Goal: Task Accomplishment & Management: Complete application form

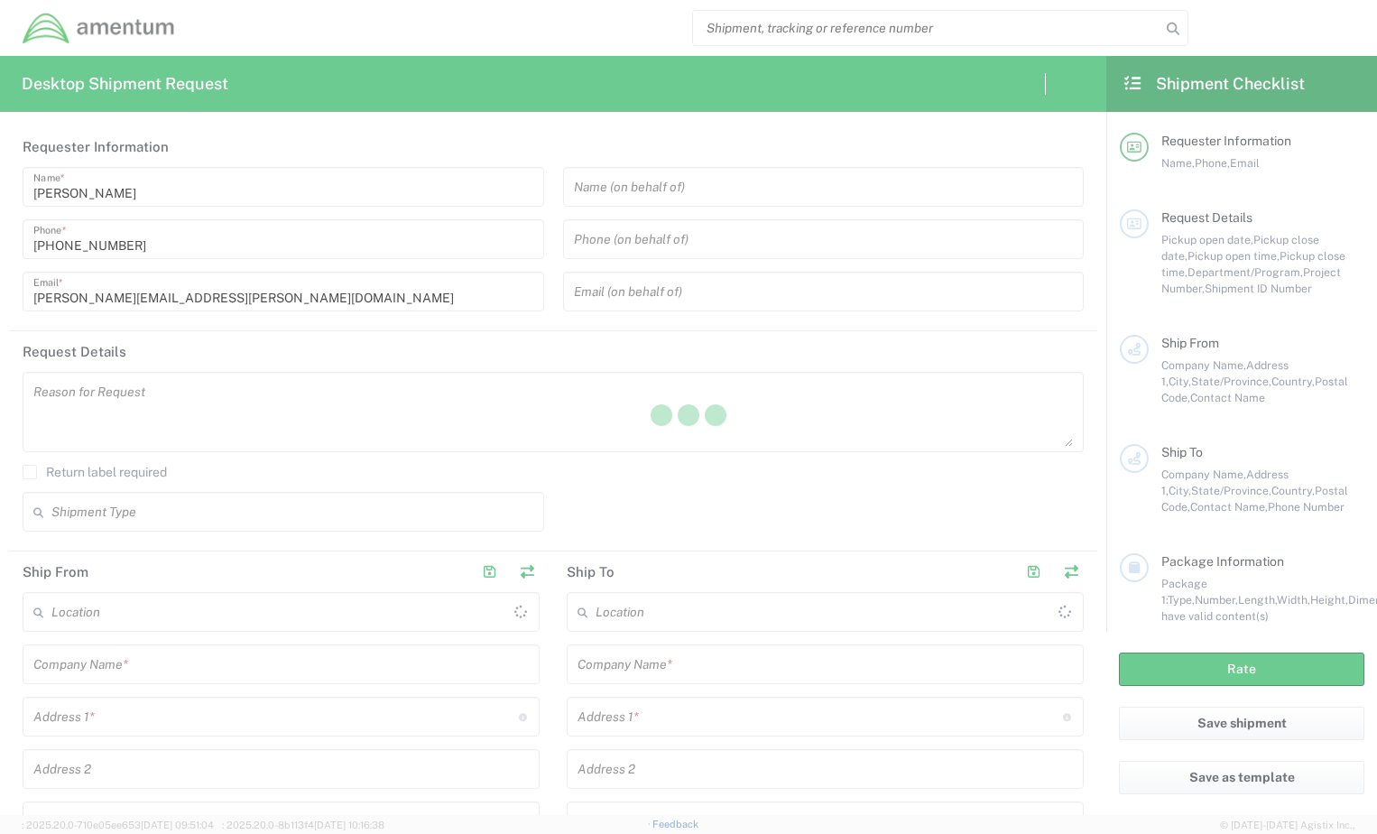
type input "[GEOGRAPHIC_DATA]"
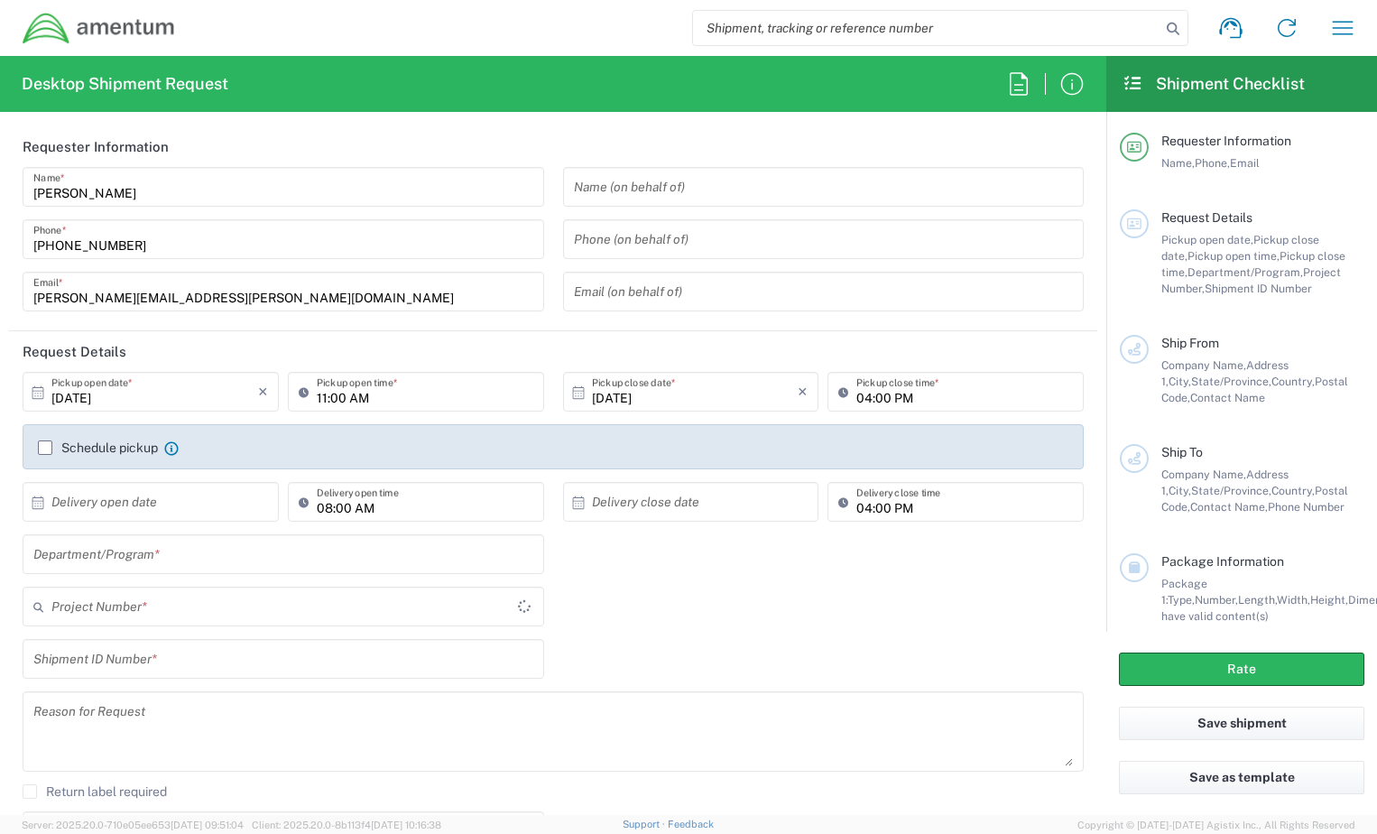
type input "IT - Support"
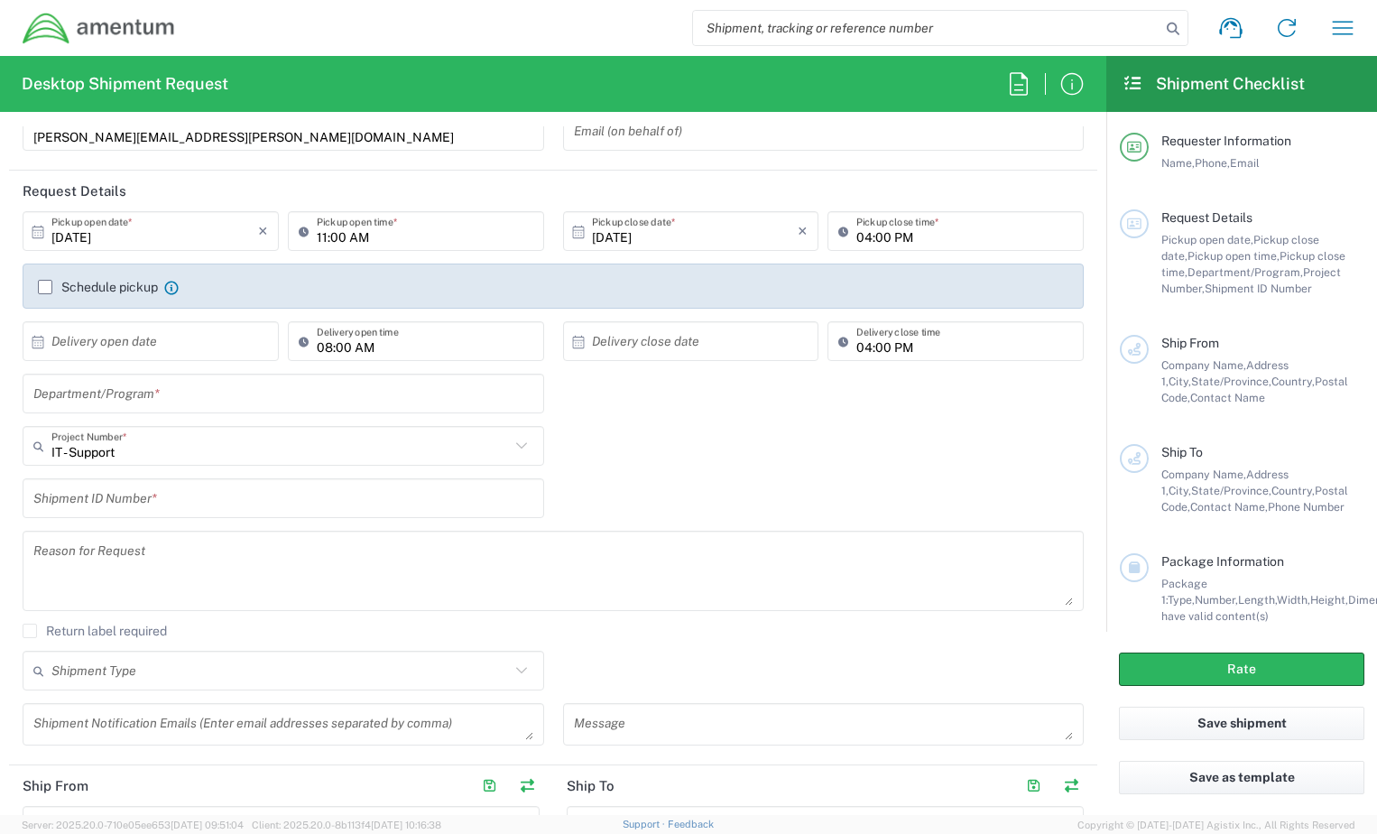
scroll to position [180, 0]
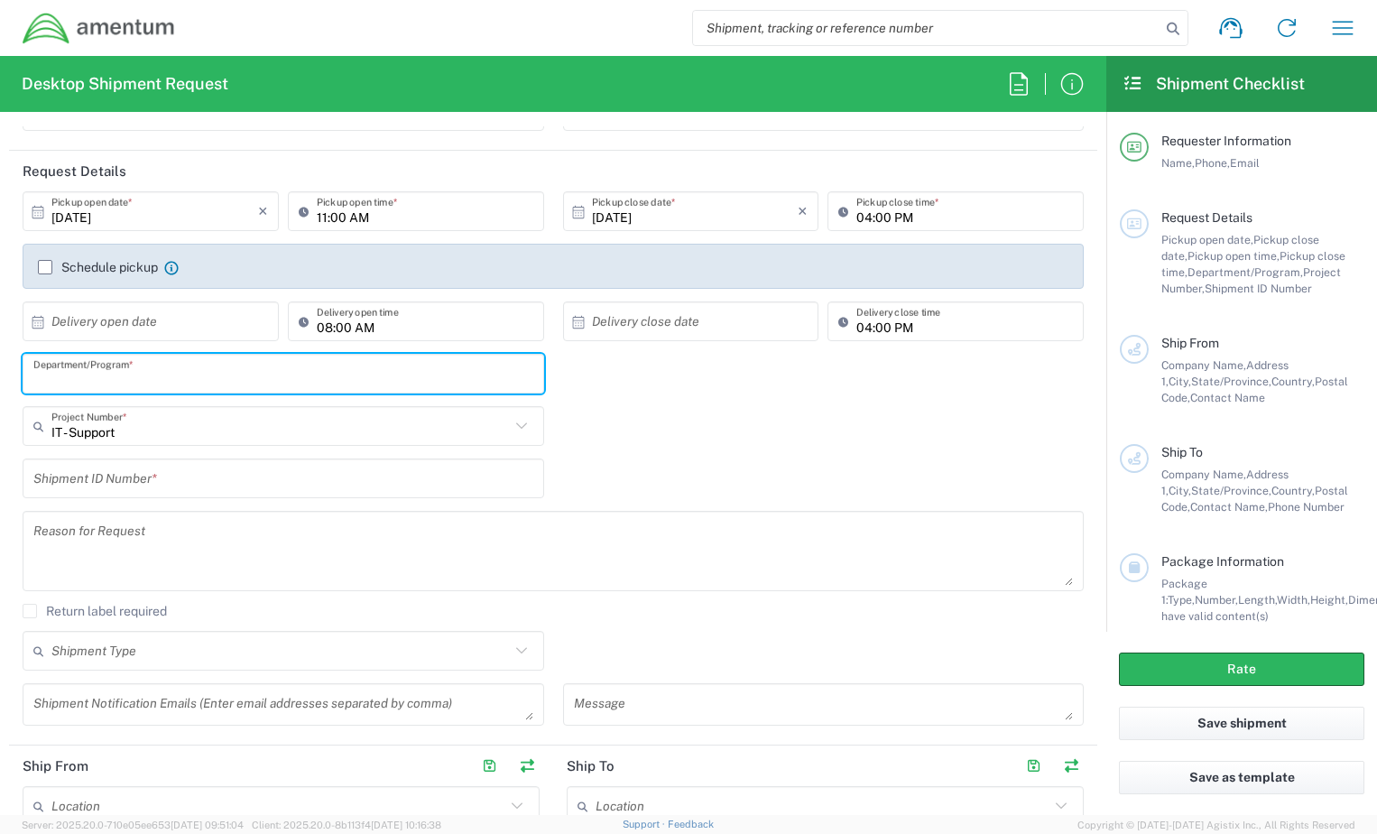
click at [187, 371] on input "text" at bounding box center [283, 374] width 500 height 32
type input "[PERSON_NAME]"
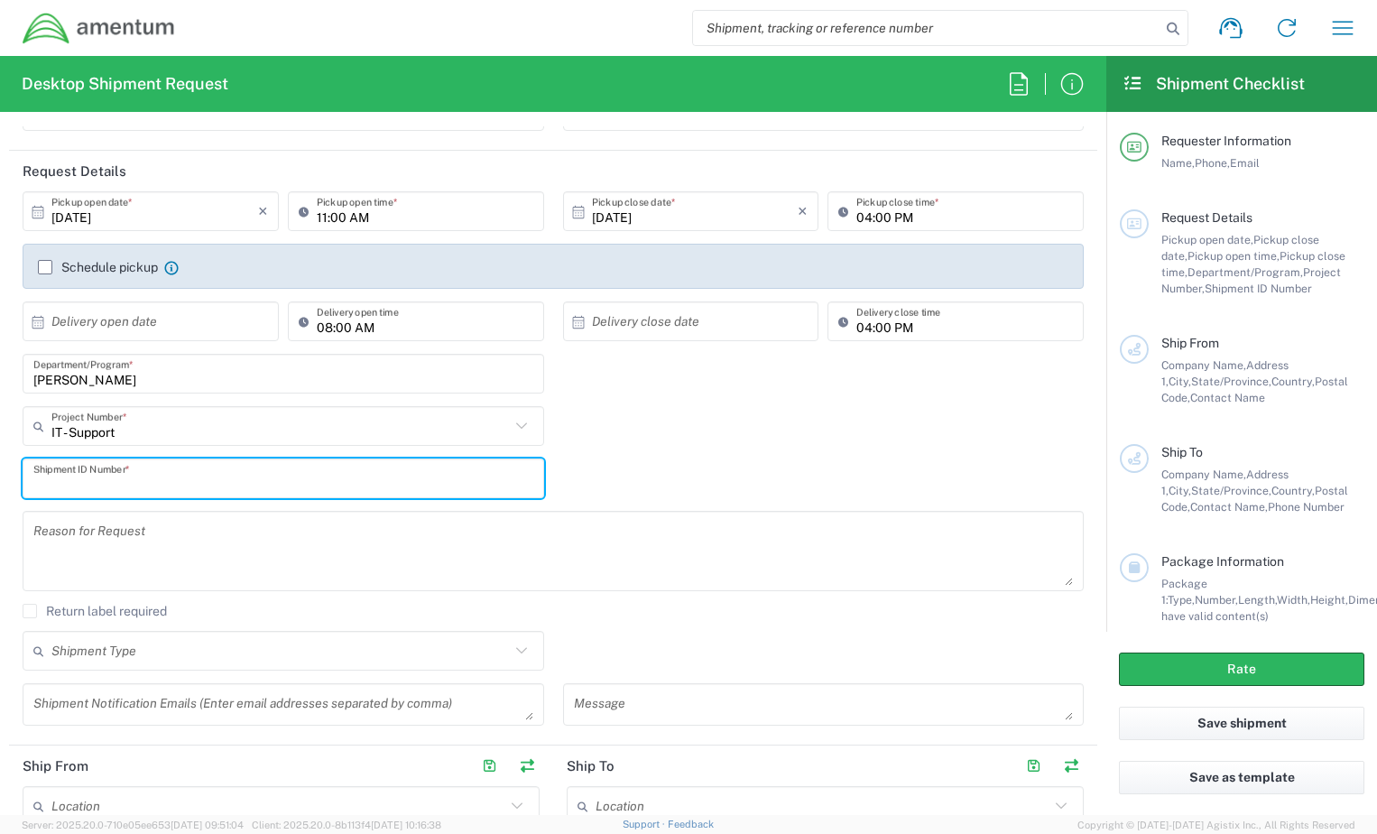
click at [233, 479] on input "text" at bounding box center [283, 479] width 500 height 32
type input "RITM0244034"
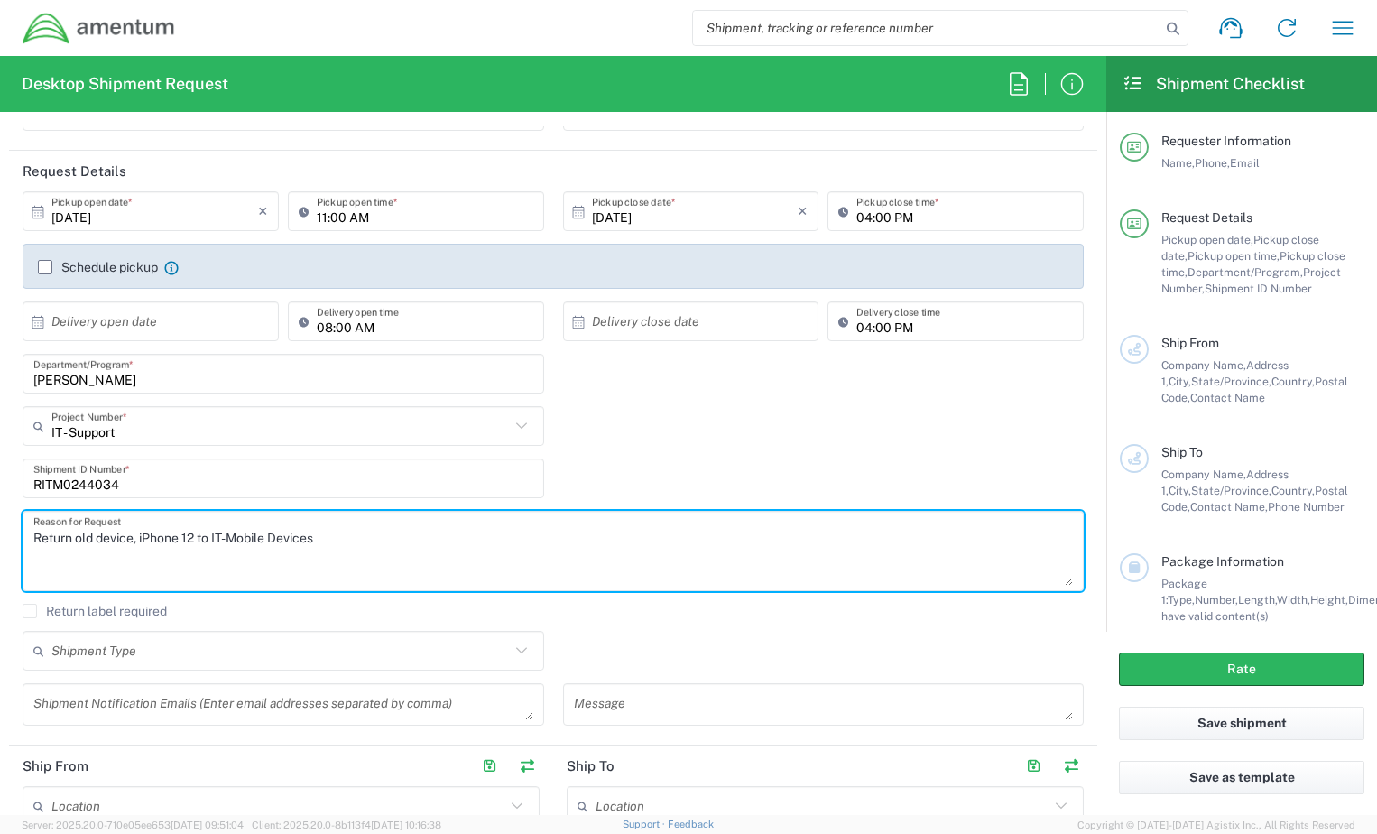
type textarea "Return old device, iPhone 12 to IT-Mobile Devices"
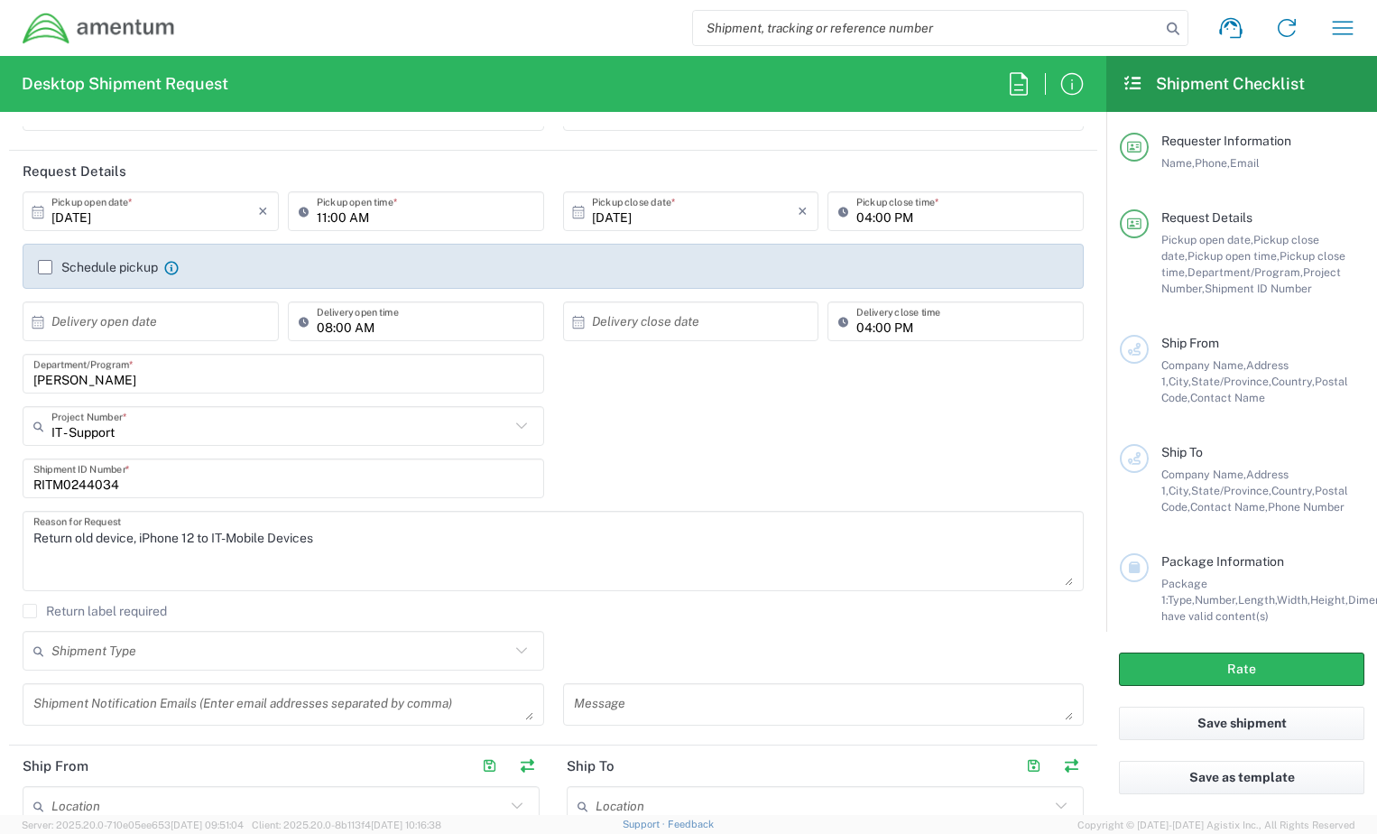
click at [252, 602] on div "Return old device, iPhone 12 to IT-Mobile Devices Reason for Request" at bounding box center [554, 557] width 1080 height 93
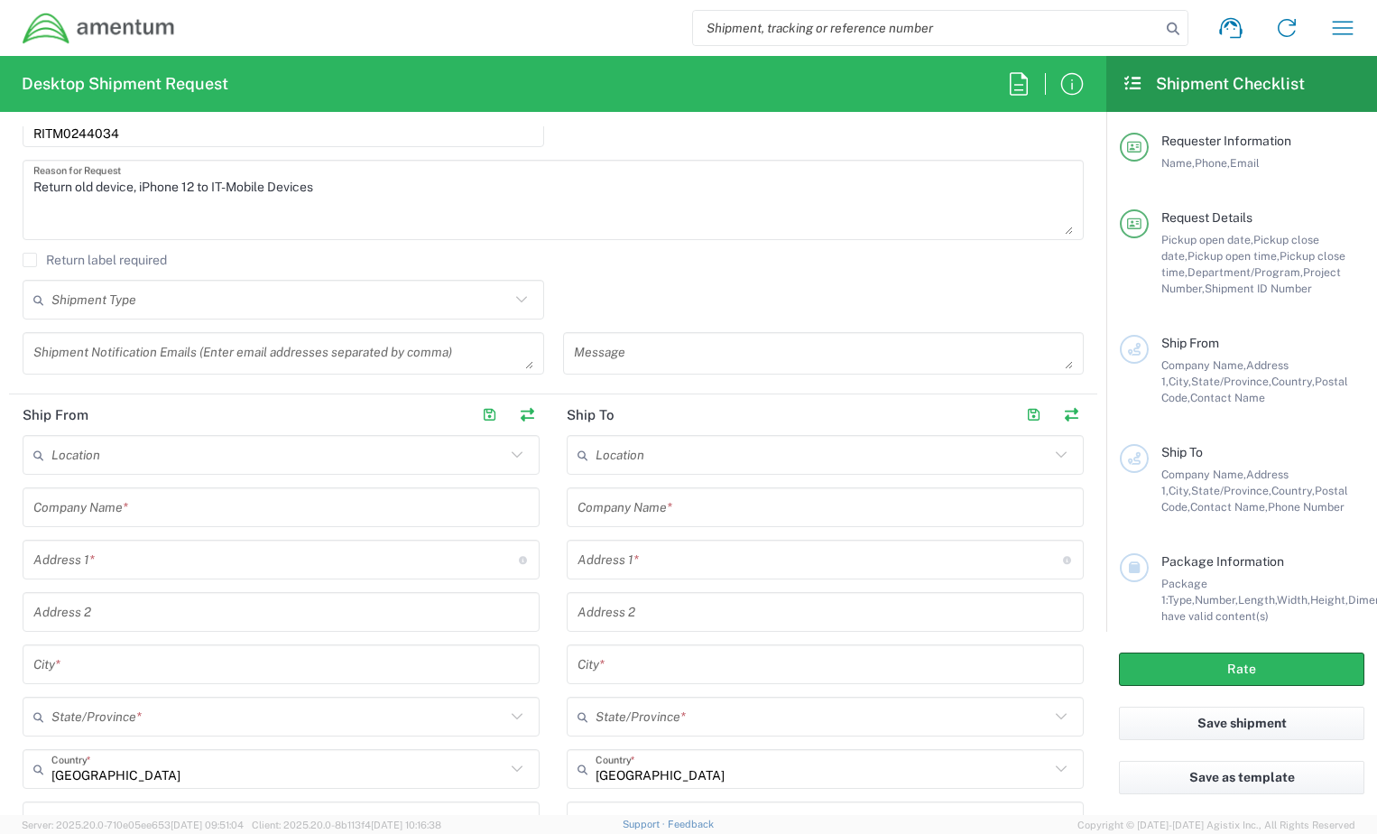
scroll to position [541, 0]
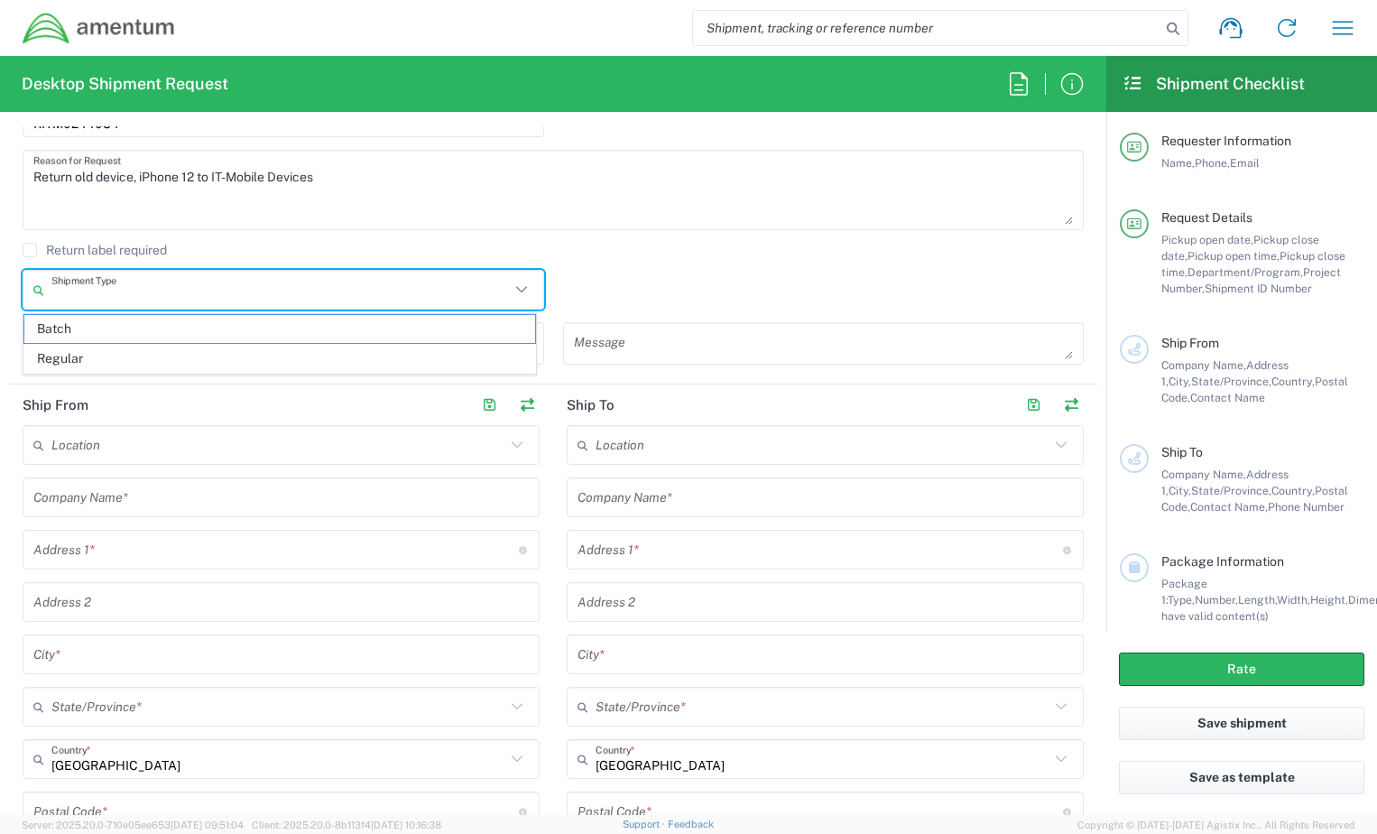
click at [184, 297] on input "text" at bounding box center [280, 290] width 458 height 32
click at [171, 359] on span "Regular" at bounding box center [279, 359] width 511 height 28
type input "Regular"
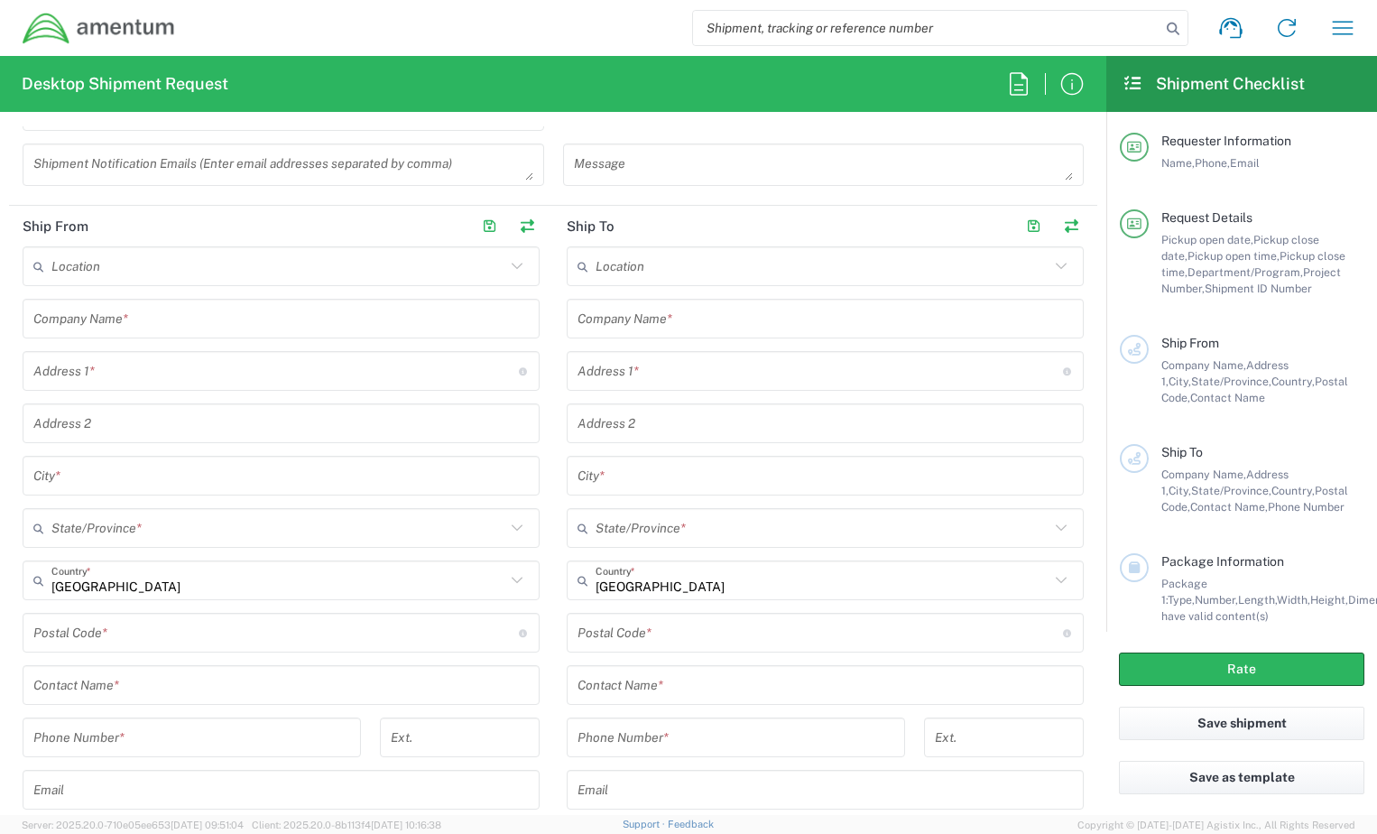
scroll to position [722, 0]
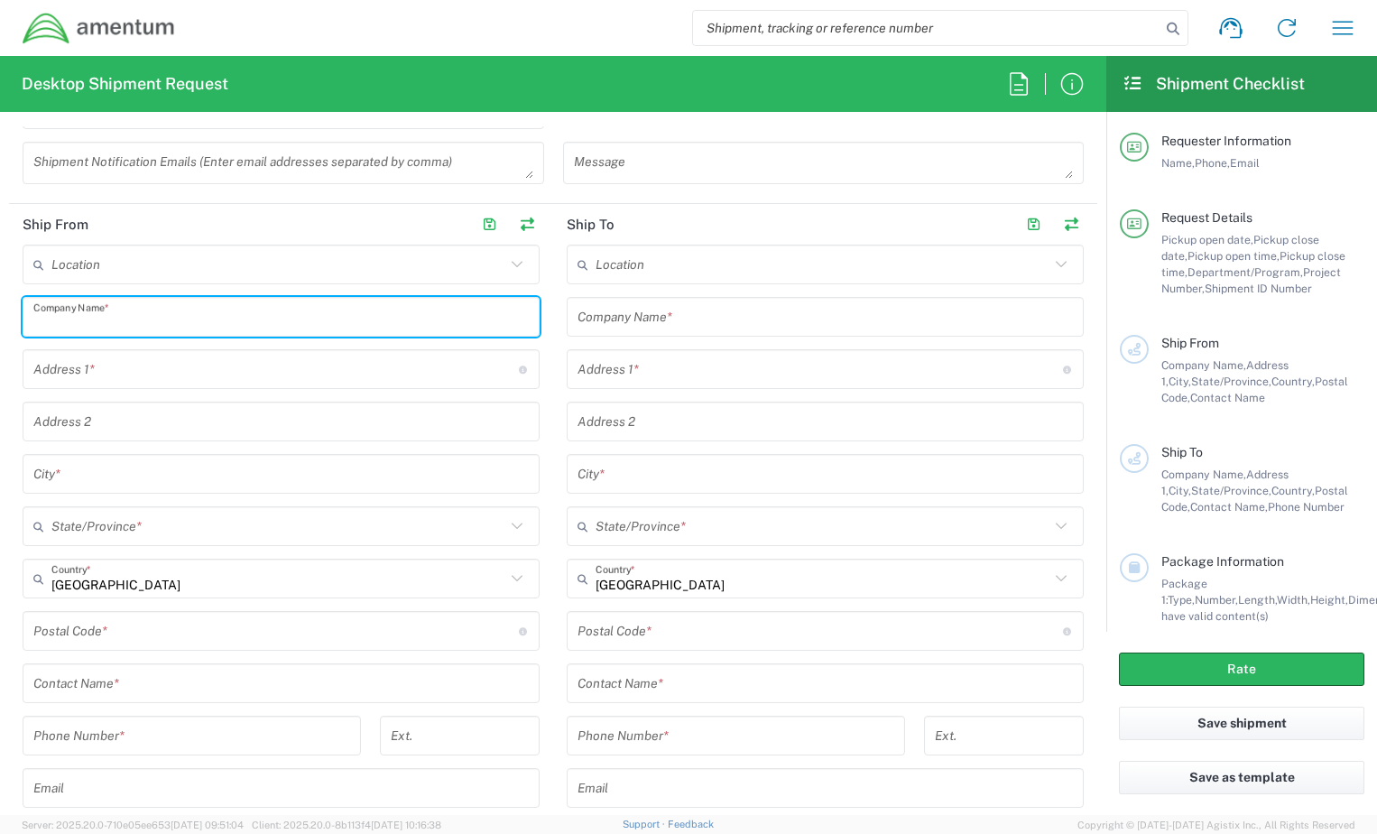
click at [208, 323] on input "text" at bounding box center [280, 317] width 495 height 32
type input "Amentum"
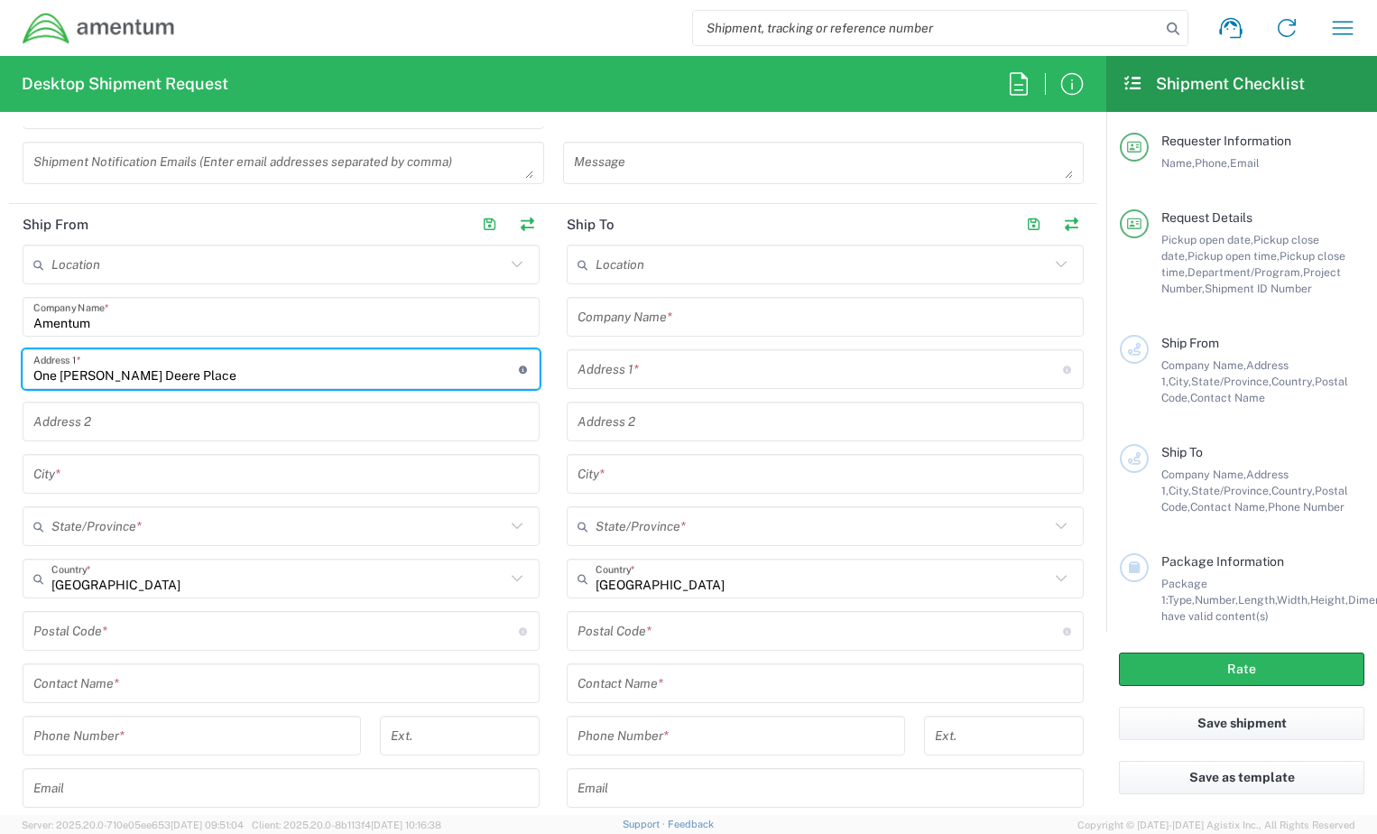
type input "One [PERSON_NAME] Deere Place"
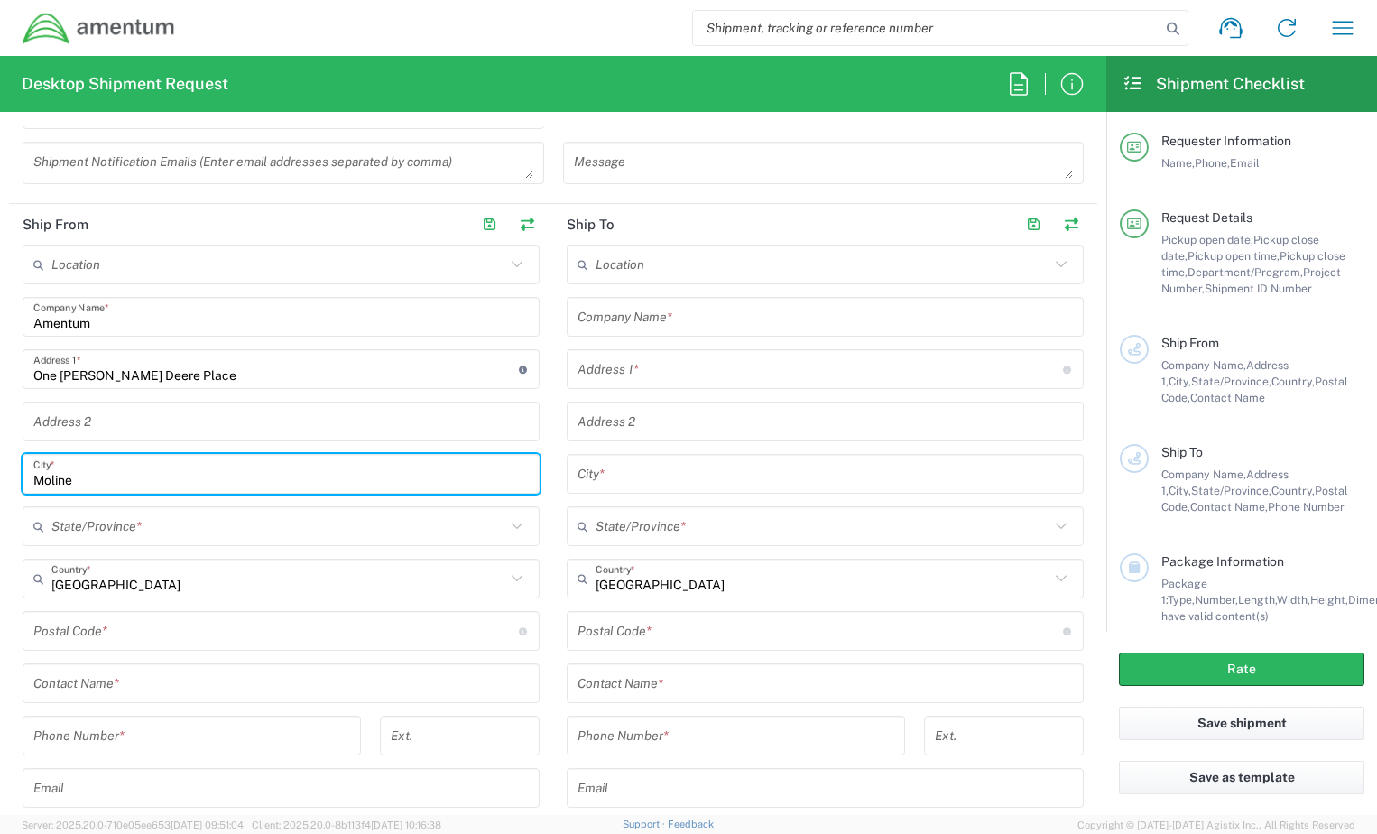
type input "Moline"
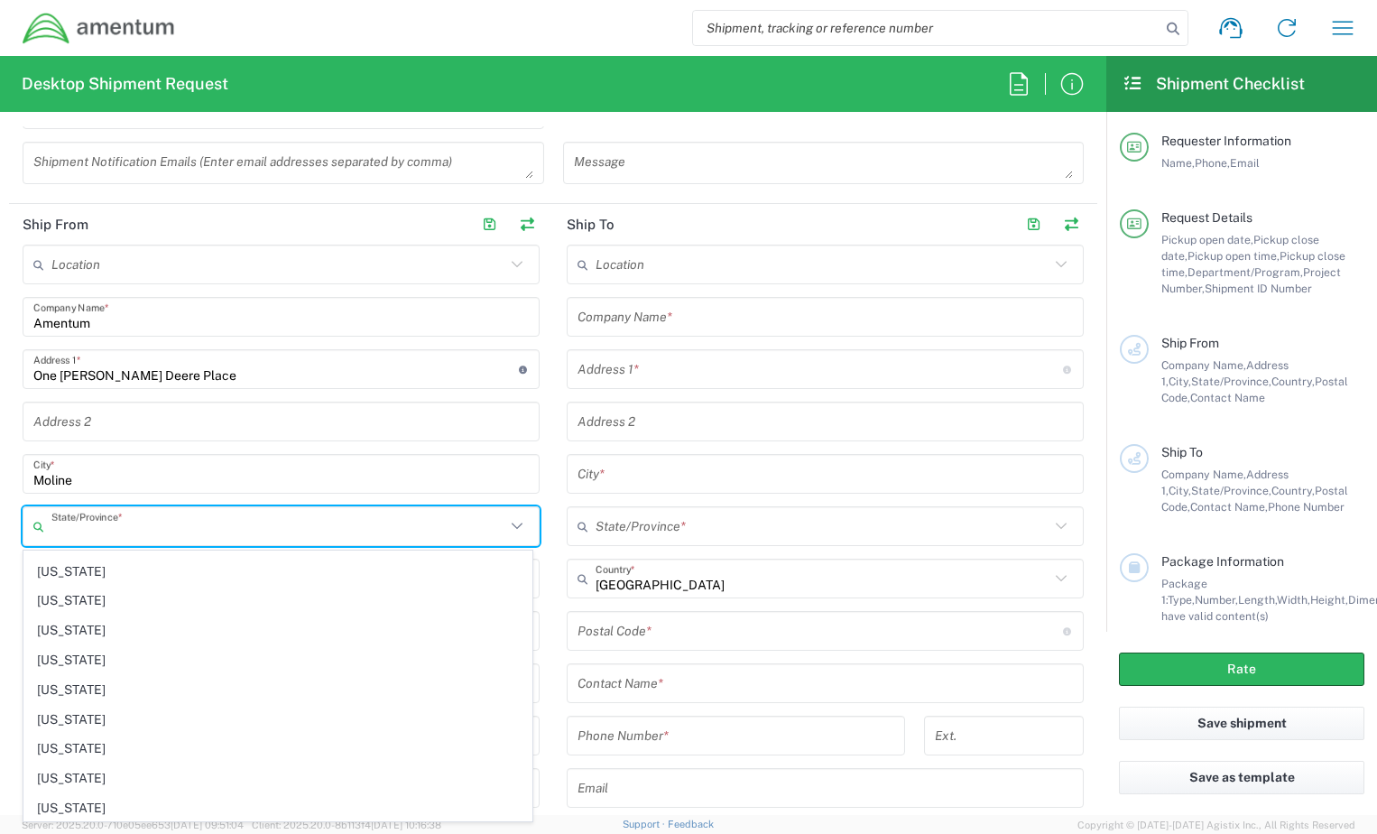
scroll to position [361, 0]
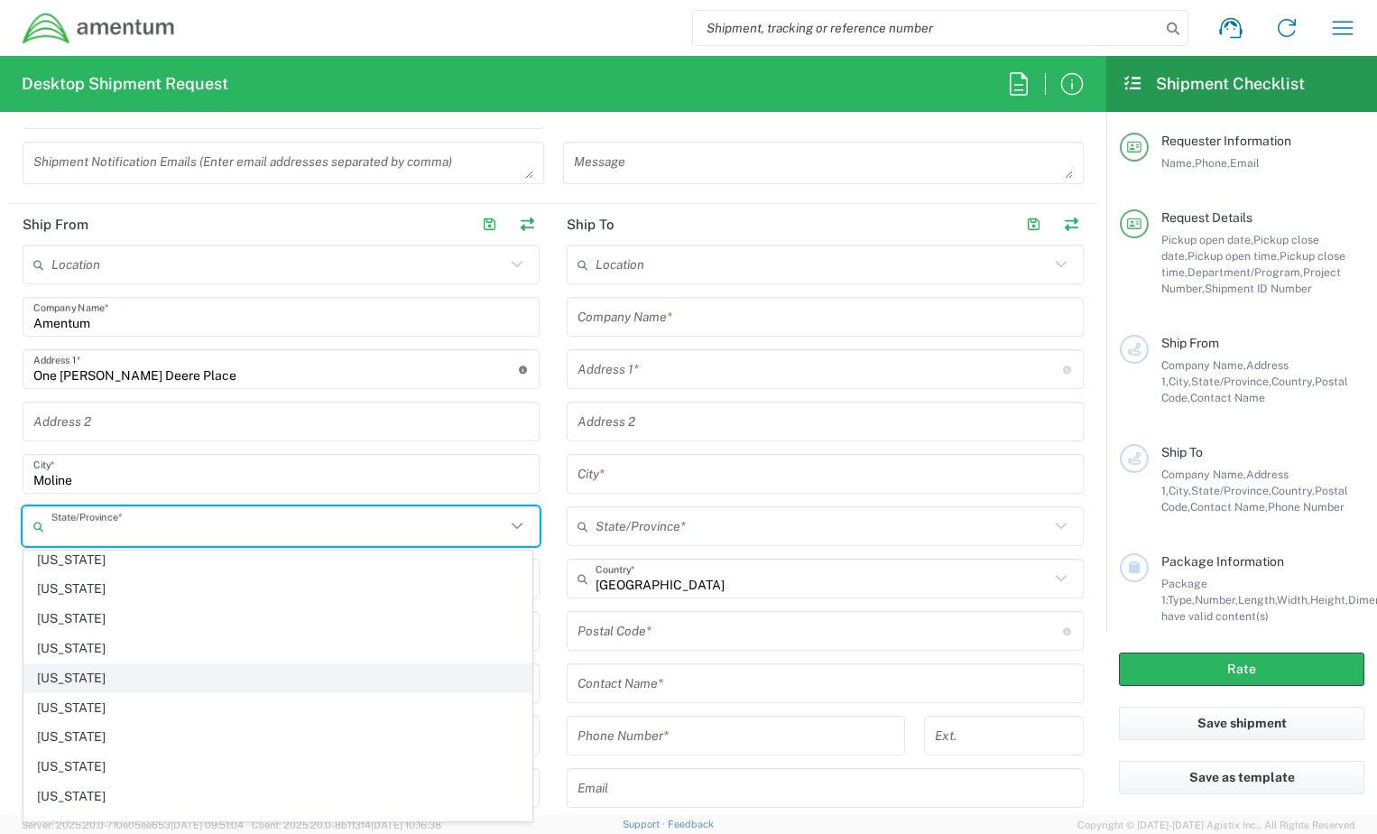
click at [79, 673] on span "[US_STATE]" at bounding box center [277, 678] width 507 height 28
type input "[US_STATE]"
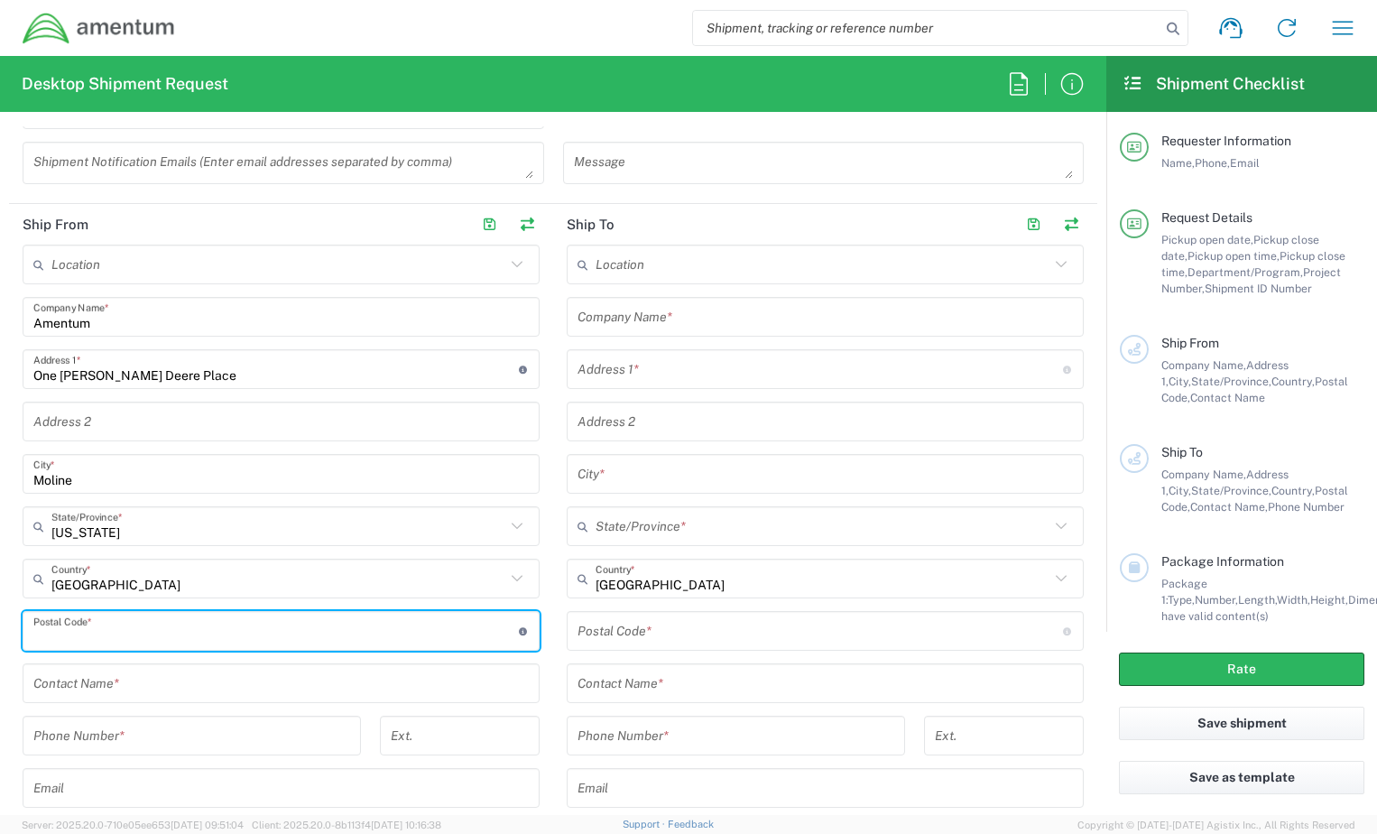
click at [143, 628] on input "undefined" at bounding box center [275, 631] width 485 height 32
type input "61265"
drag, startPoint x: 141, startPoint y: 705, endPoint x: 162, endPoint y: 689, distance: 26.5
click at [153, 697] on div "Location [PHONE_NUMBER] [PHONE_NUMBER] [PHONE_NUMBER] [PHONE_NUMBER] [PHONE_NUM…" at bounding box center [281, 573] width 517 height 657
click at [163, 688] on input "text" at bounding box center [280, 684] width 495 height 32
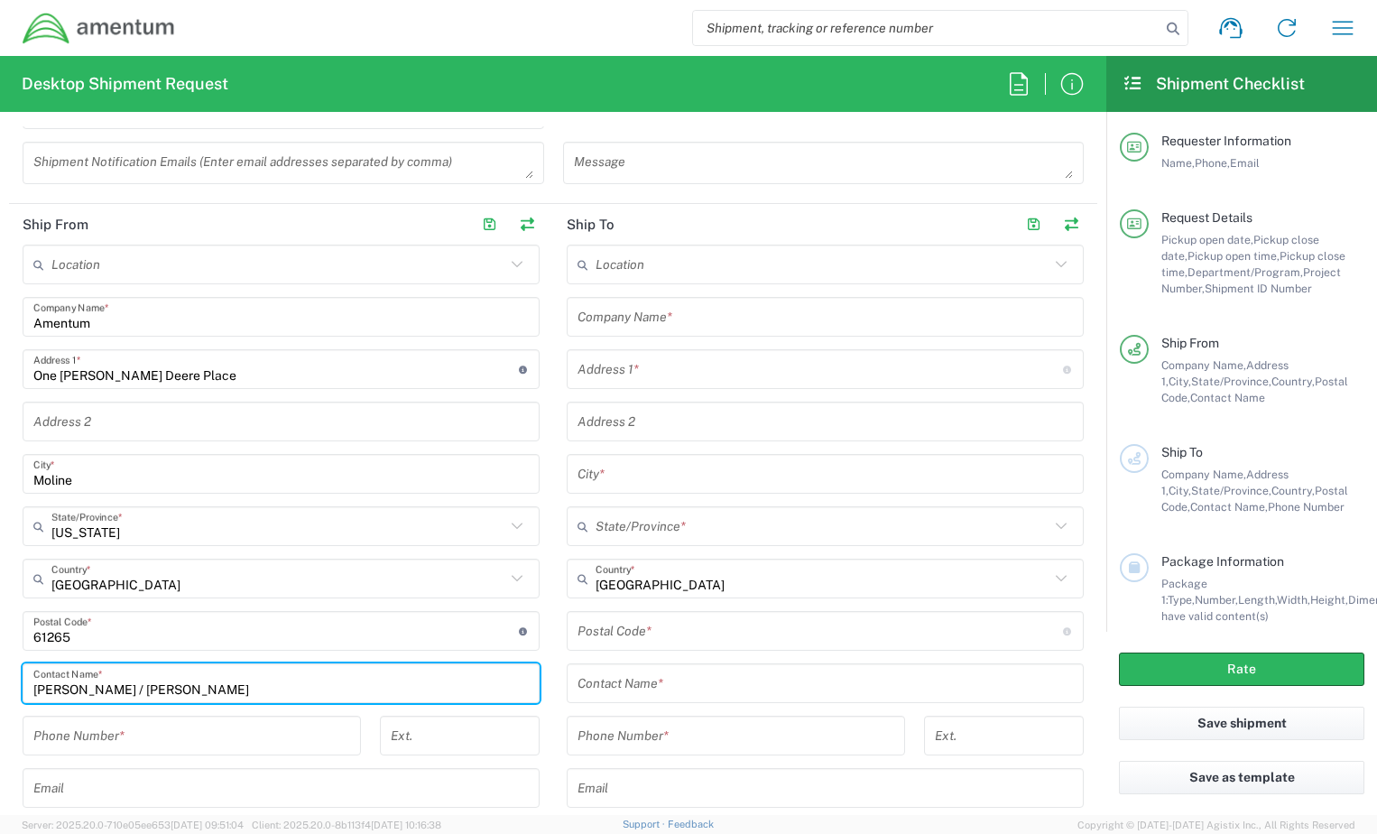
type input "[PERSON_NAME] / [PERSON_NAME]"
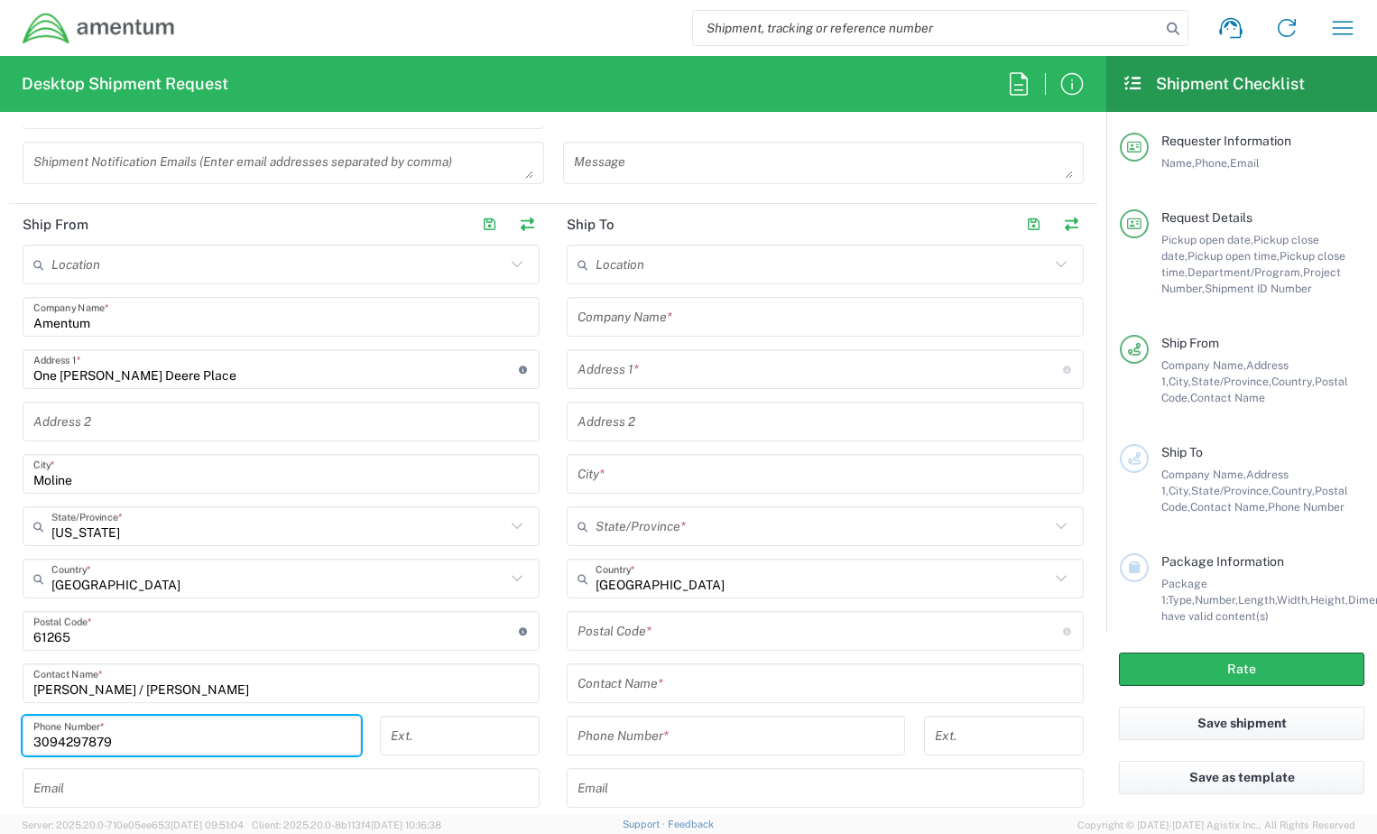
type input "3094297879"
click at [121, 777] on input "text" at bounding box center [280, 788] width 495 height 32
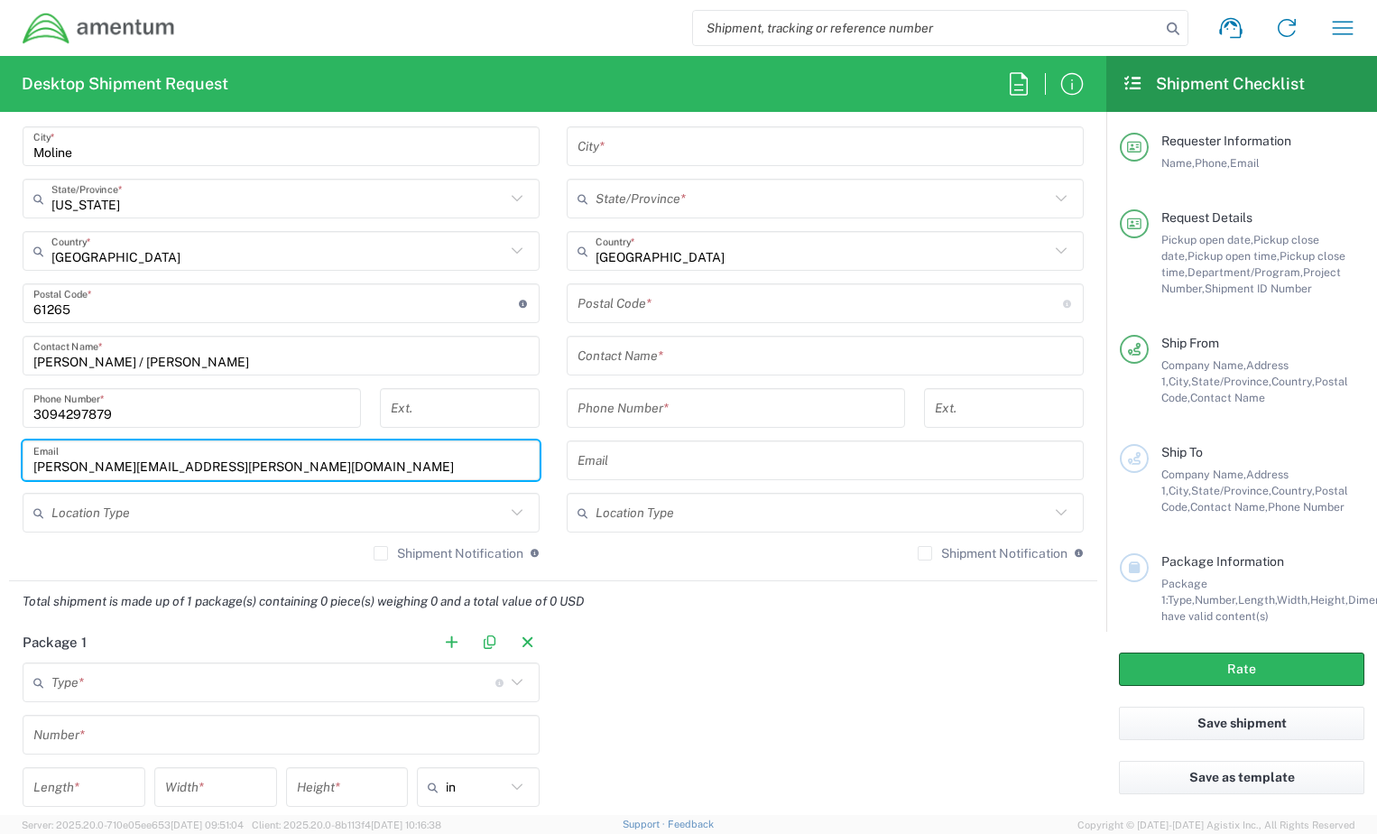
scroll to position [1083, 0]
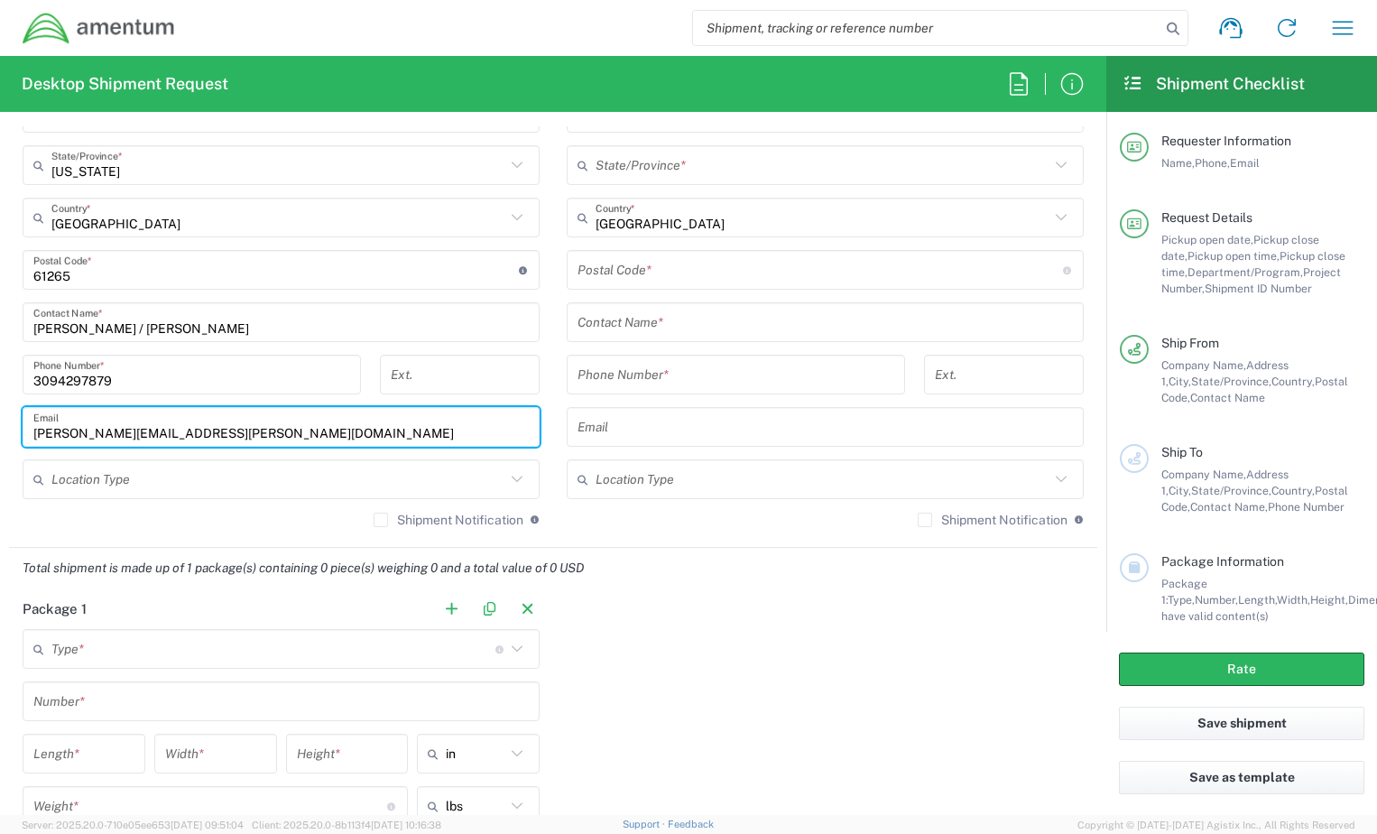
type input "[PERSON_NAME][EMAIL_ADDRESS][PERSON_NAME][DOMAIN_NAME]"
click at [115, 481] on input "text" at bounding box center [278, 480] width 454 height 32
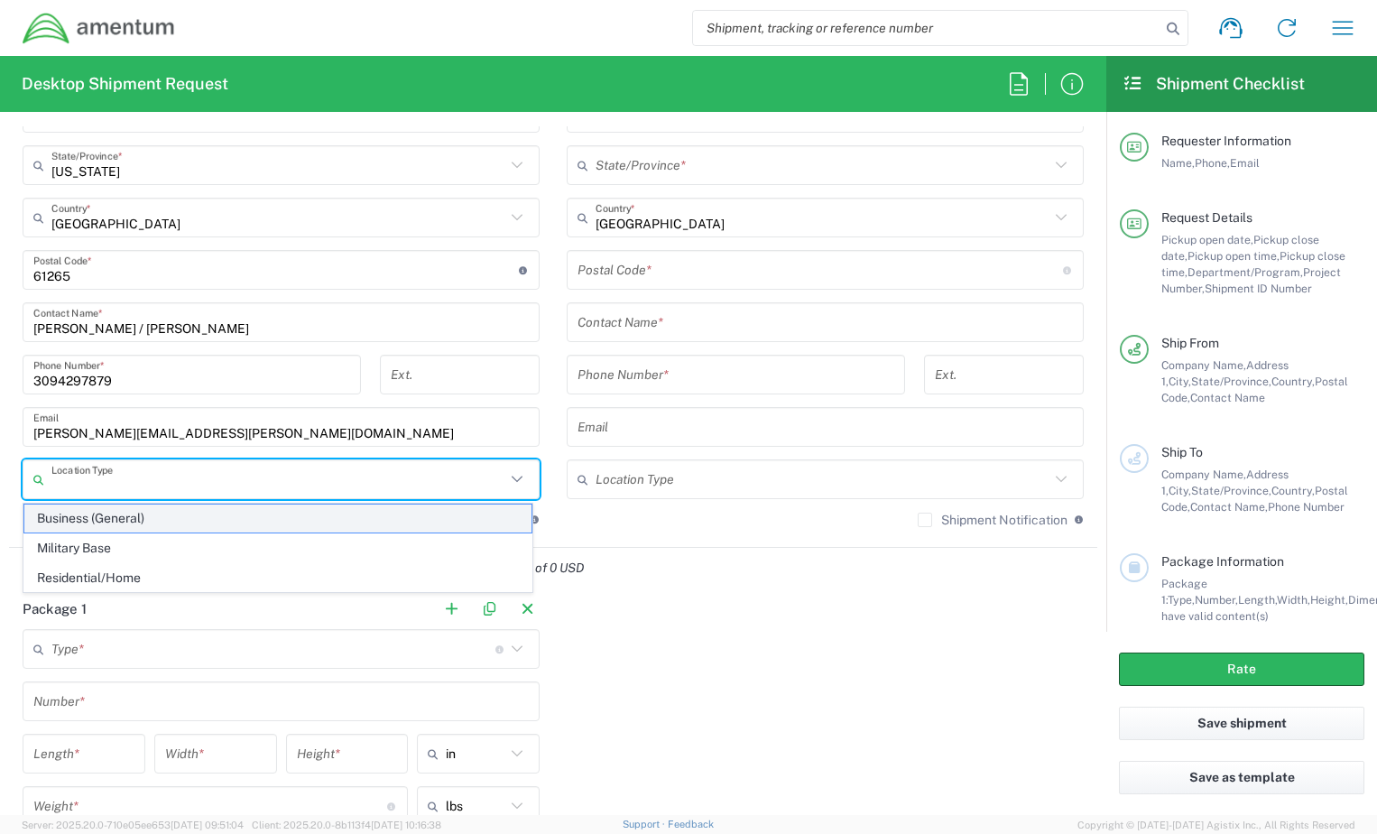
click at [159, 514] on span "Business (General)" at bounding box center [277, 518] width 507 height 28
type input "Business (General)"
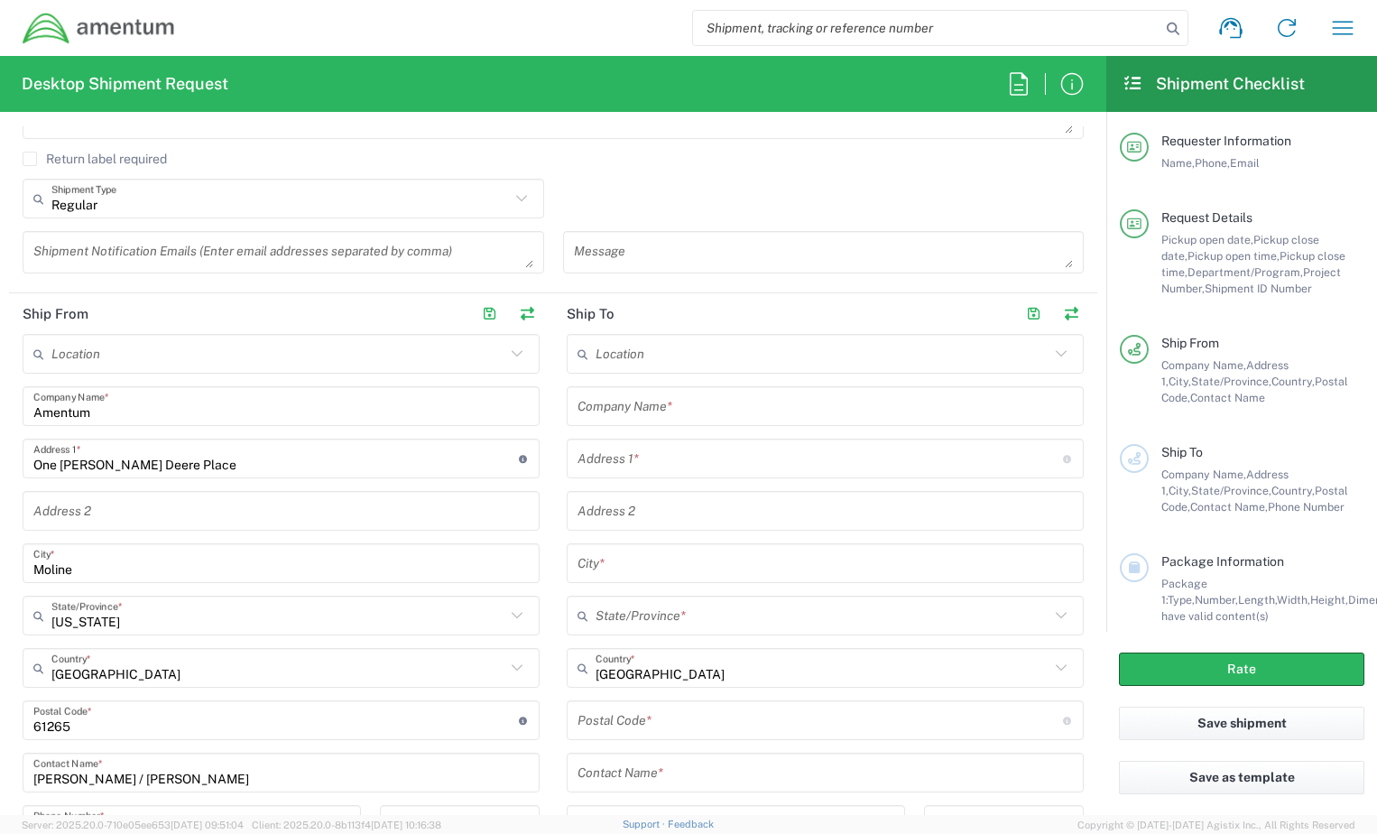
scroll to position [632, 0]
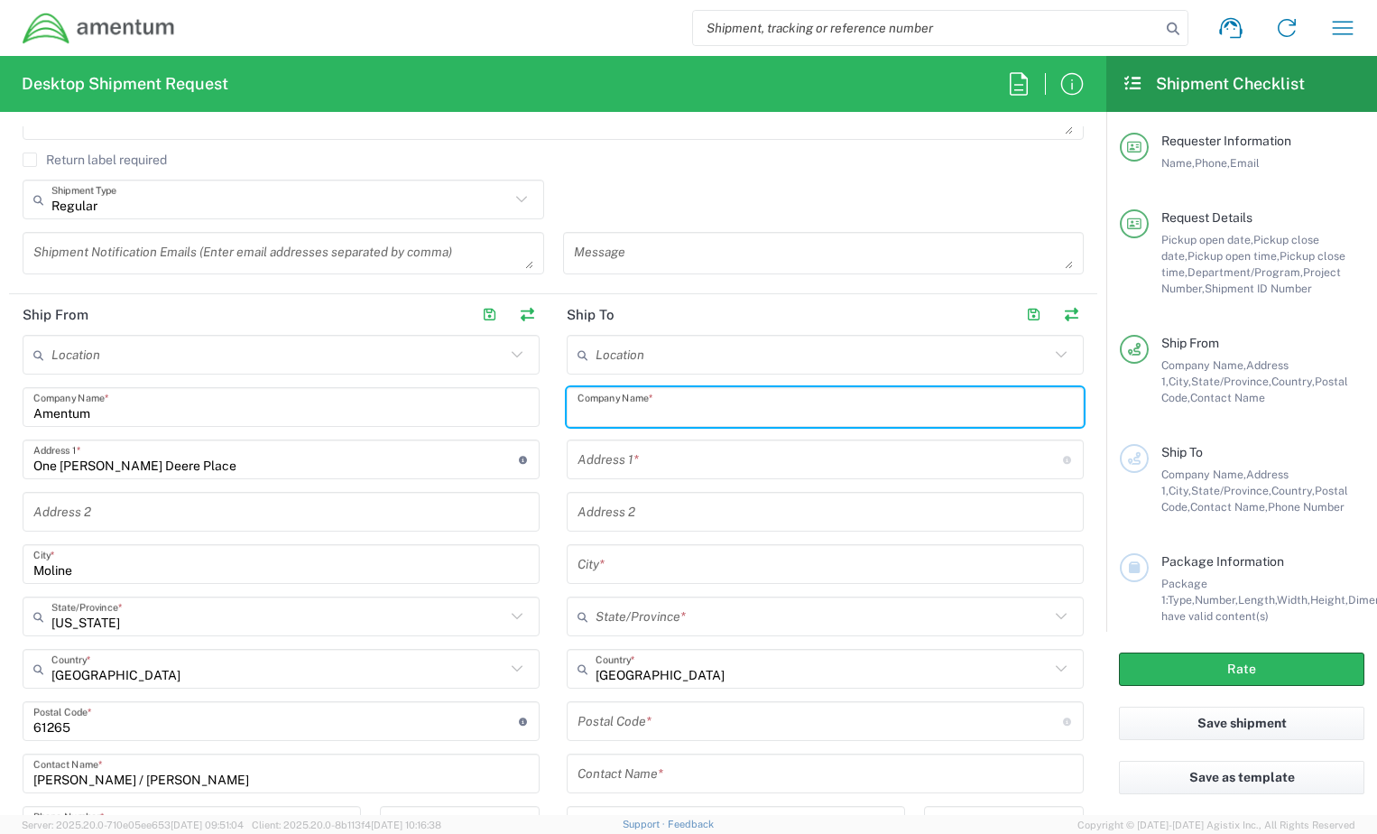
click at [762, 411] on input "text" at bounding box center [824, 408] width 495 height 32
type input "Amentum - IT Mobile Devices"
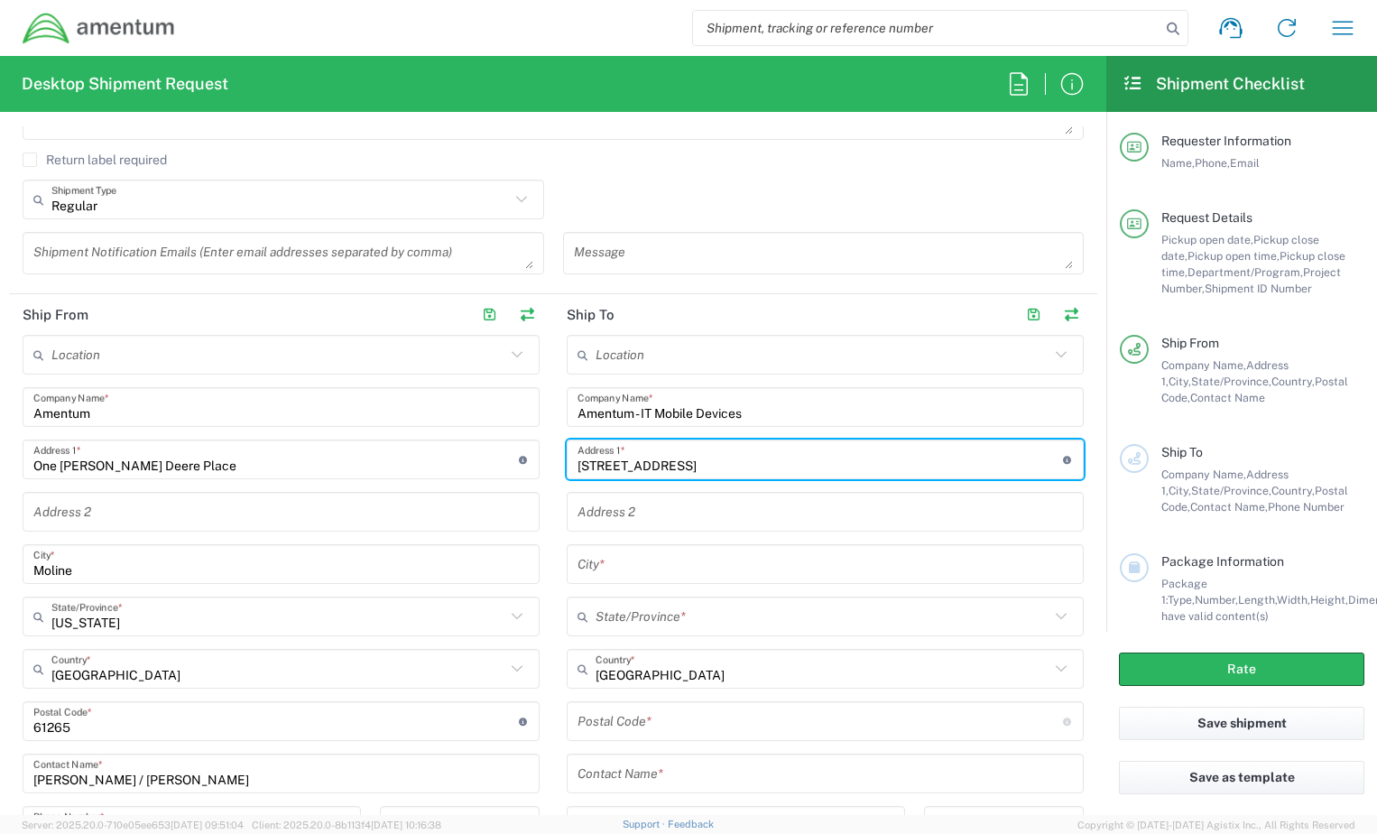
type input "[STREET_ADDRESS]"
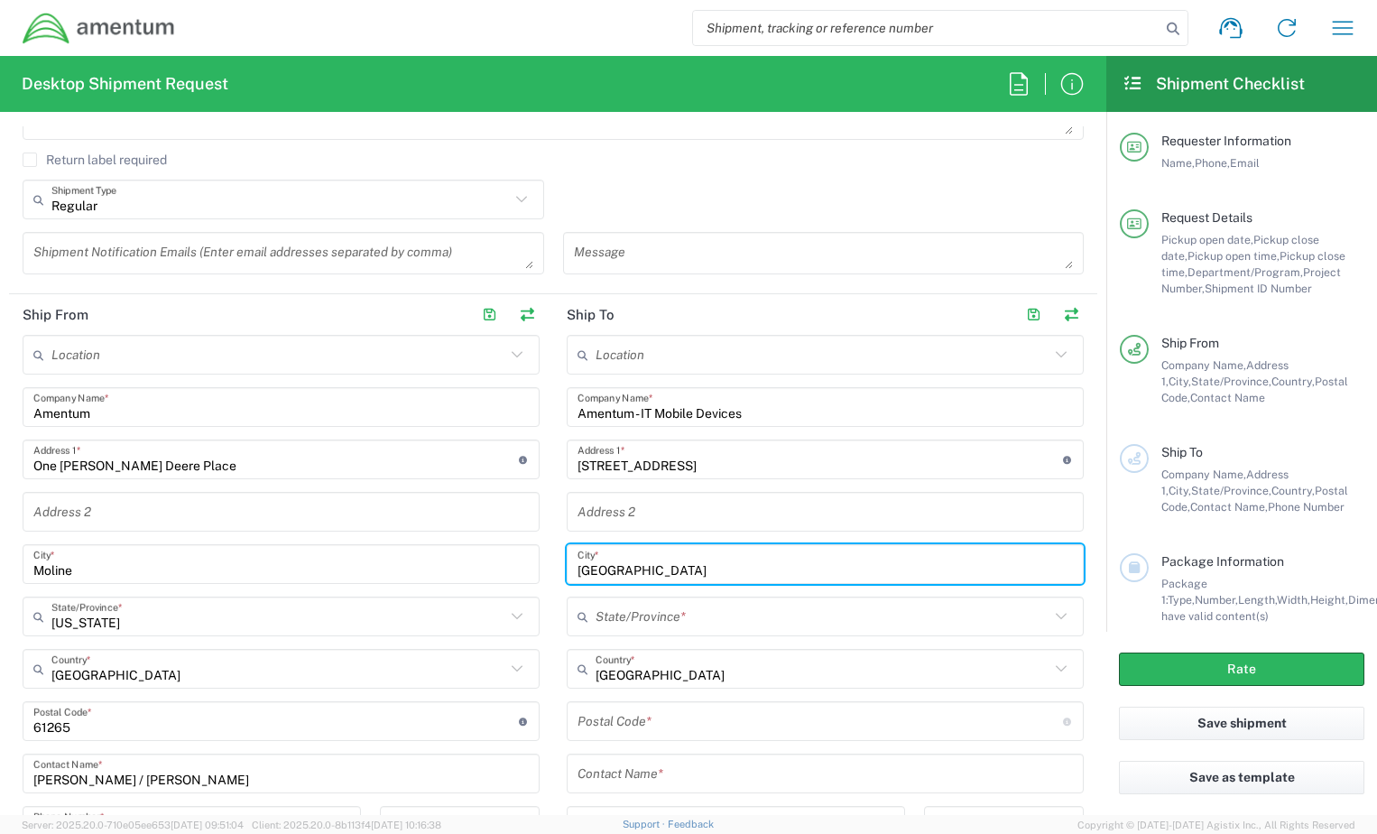
type input "[GEOGRAPHIC_DATA]"
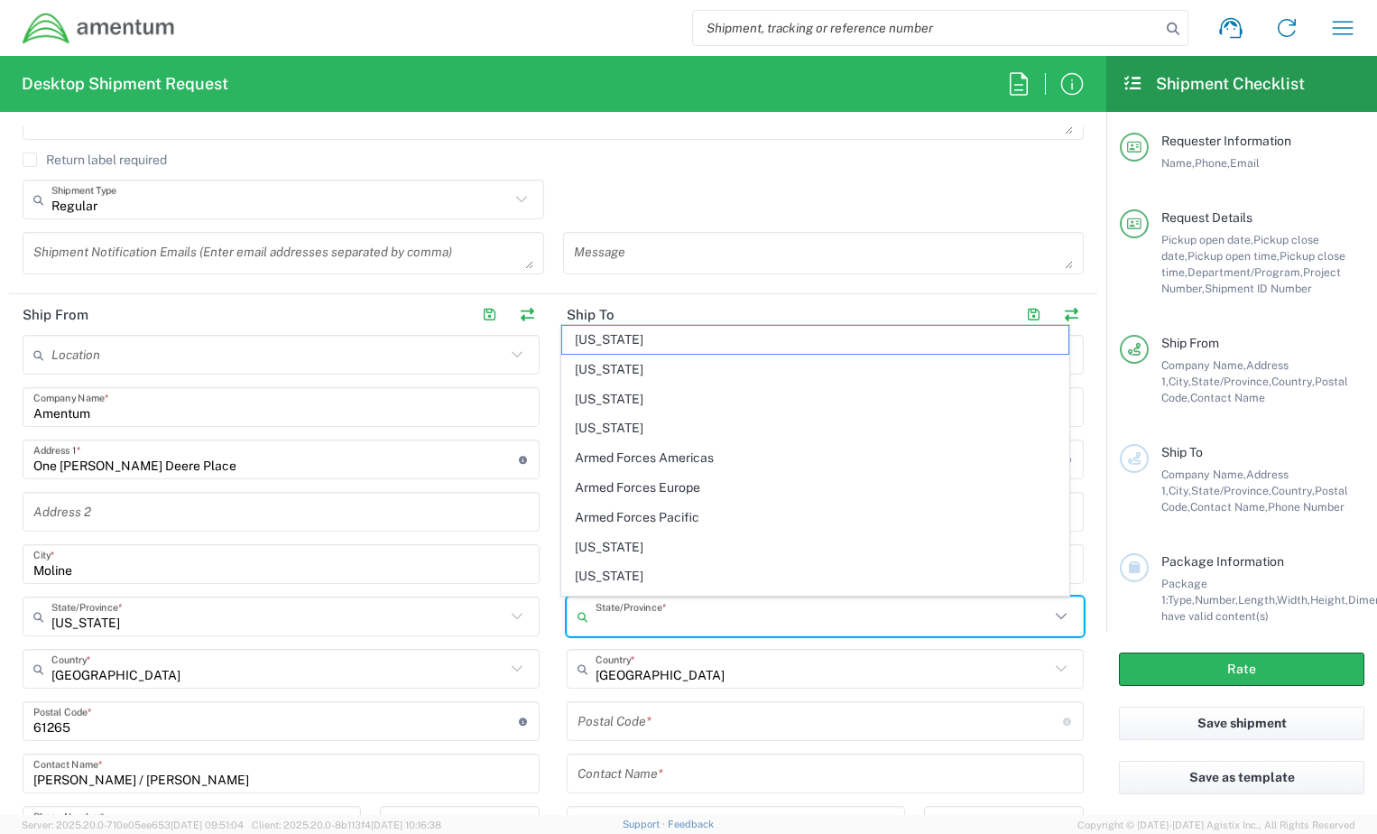
type input "t"
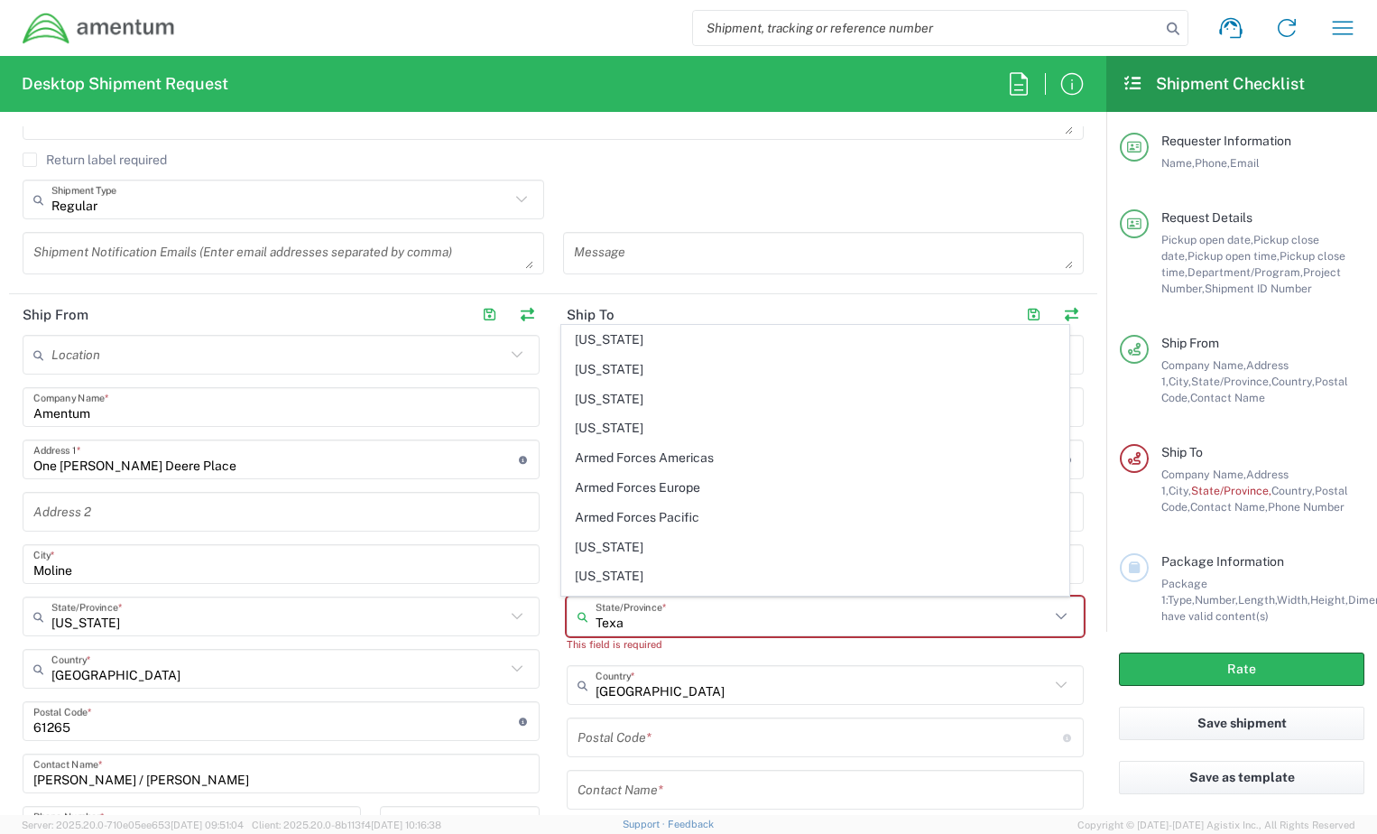
type input "[US_STATE]"
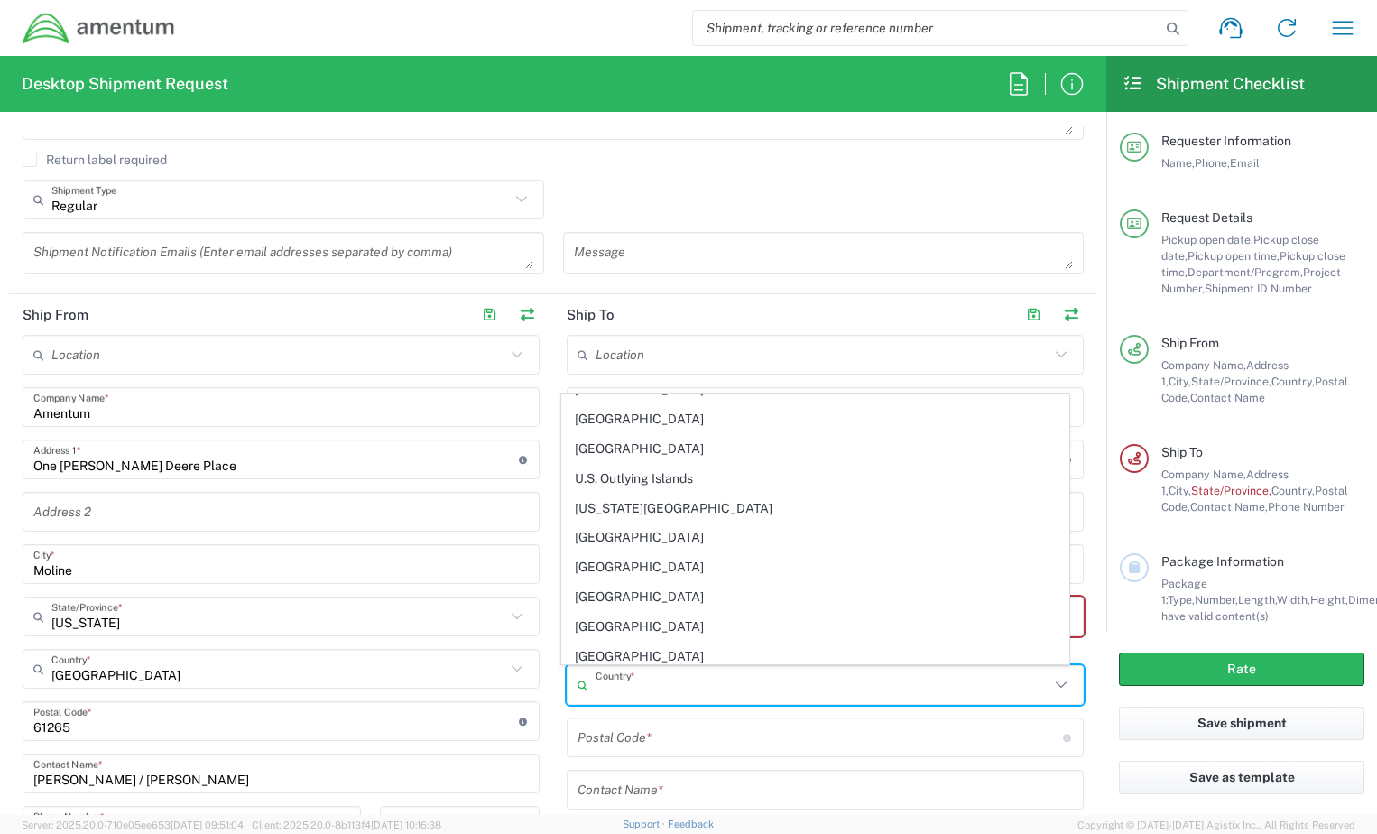
scroll to position [6827, 0]
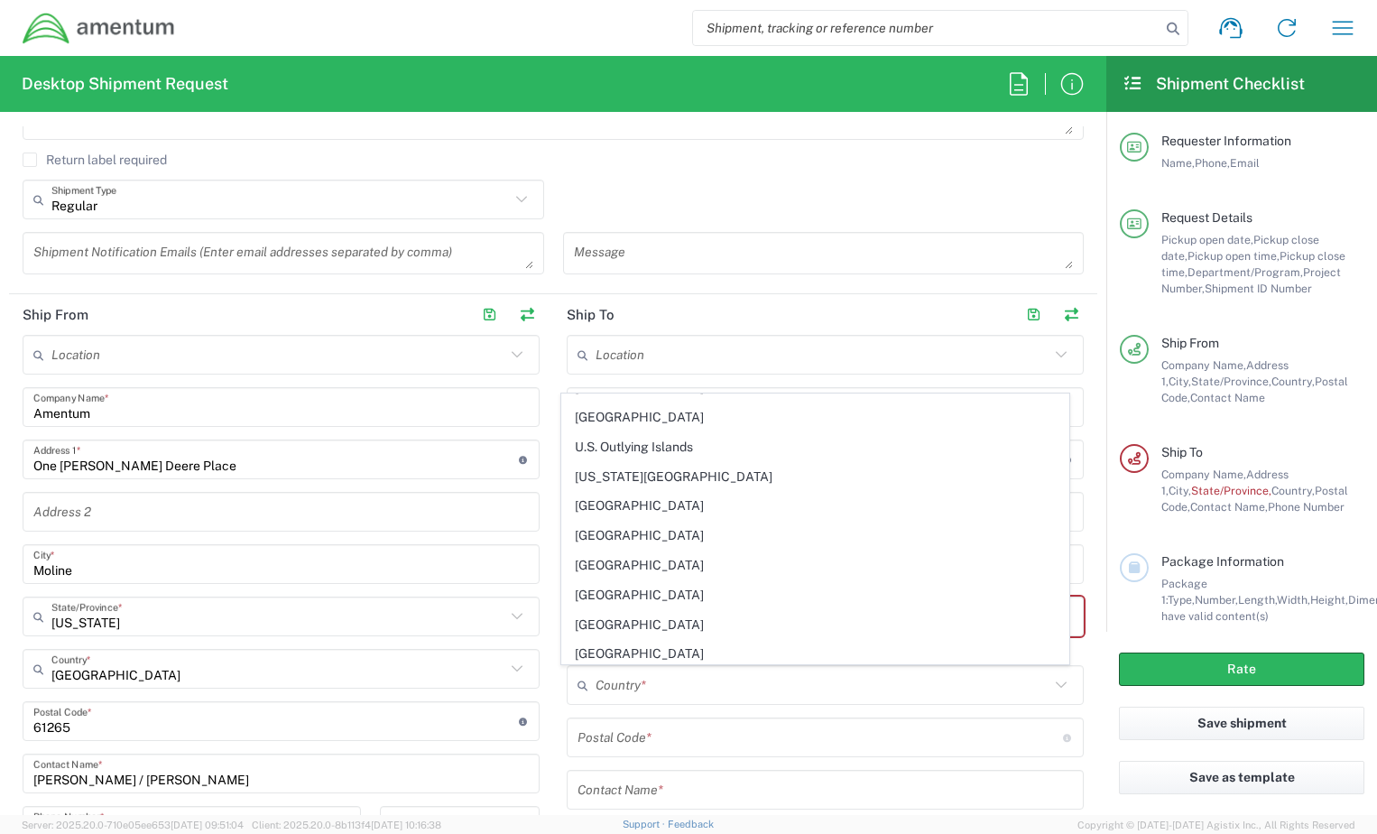
click at [1002, 675] on input "text" at bounding box center [823, 686] width 454 height 32
click at [949, 170] on div "Return label required" at bounding box center [553, 165] width 1061 height 27
type input "[GEOGRAPHIC_DATA]"
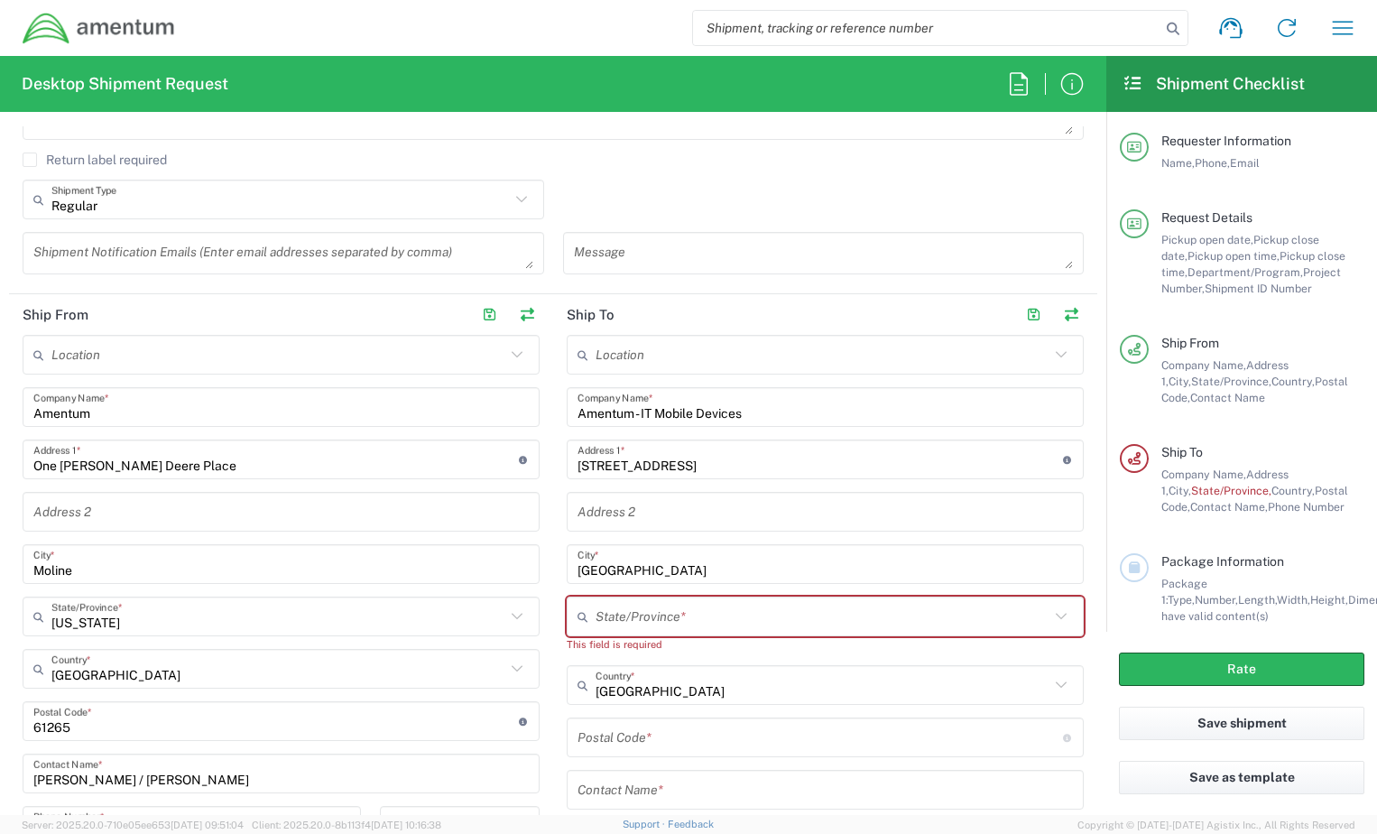
click at [716, 613] on input "text" at bounding box center [823, 617] width 454 height 32
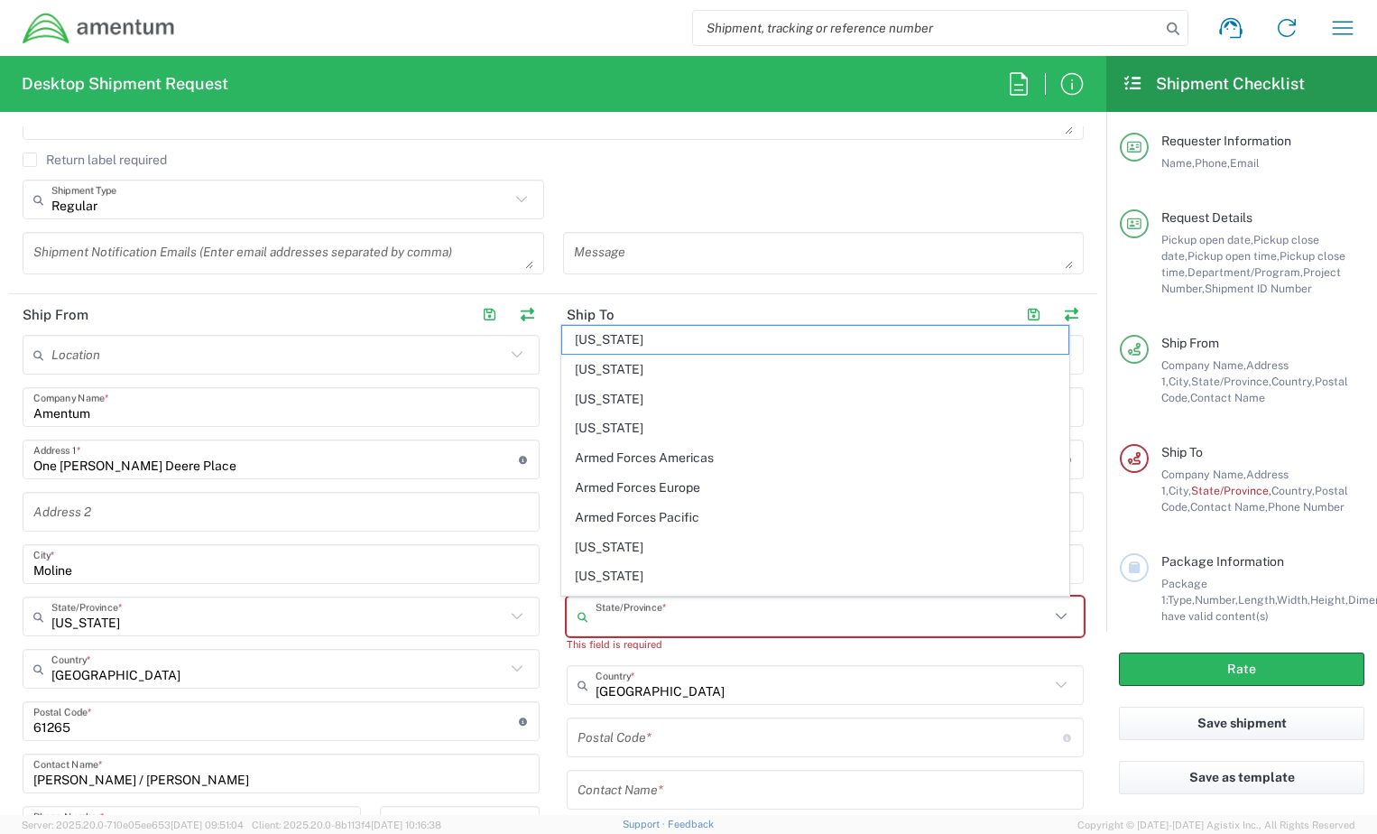
click at [782, 629] on input "text" at bounding box center [823, 617] width 454 height 32
click at [1049, 606] on icon at bounding box center [1060, 616] width 23 height 23
click at [1056, 619] on icon at bounding box center [1061, 616] width 11 height 6
drag, startPoint x: 796, startPoint y: 109, endPoint x: 830, endPoint y: 167, distance: 67.2
click at [797, 109] on agx-form-header "Desktop Shipment Request" at bounding box center [553, 84] width 1106 height 56
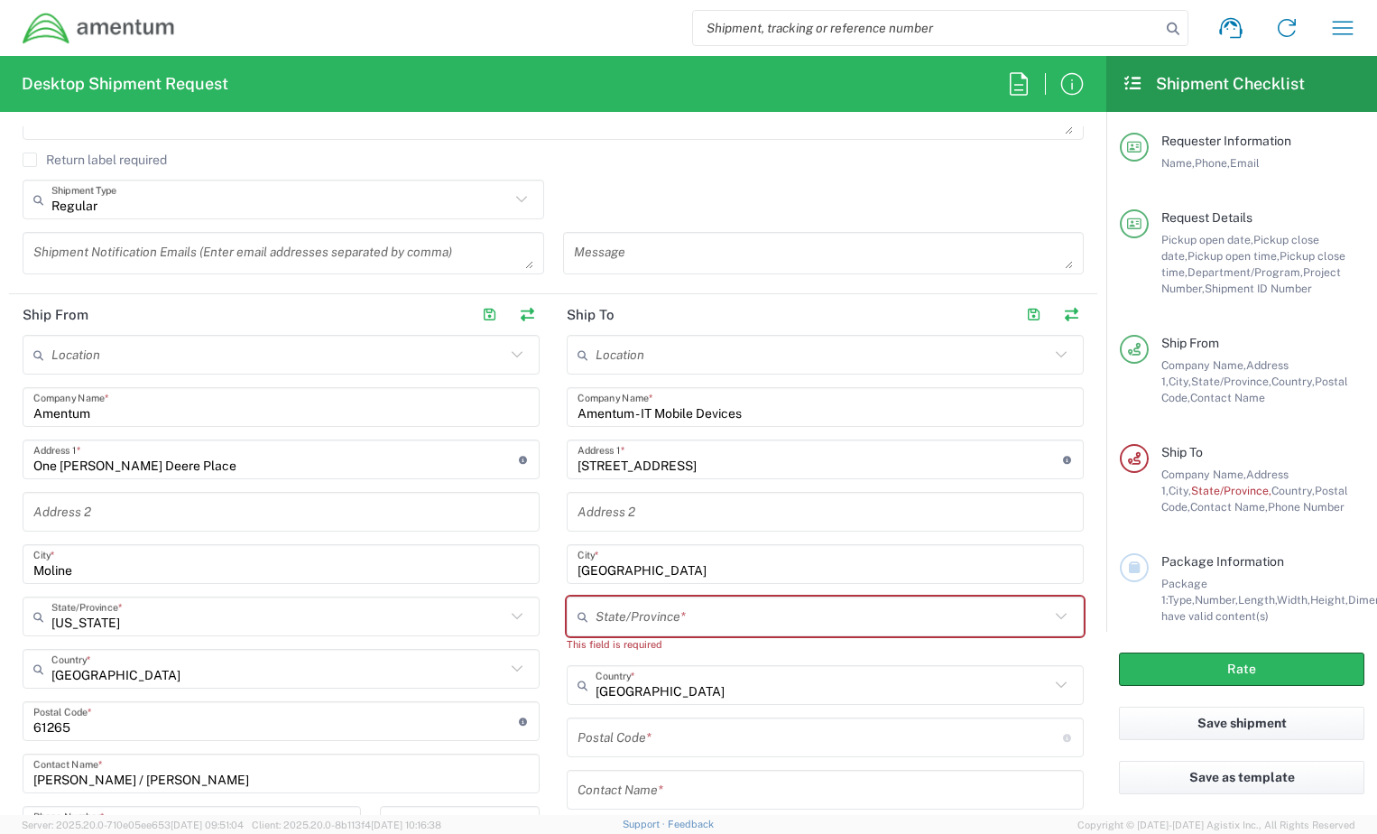
click at [1049, 613] on icon at bounding box center [1060, 616] width 23 height 23
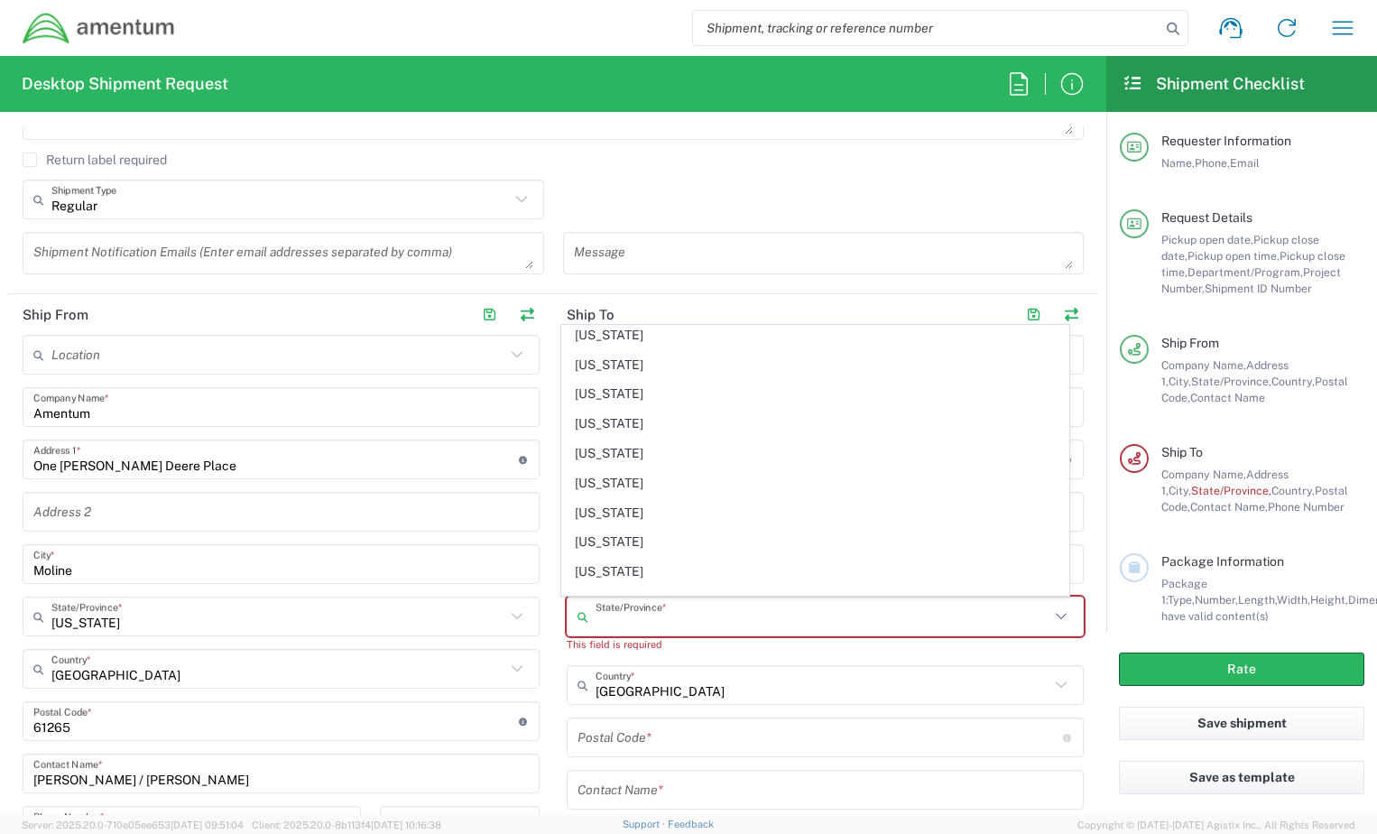
scroll to position [1297, 0]
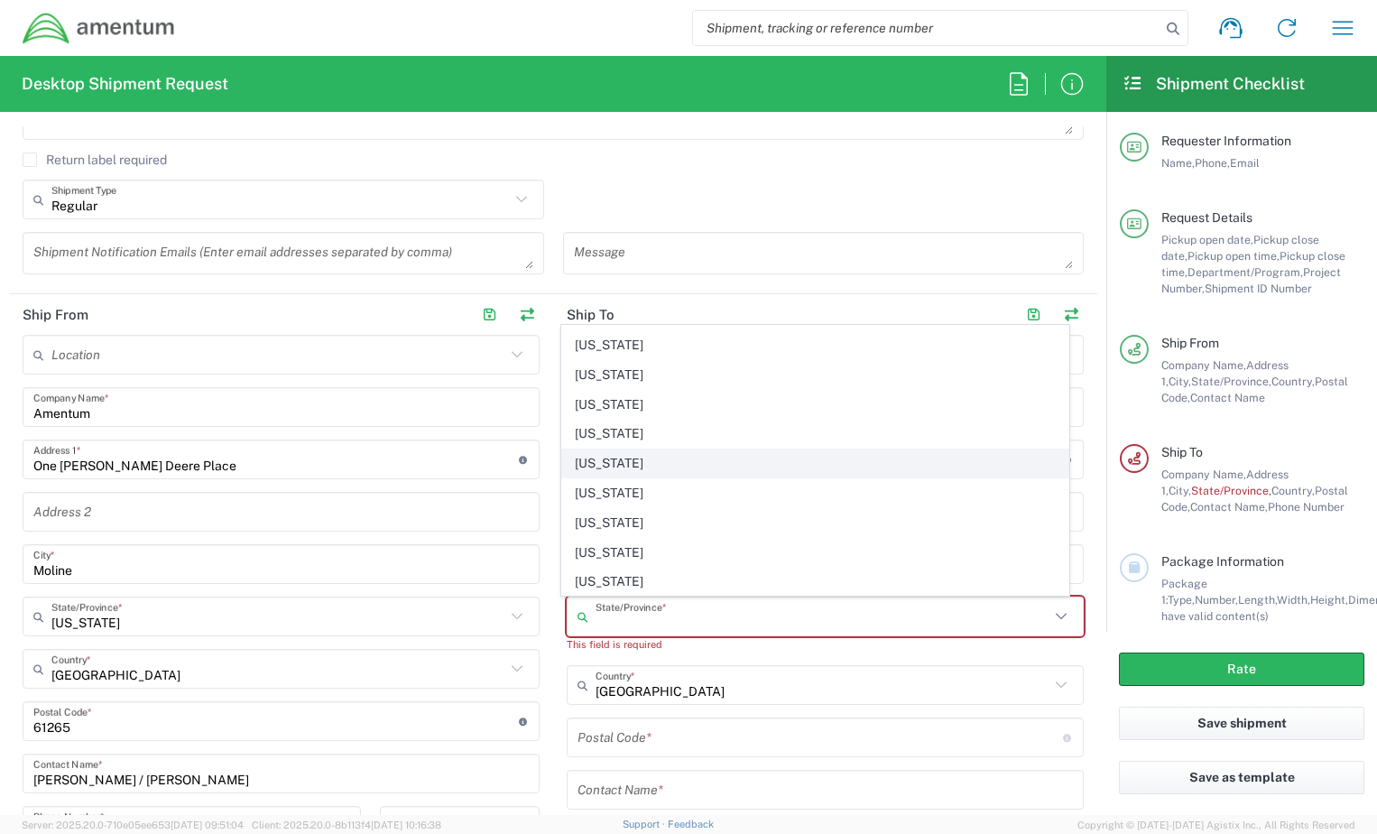
click at [680, 467] on span "[US_STATE]" at bounding box center [815, 463] width 507 height 28
type input "[US_STATE]"
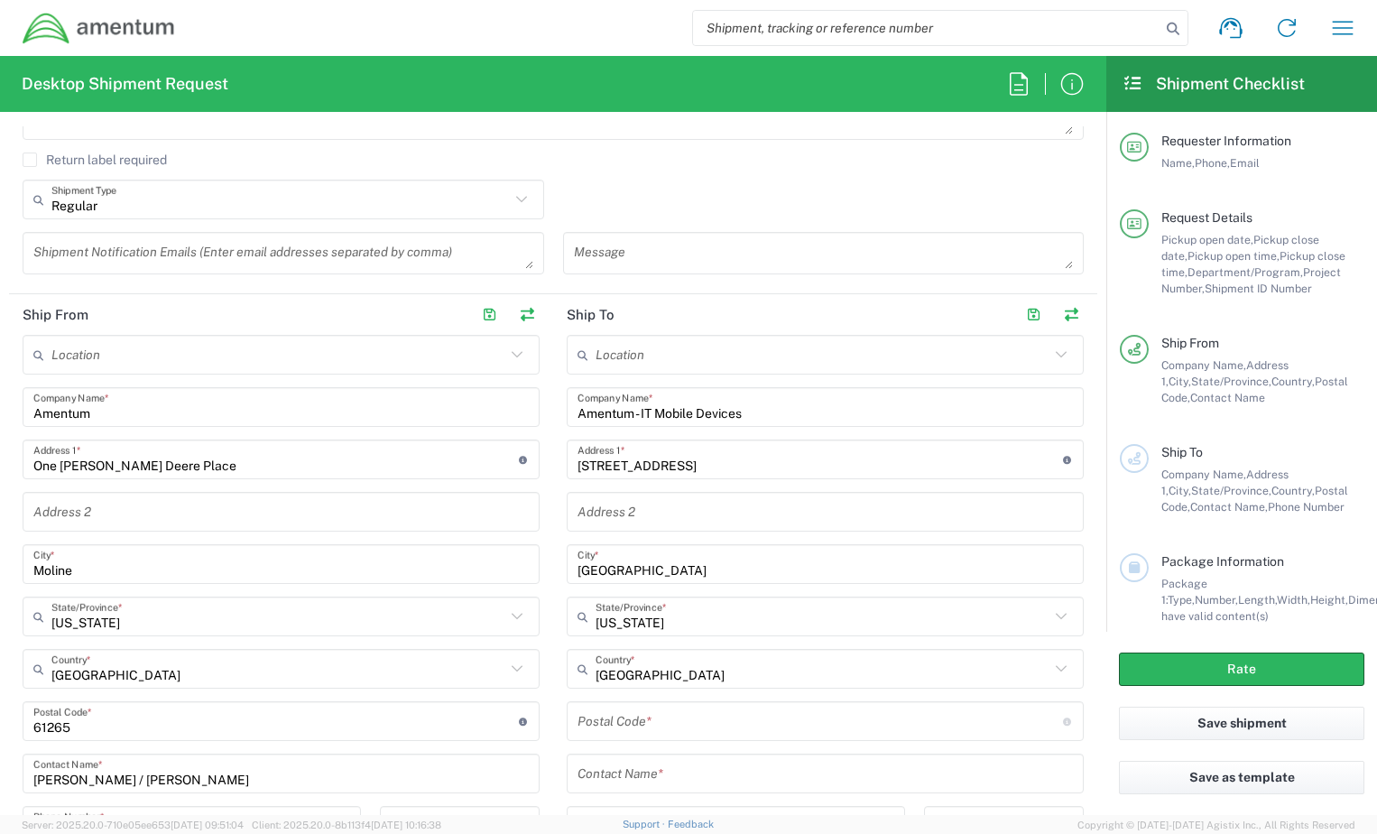
drag, startPoint x: 719, startPoint y: 719, endPoint x: 783, endPoint y: 736, distance: 66.3
click at [724, 720] on input "undefined" at bounding box center [819, 722] width 485 height 32
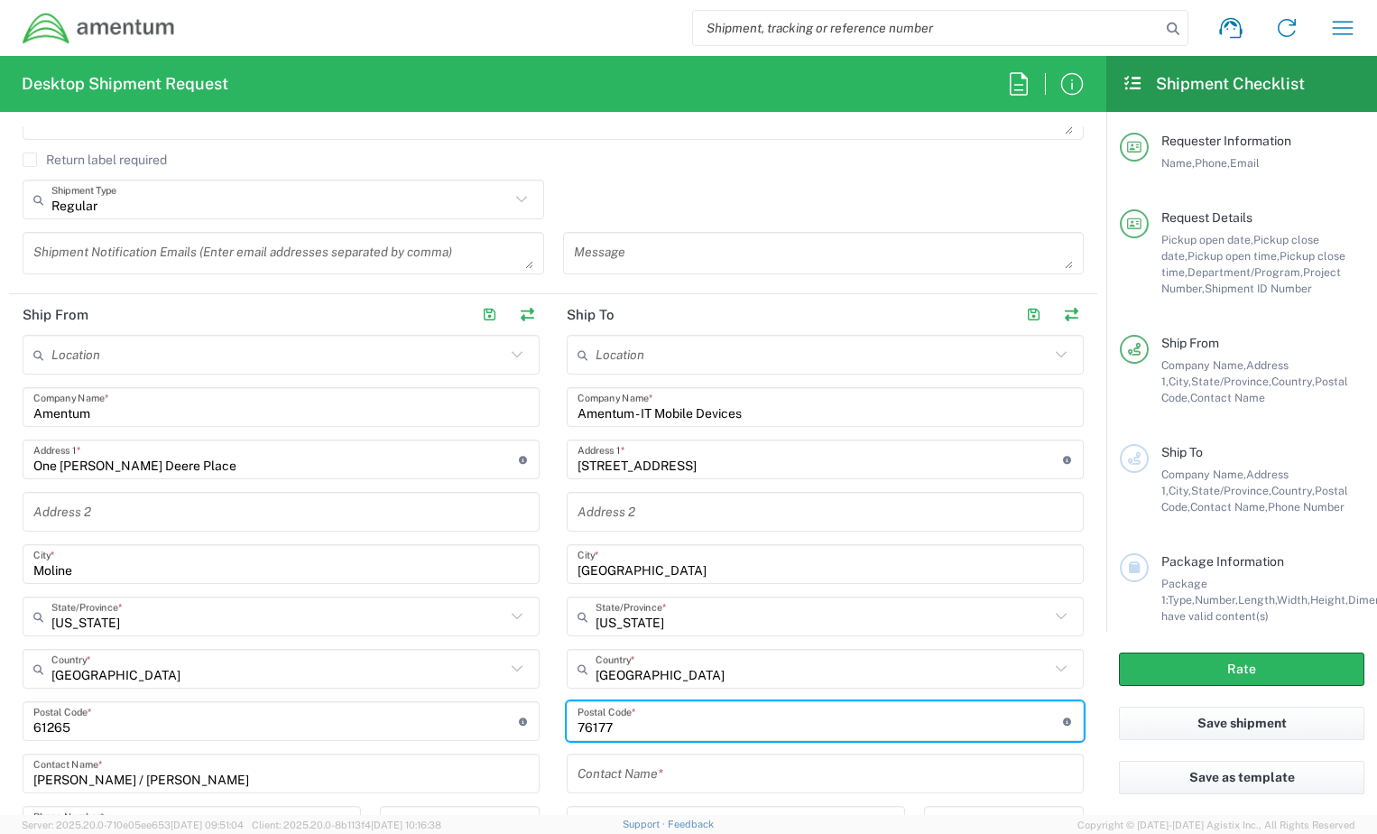
type input "76177"
click at [781, 765] on input "text" at bounding box center [824, 774] width 495 height 32
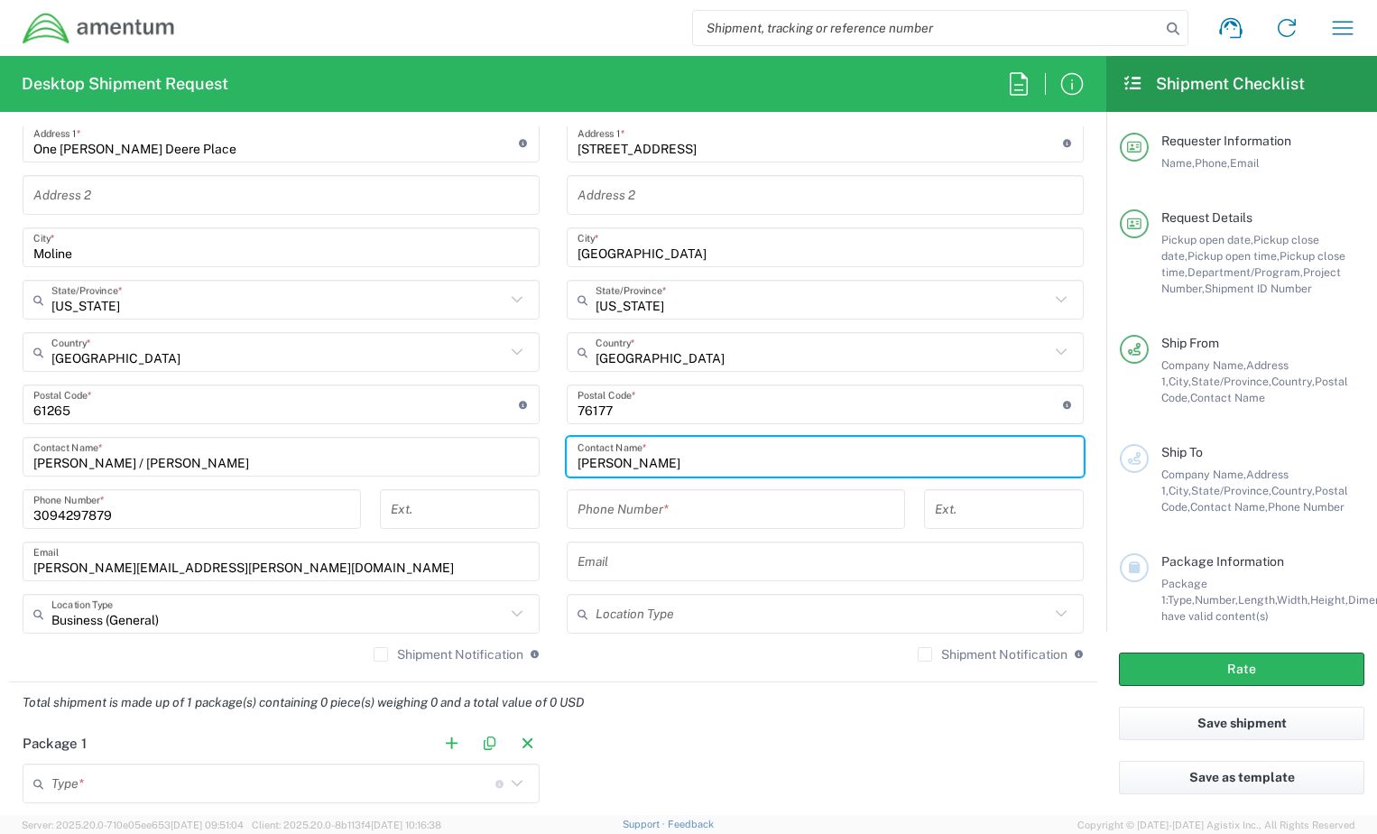
scroll to position [993, 0]
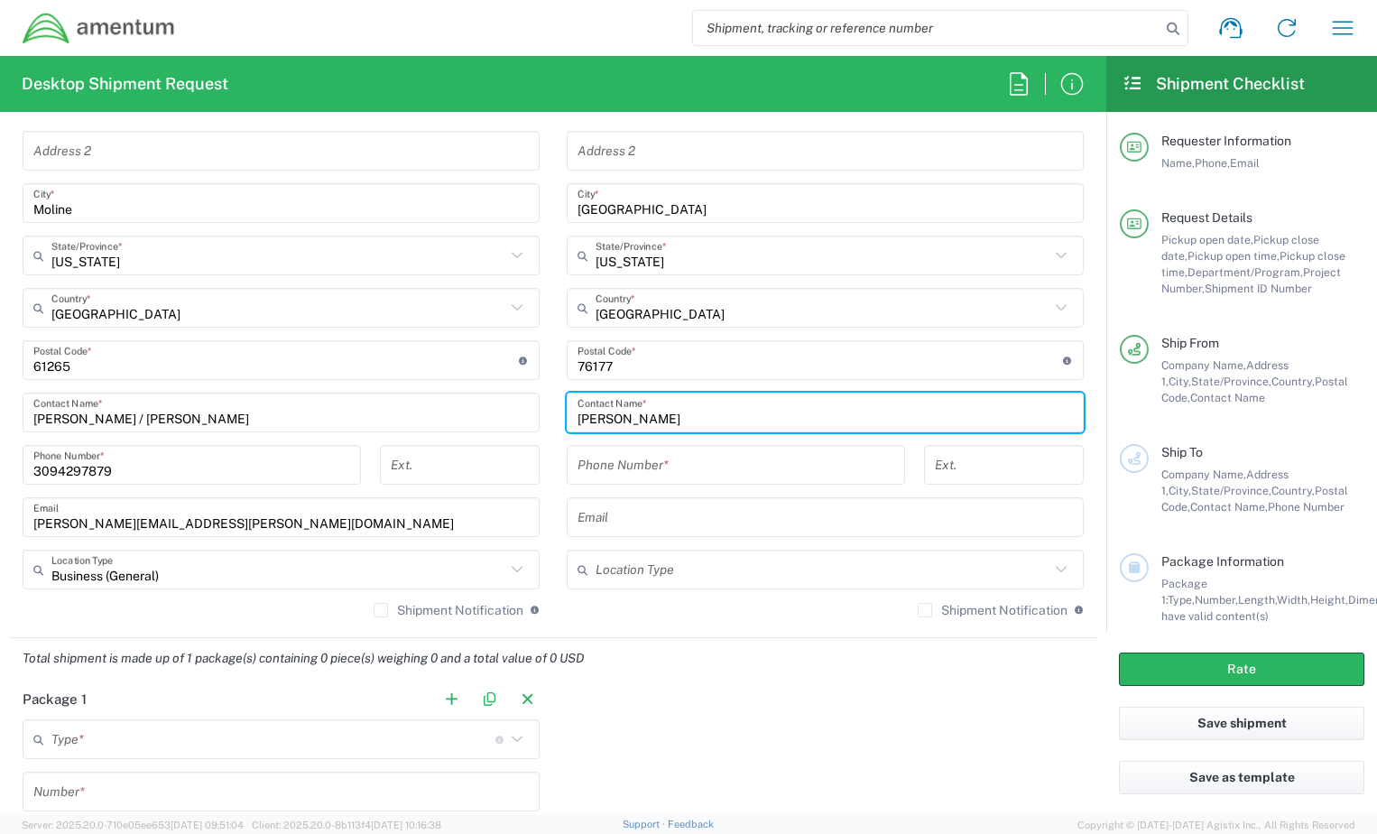
type input "[PERSON_NAME]"
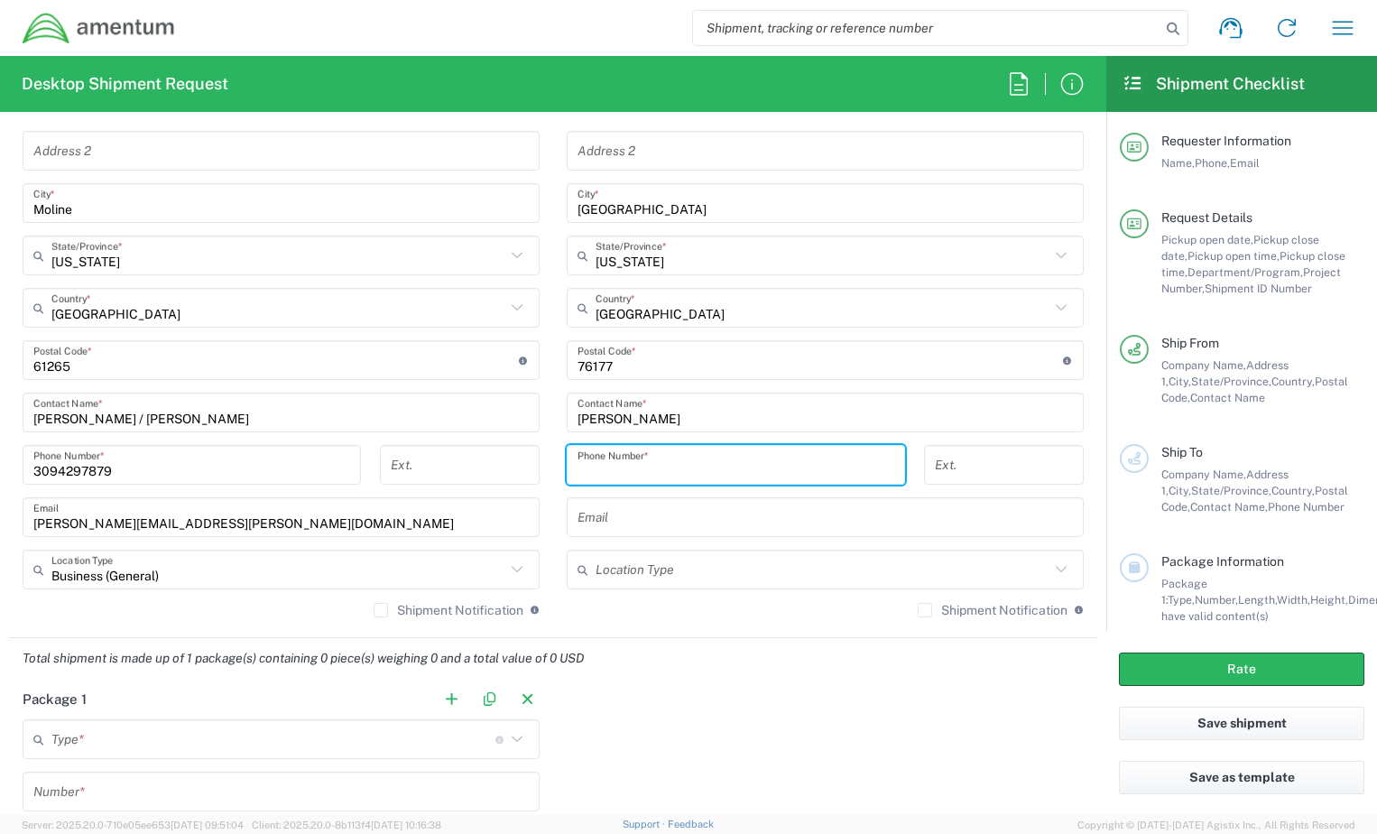
click at [699, 465] on input "tel" at bounding box center [735, 465] width 317 height 32
type input "6822169970"
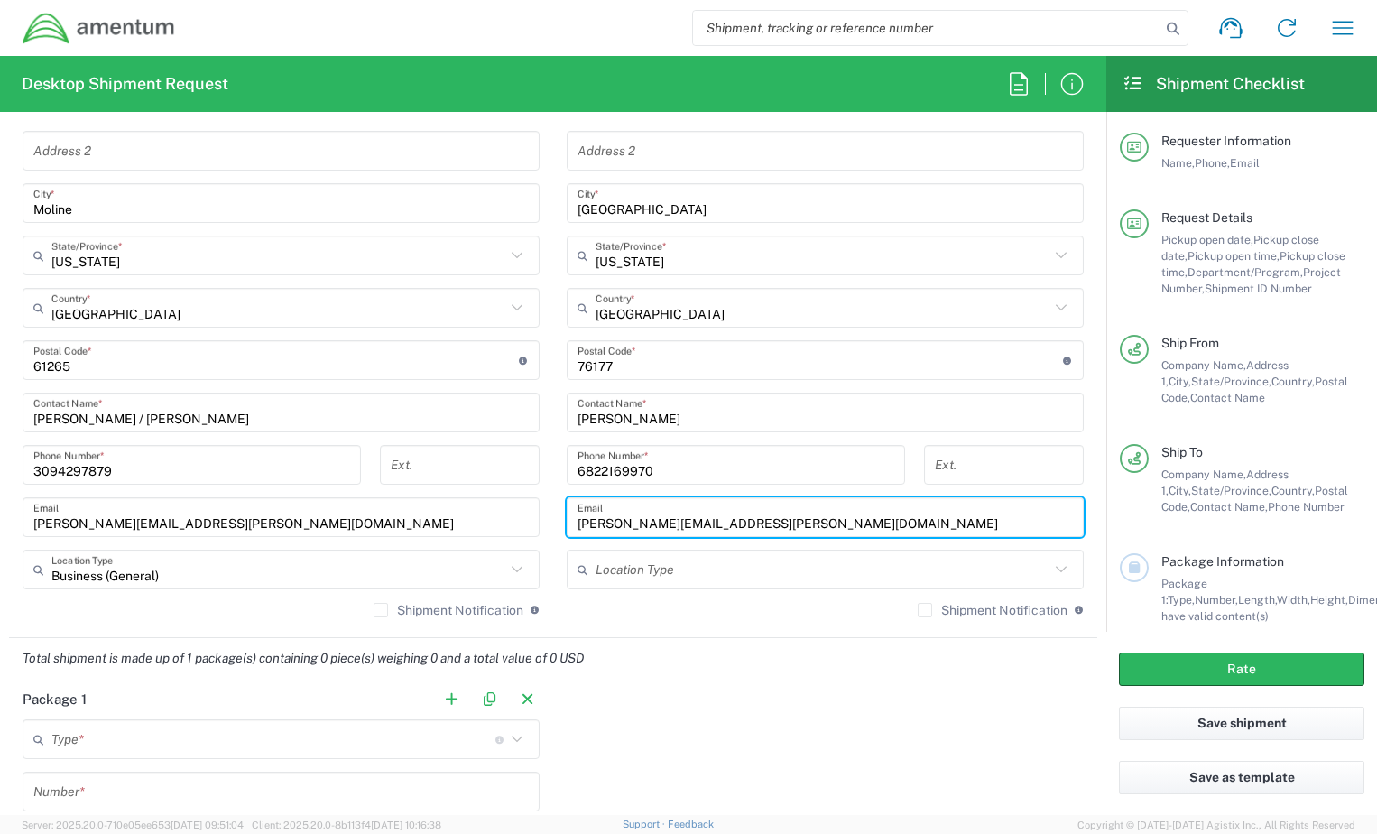
type input "[PERSON_NAME][EMAIL_ADDRESS][PERSON_NAME][DOMAIN_NAME]"
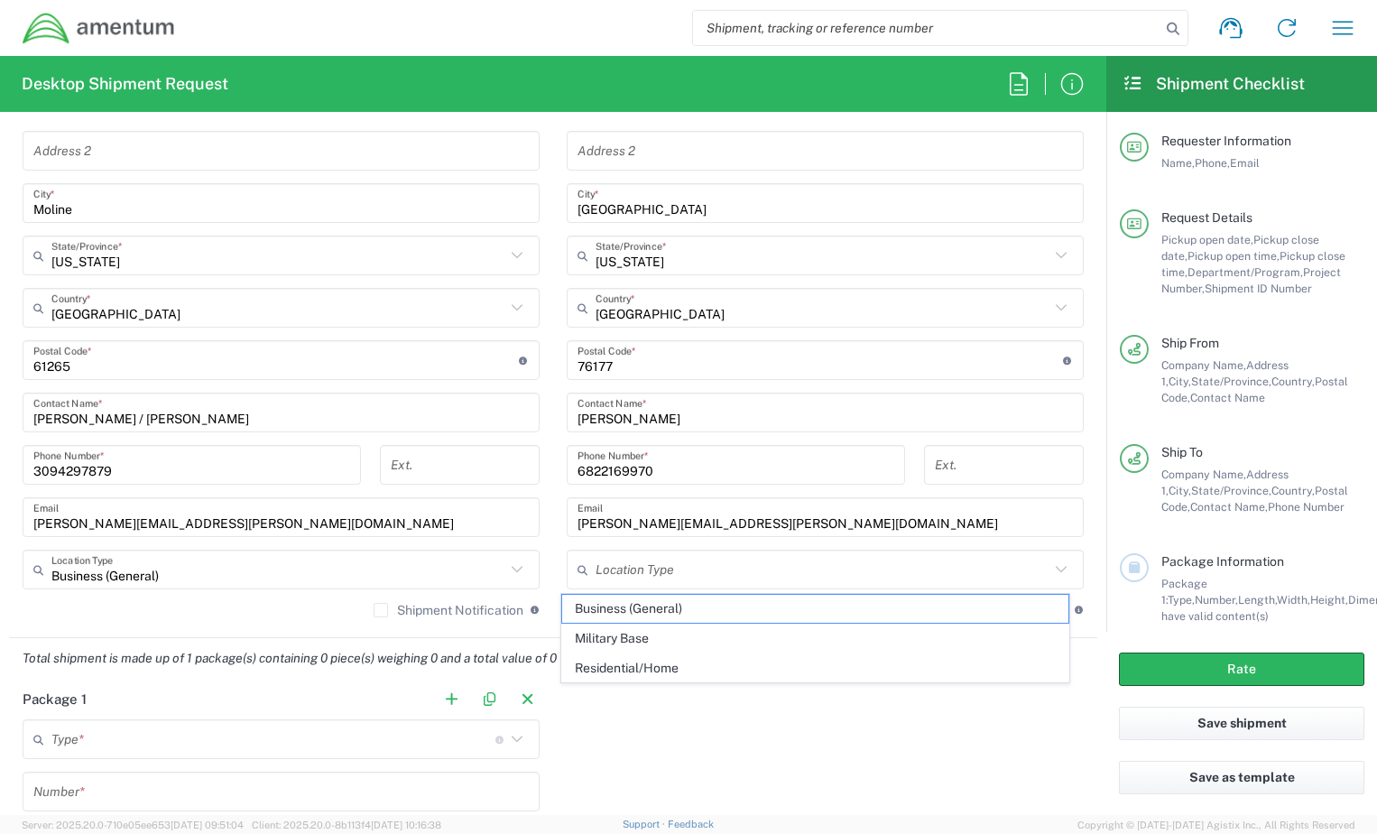
click at [688, 751] on div "Package 1 Type * Material used to package goods Crate(s) Envelope Pallet(s) Ove…" at bounding box center [553, 847] width 1088 height 337
click at [664, 569] on input "text" at bounding box center [823, 570] width 454 height 32
click at [599, 605] on span "Business (General)" at bounding box center [815, 609] width 507 height 28
type input "Business (General)"
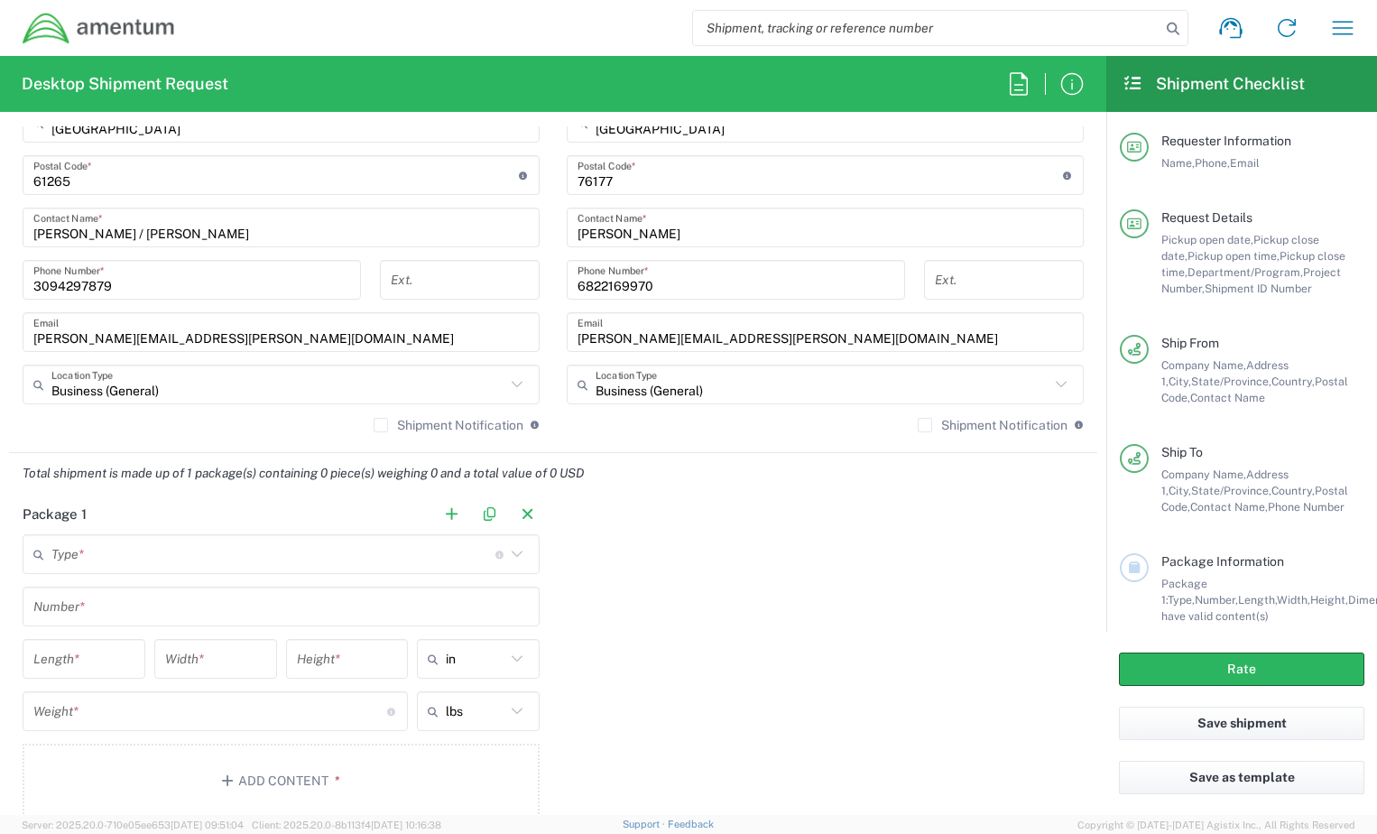
scroll to position [1263, 0]
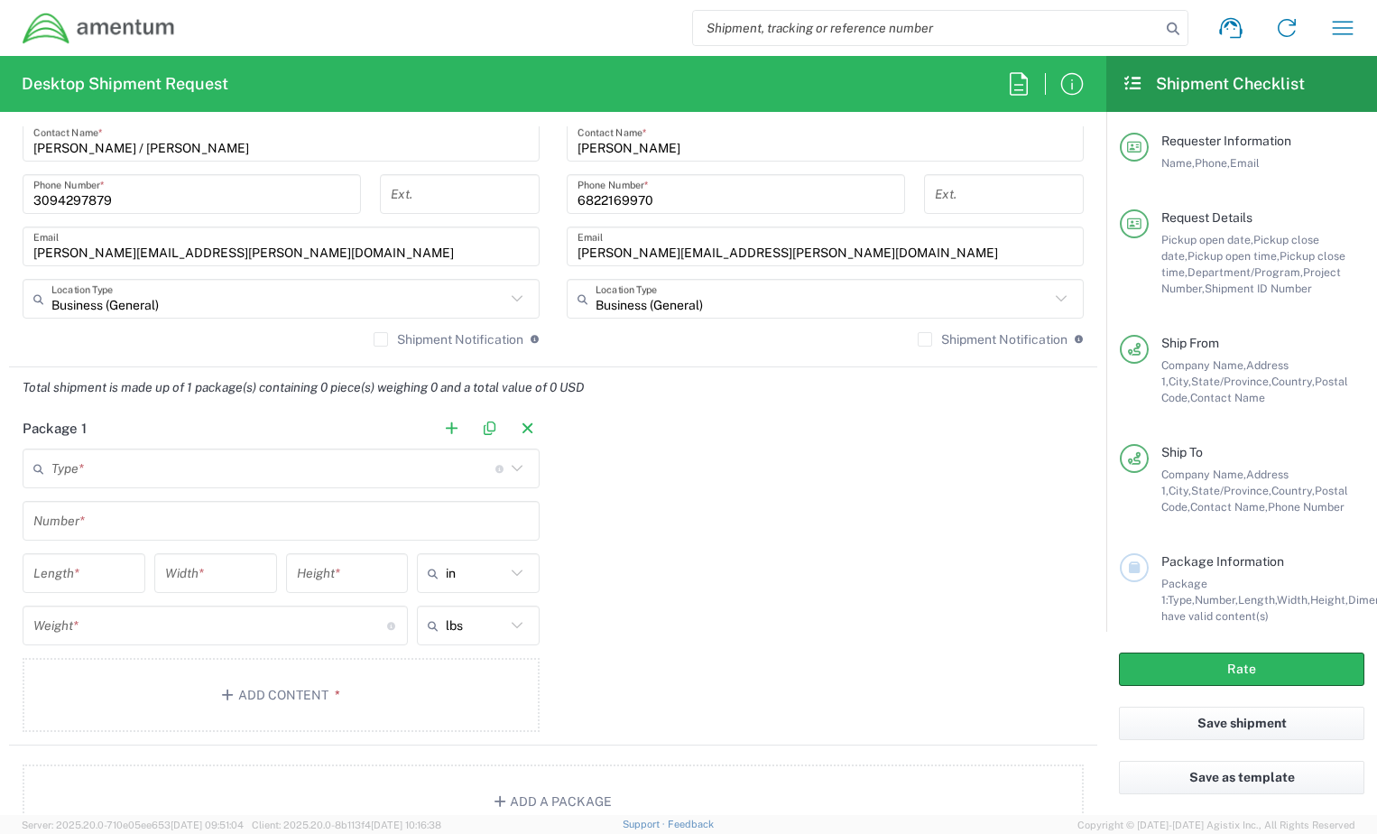
click at [156, 480] on input "text" at bounding box center [273, 469] width 444 height 32
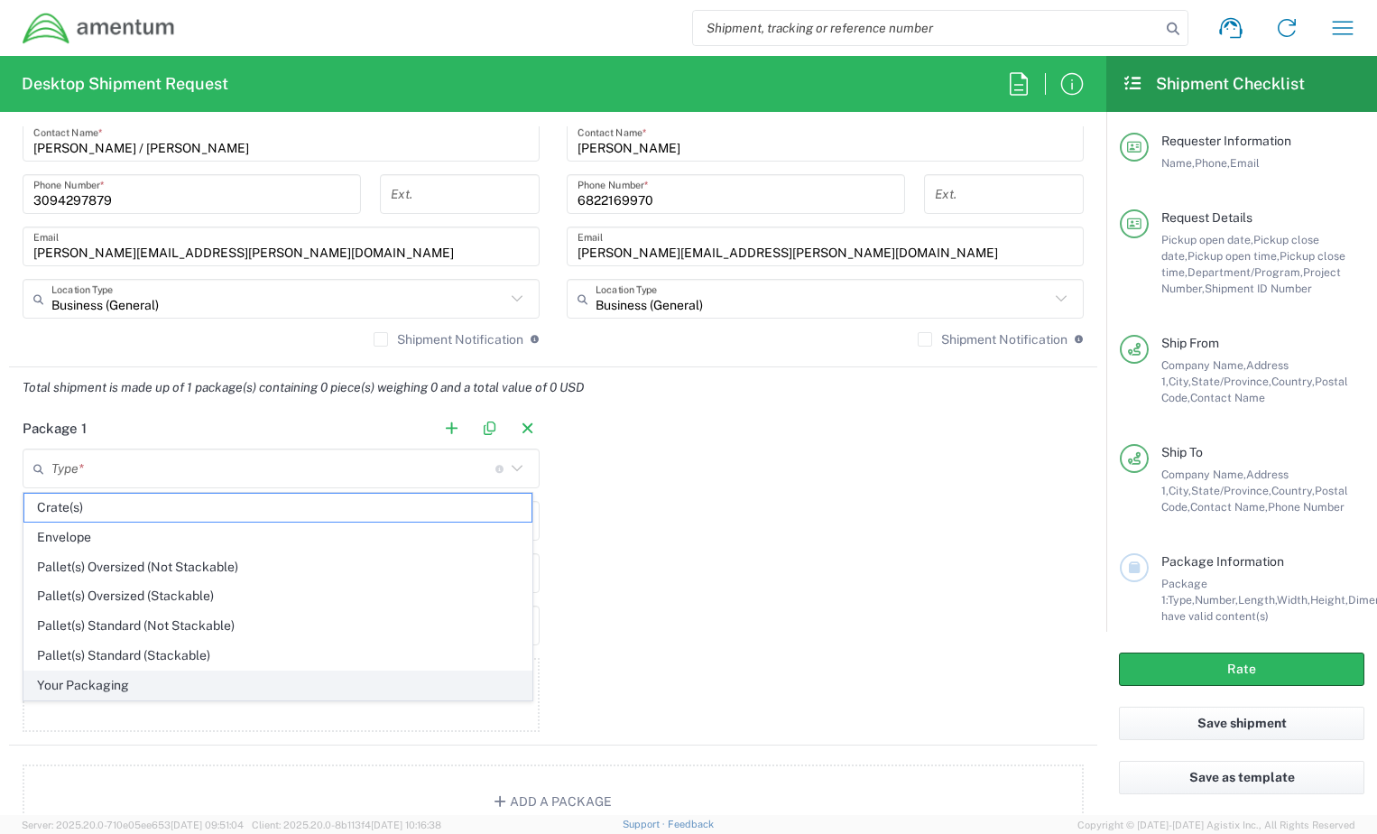
click at [115, 682] on span "Your Packaging" at bounding box center [277, 685] width 507 height 28
type input "Your Packaging"
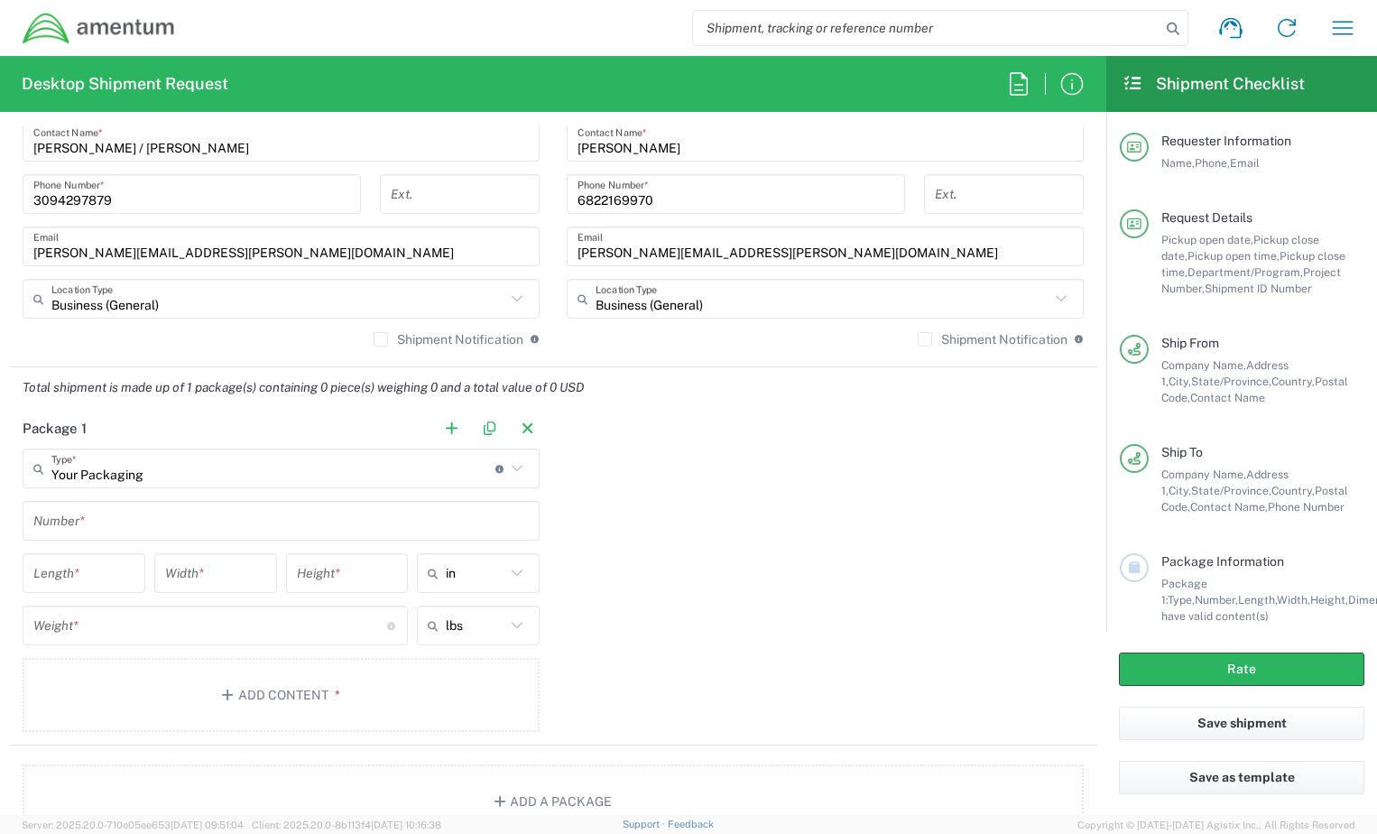
click at [100, 519] on input "text" at bounding box center [280, 521] width 495 height 32
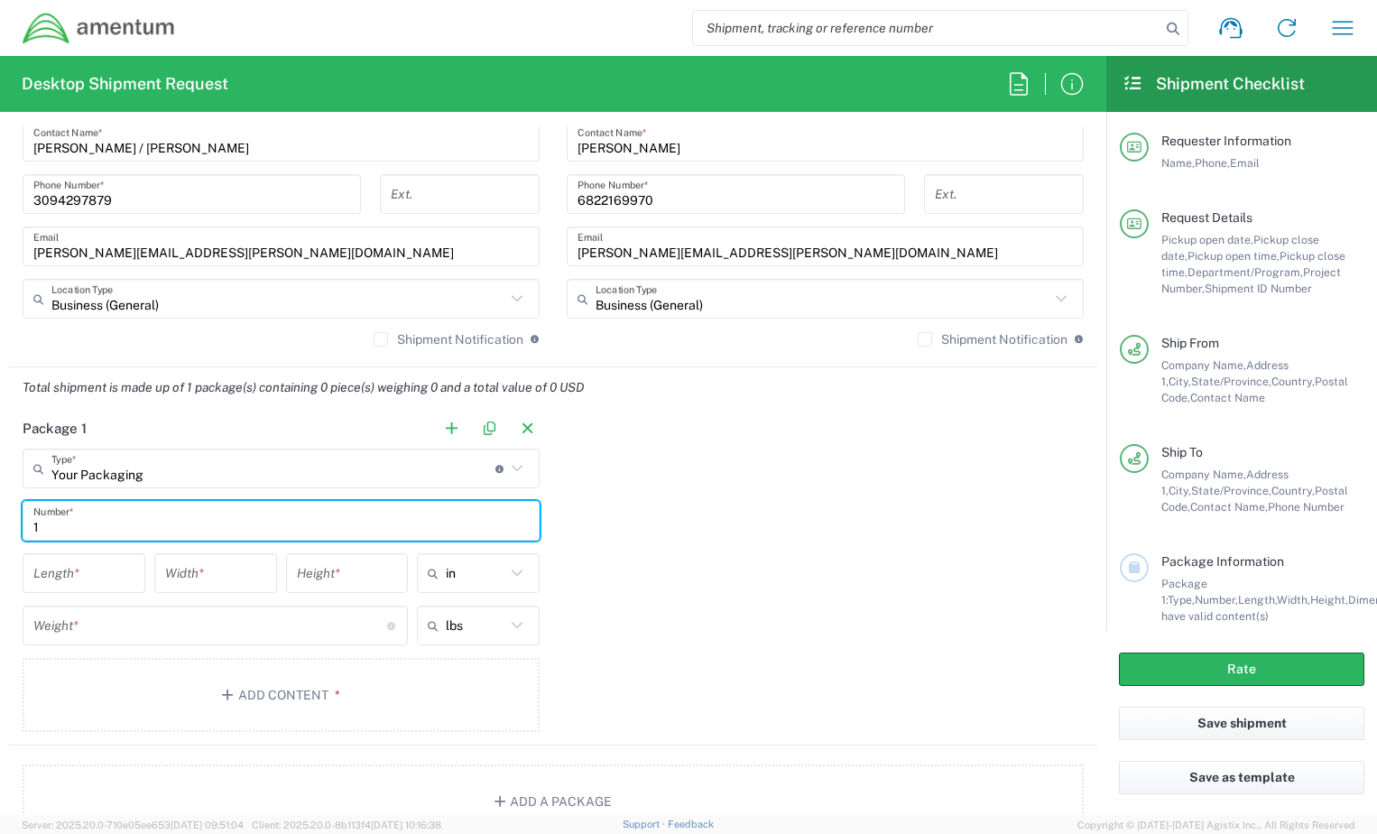
type input "1"
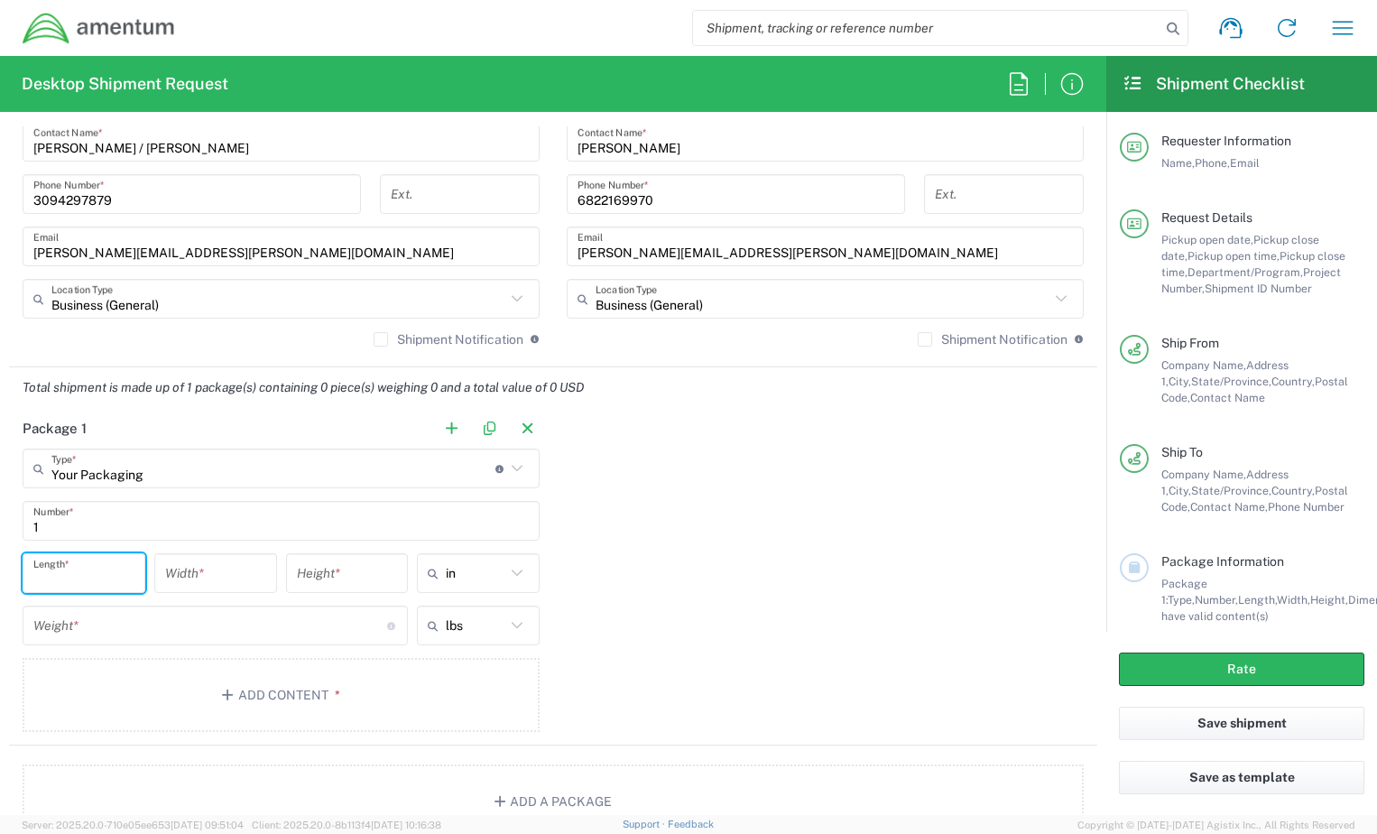
click at [98, 578] on input "number" at bounding box center [83, 574] width 101 height 32
type input "8.5"
type input "5.5"
type input "3"
click at [119, 633] on input "number" at bounding box center [210, 626] width 354 height 32
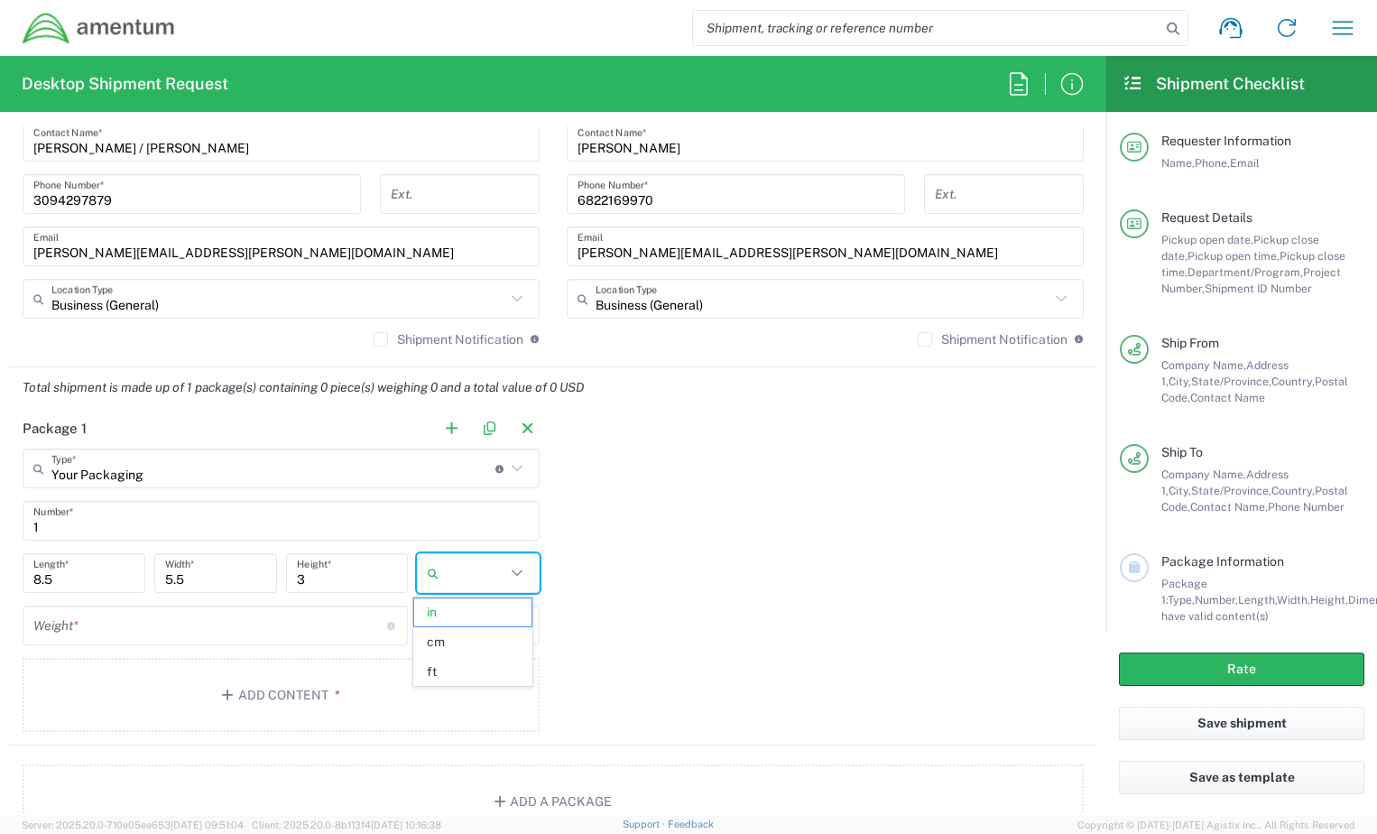
type input "in"
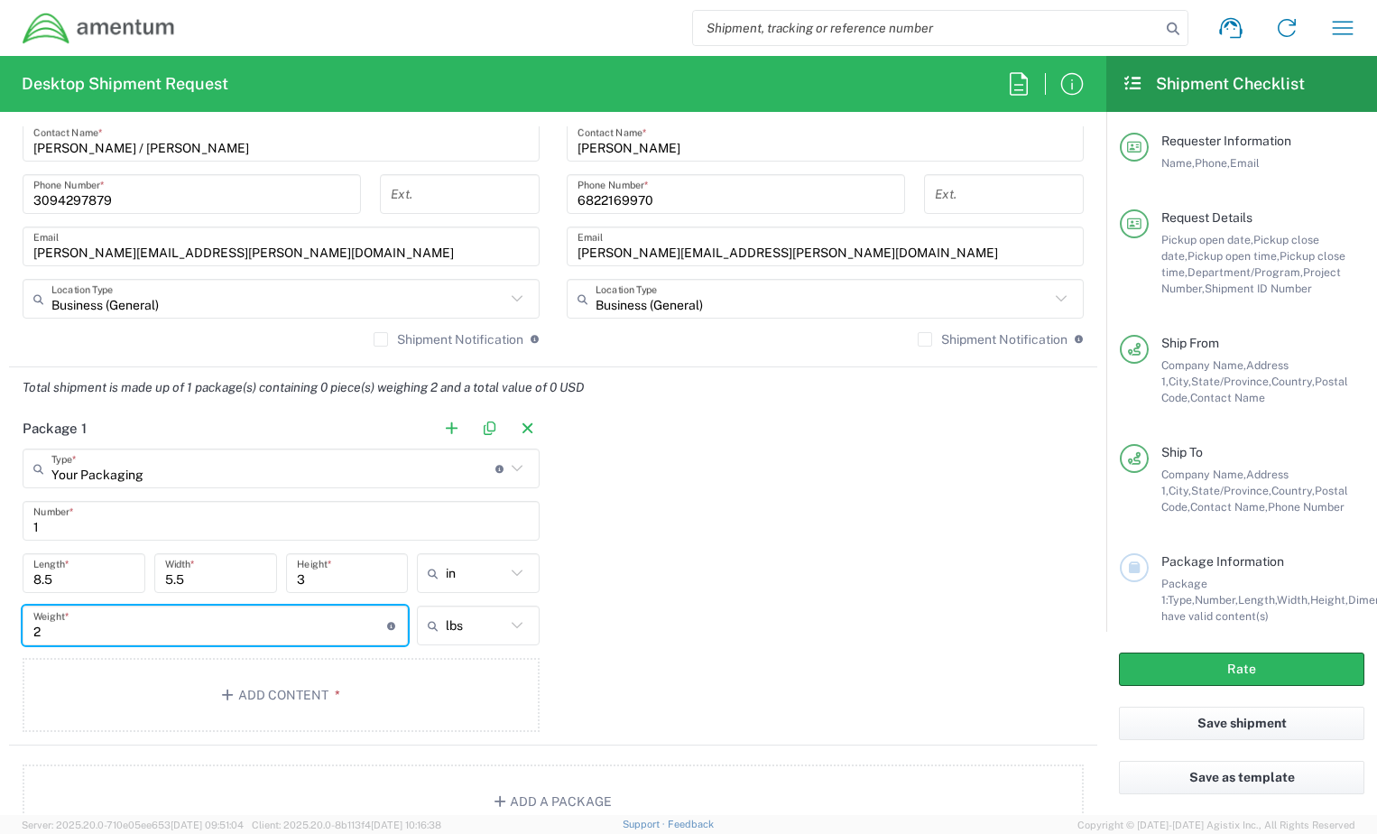
type input "2"
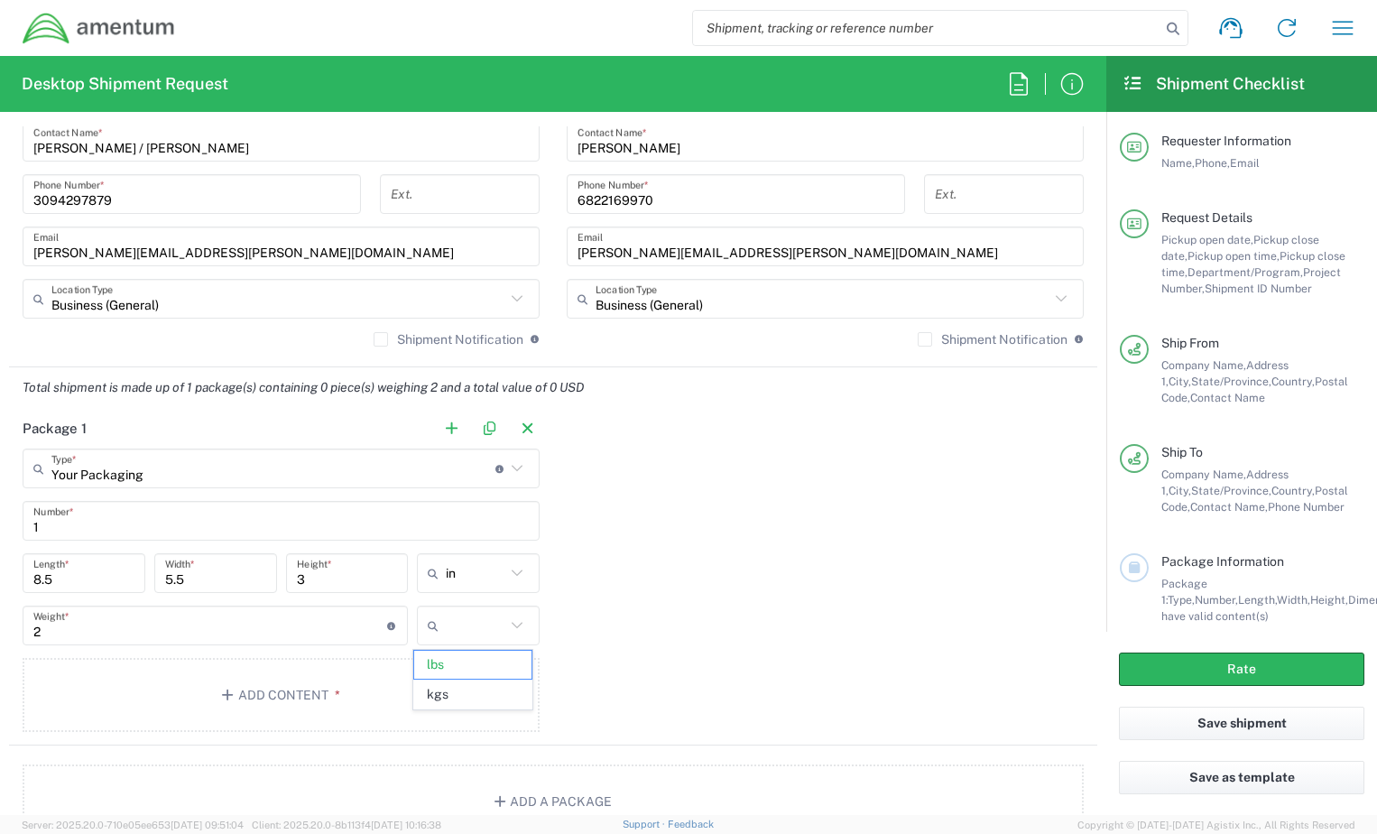
click at [664, 600] on div "Package 1 Your Packaging Type * Material used to package goods Crate(s) Envelop…" at bounding box center [553, 576] width 1088 height 337
type input "lbs"
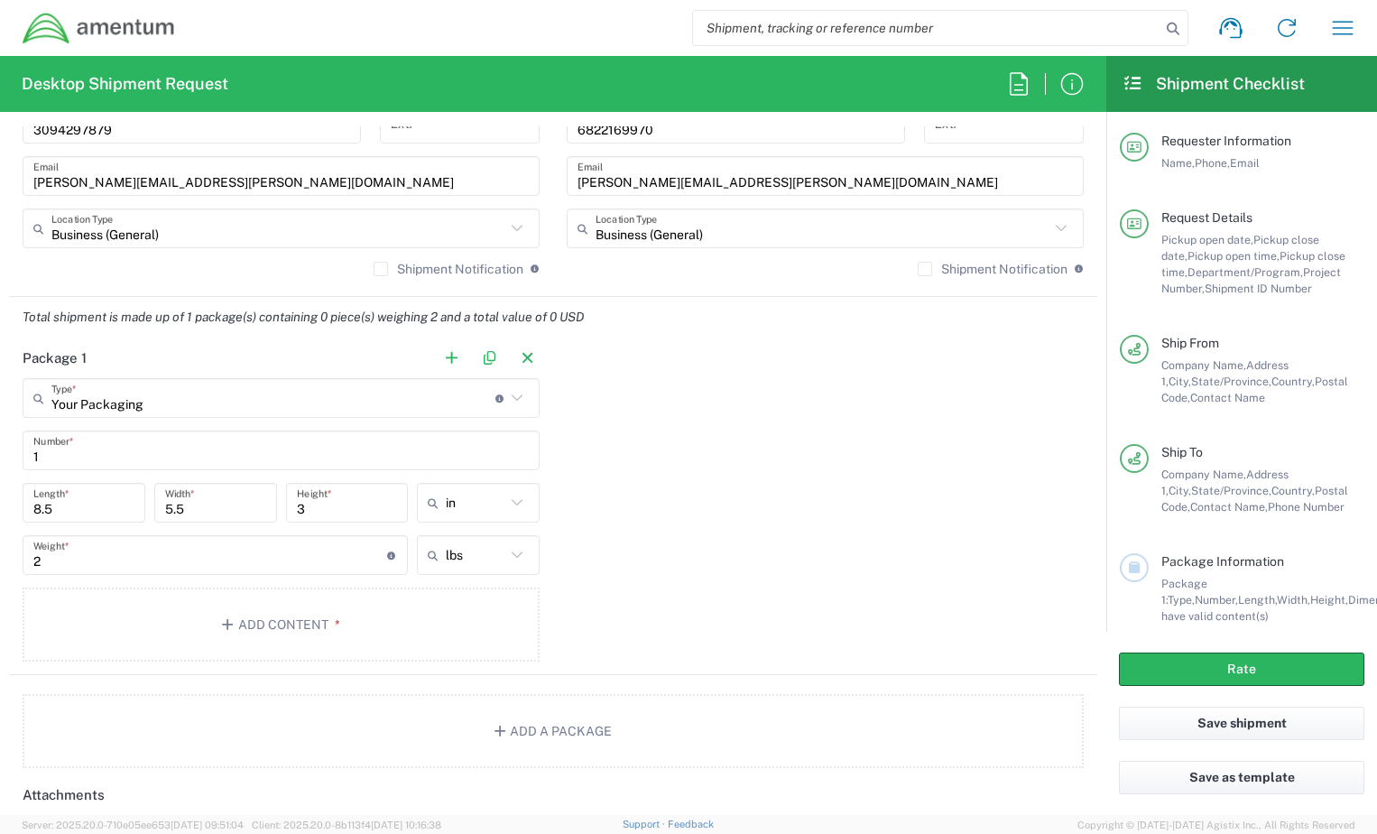
scroll to position [1353, 0]
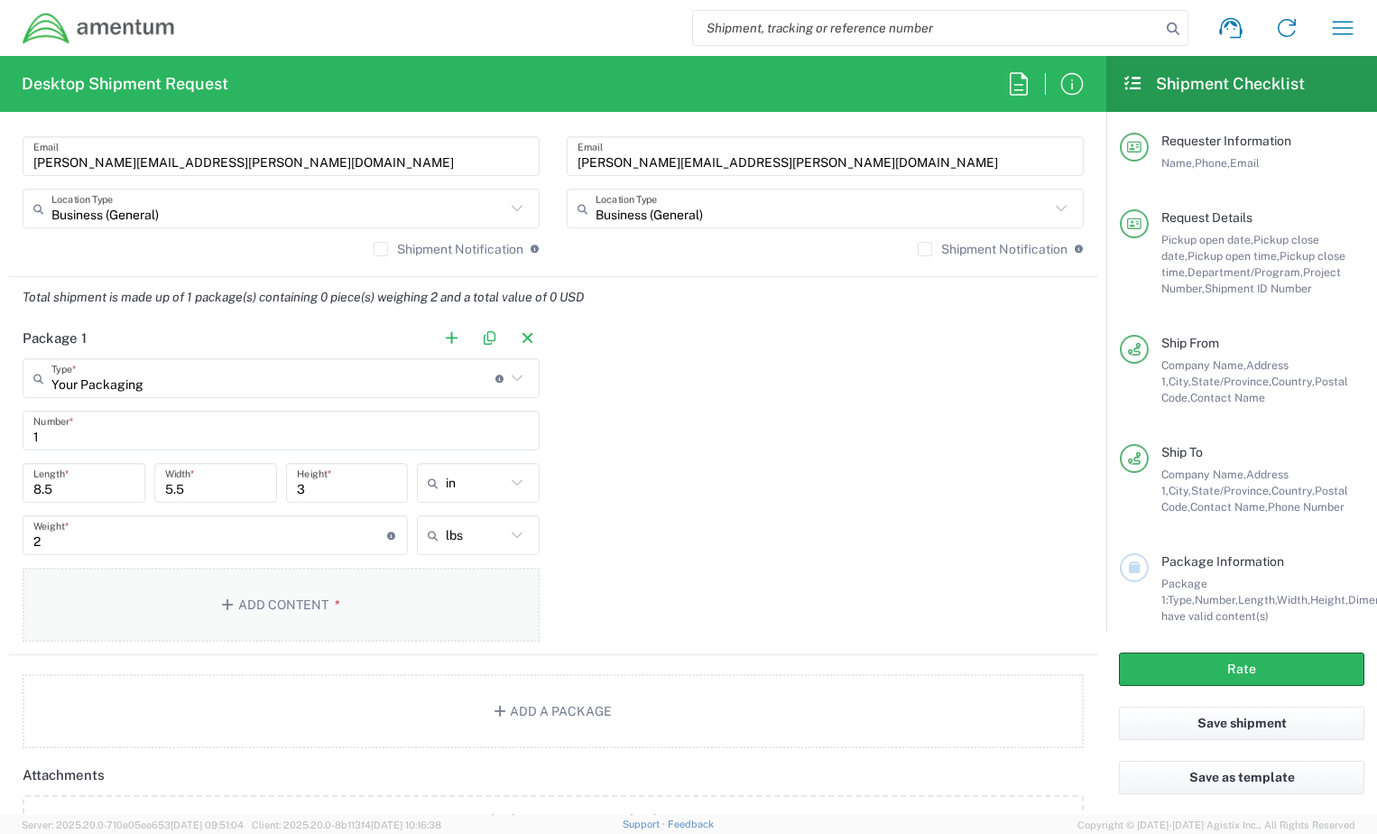
click at [375, 610] on button "Add Content *" at bounding box center [281, 605] width 517 height 74
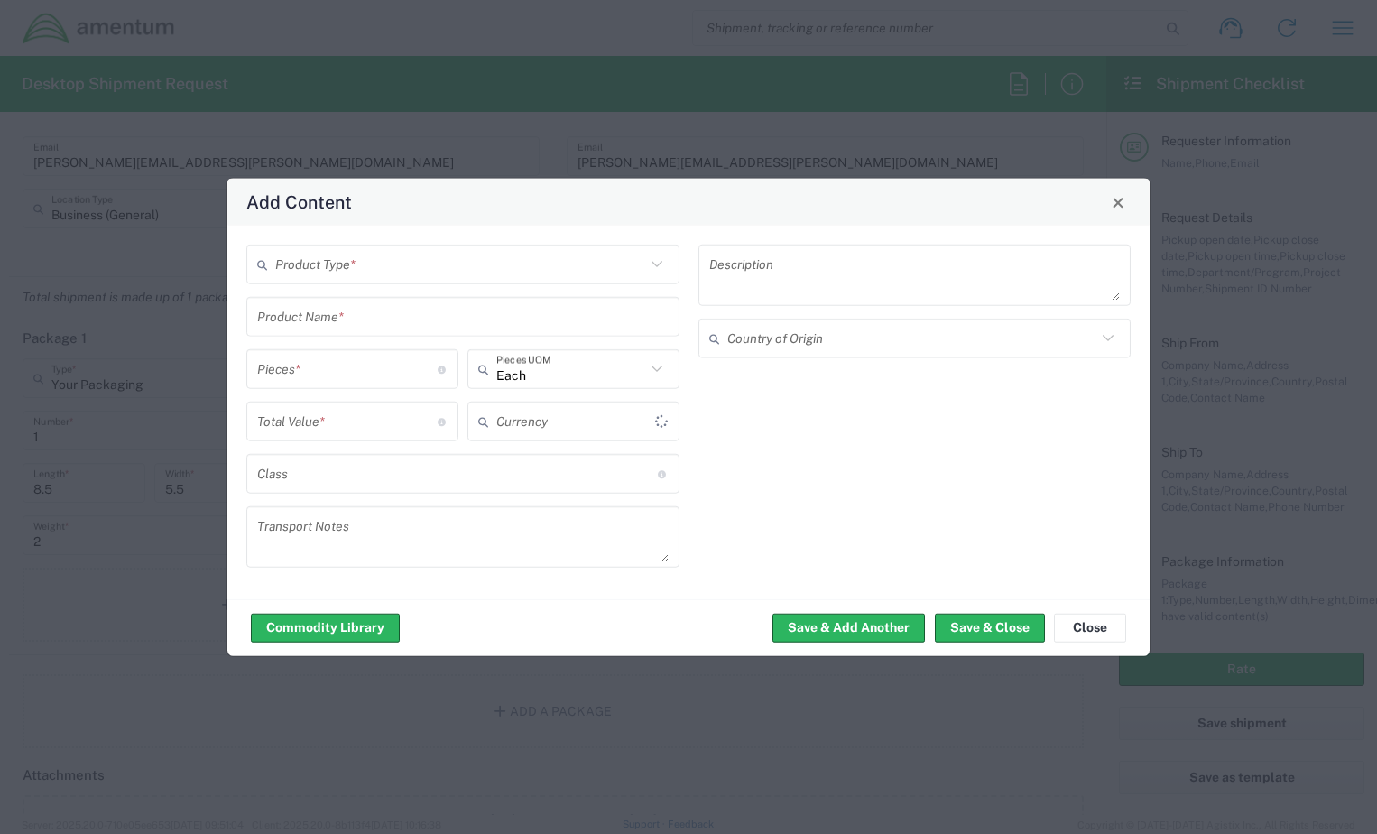
type input "US Dollar"
click at [342, 268] on input "text" at bounding box center [460, 264] width 370 height 32
click at [346, 328] on span "General Commodity" at bounding box center [463, 333] width 430 height 28
type input "General Commodity"
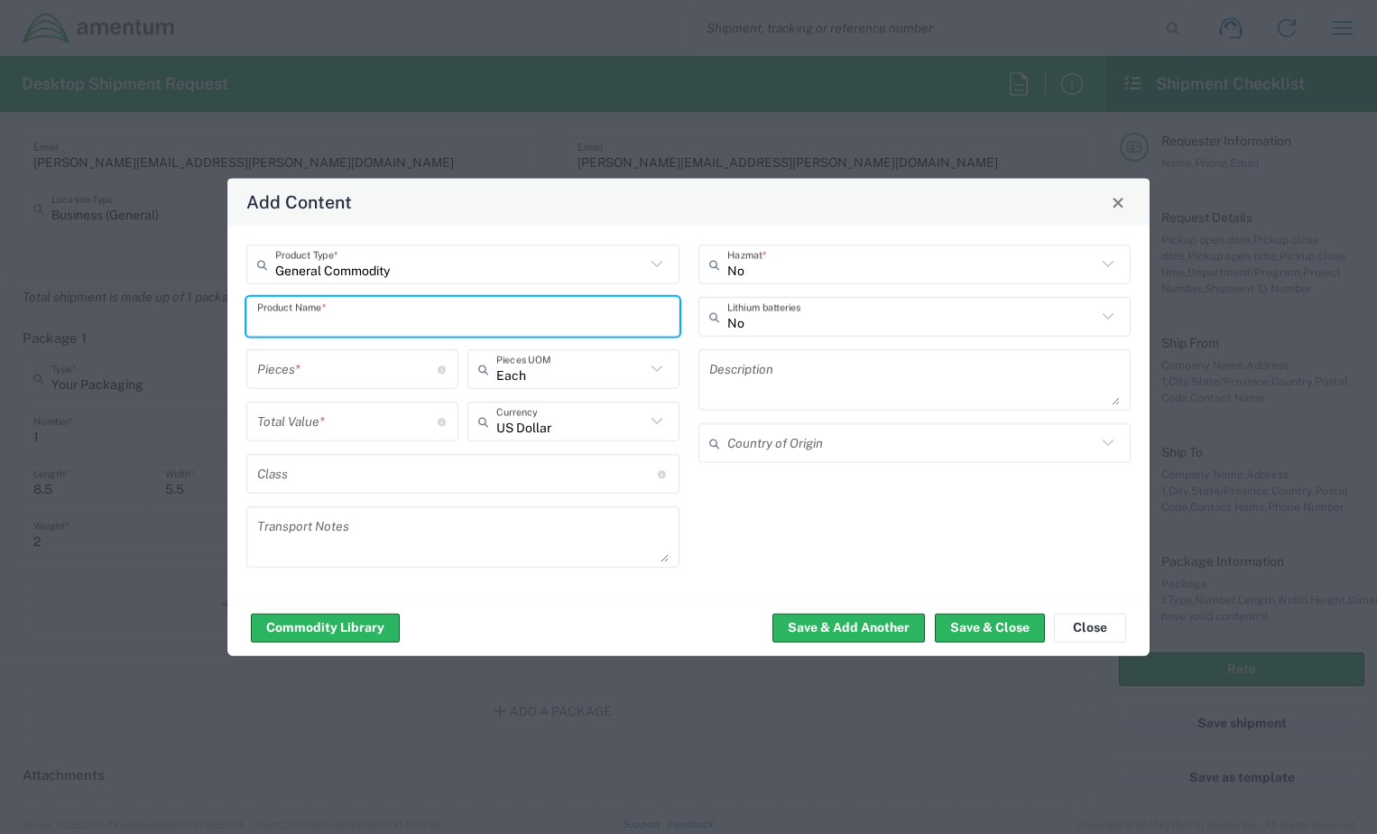
click at [355, 322] on input "text" at bounding box center [462, 316] width 411 height 32
type input "iPhone 12"
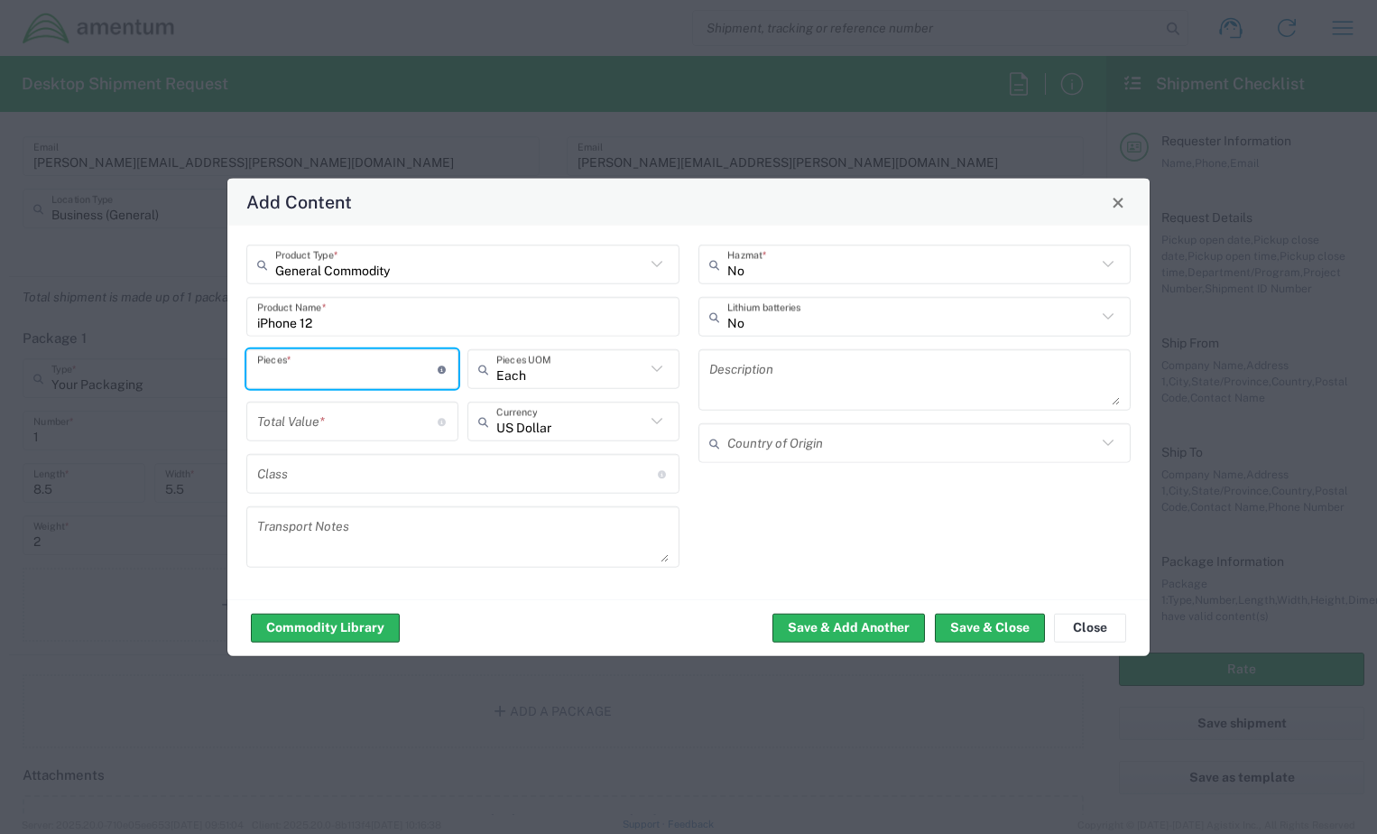
click at [365, 377] on input "number" at bounding box center [347, 369] width 180 height 32
type input "1"
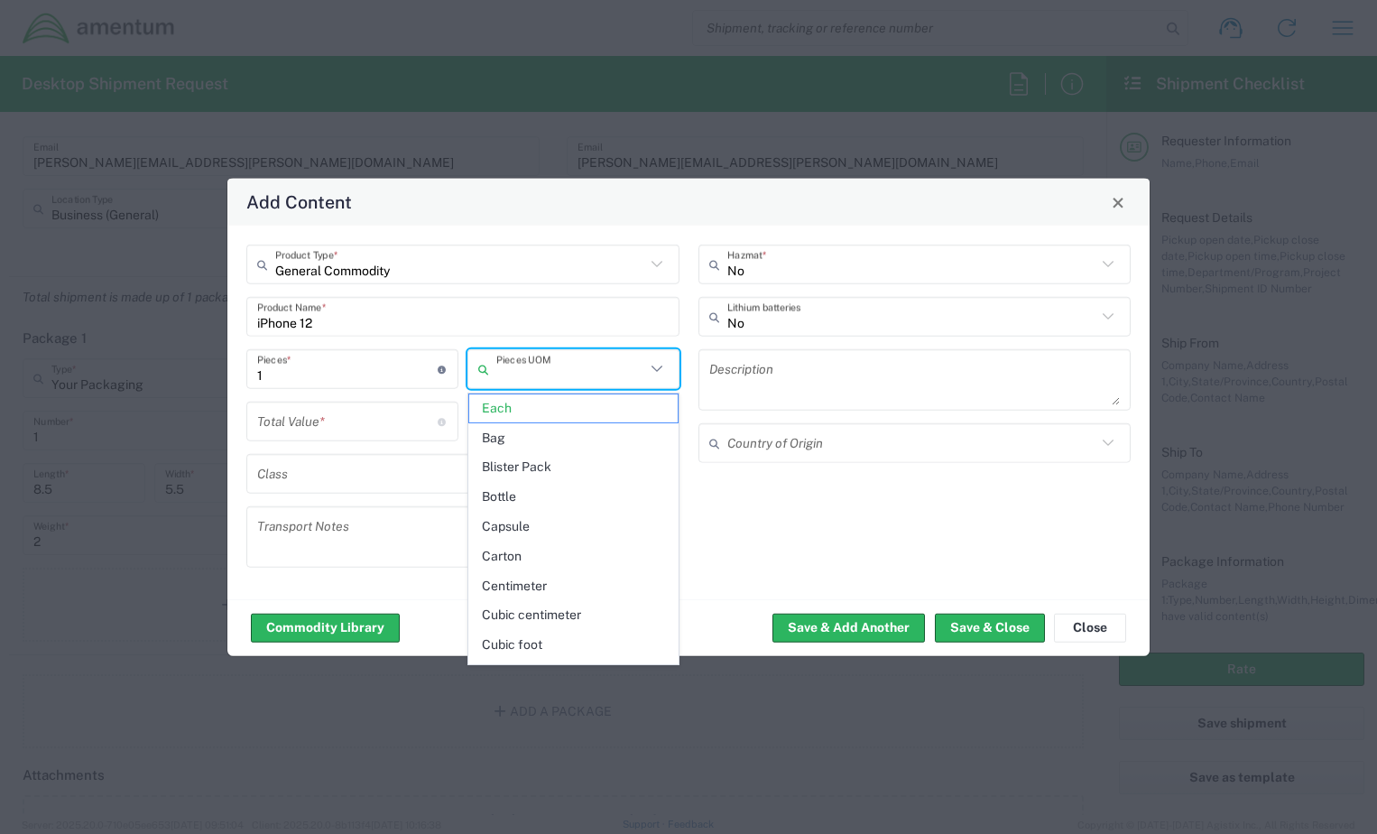
click at [356, 420] on input "number" at bounding box center [347, 421] width 180 height 32
type input "Each"
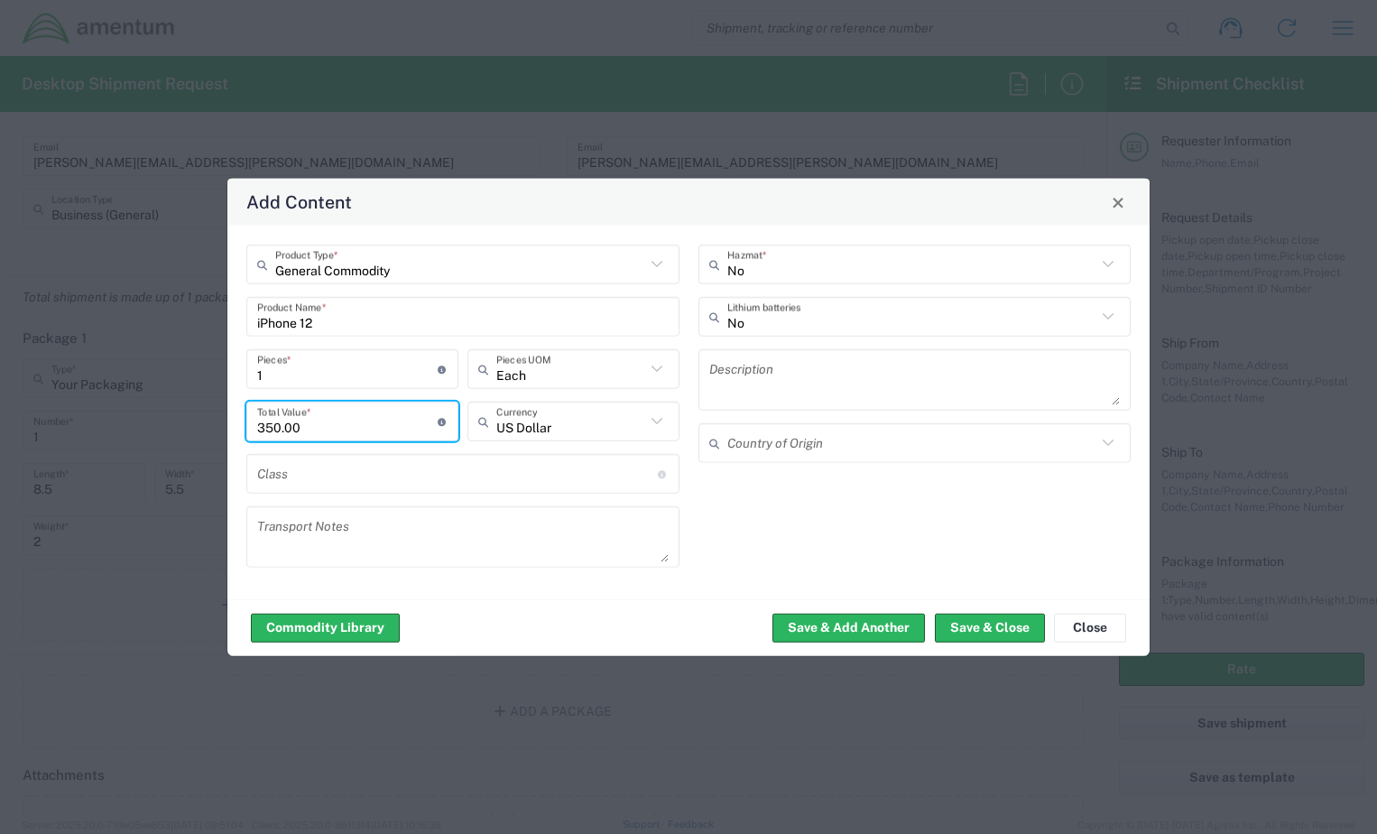
type input "350.00"
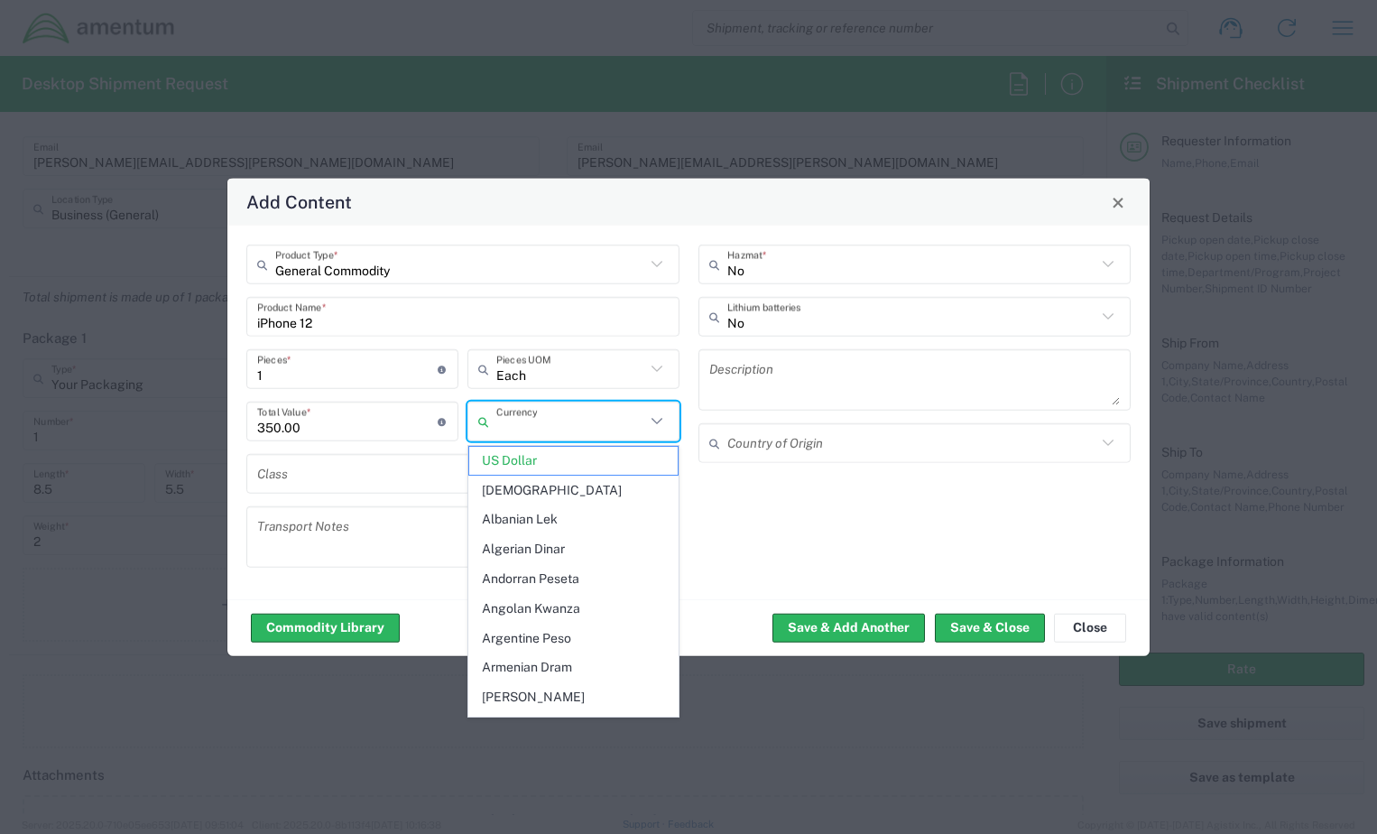
click at [365, 538] on textarea at bounding box center [462, 537] width 411 height 51
type input "US Dollar"
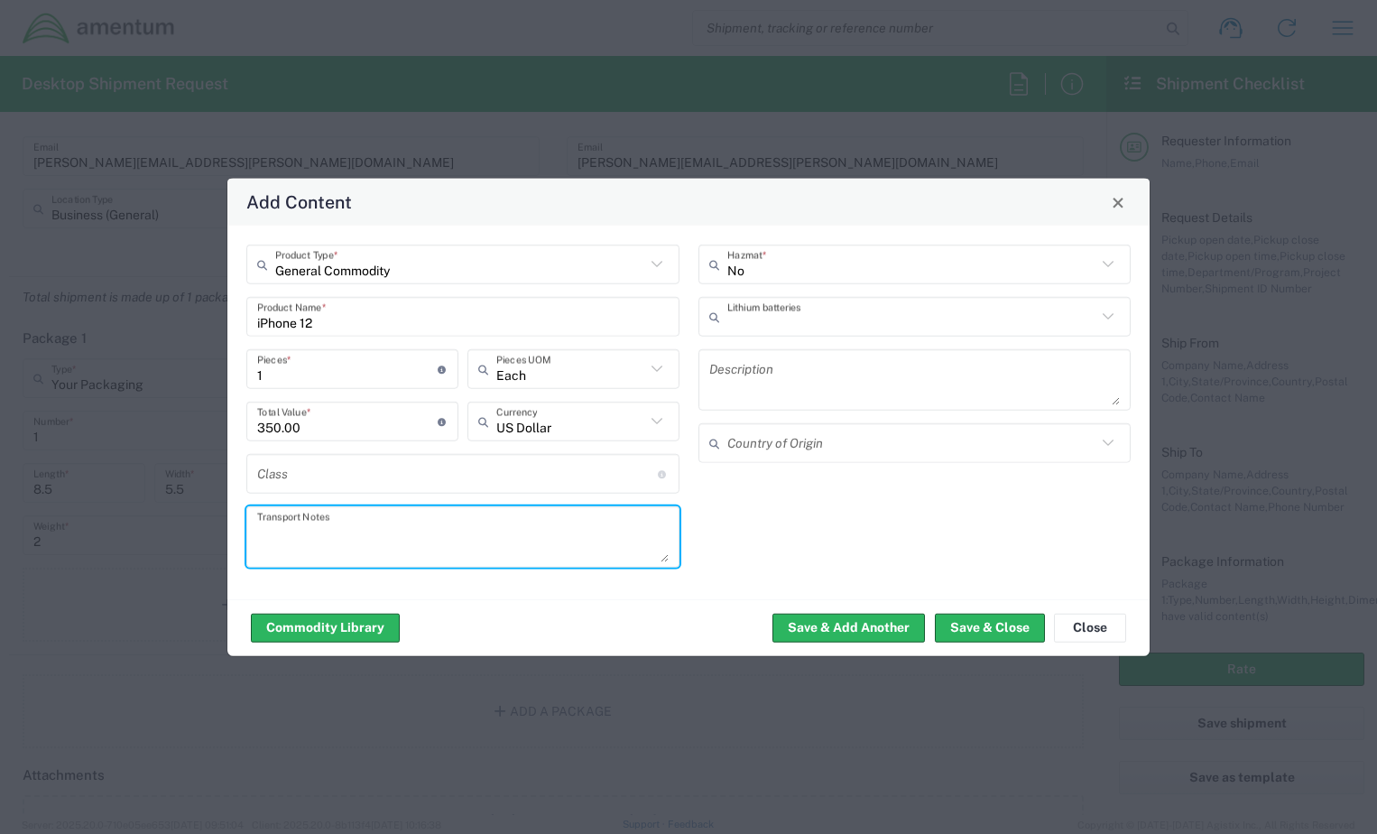
click at [845, 319] on input "text" at bounding box center [912, 316] width 370 height 32
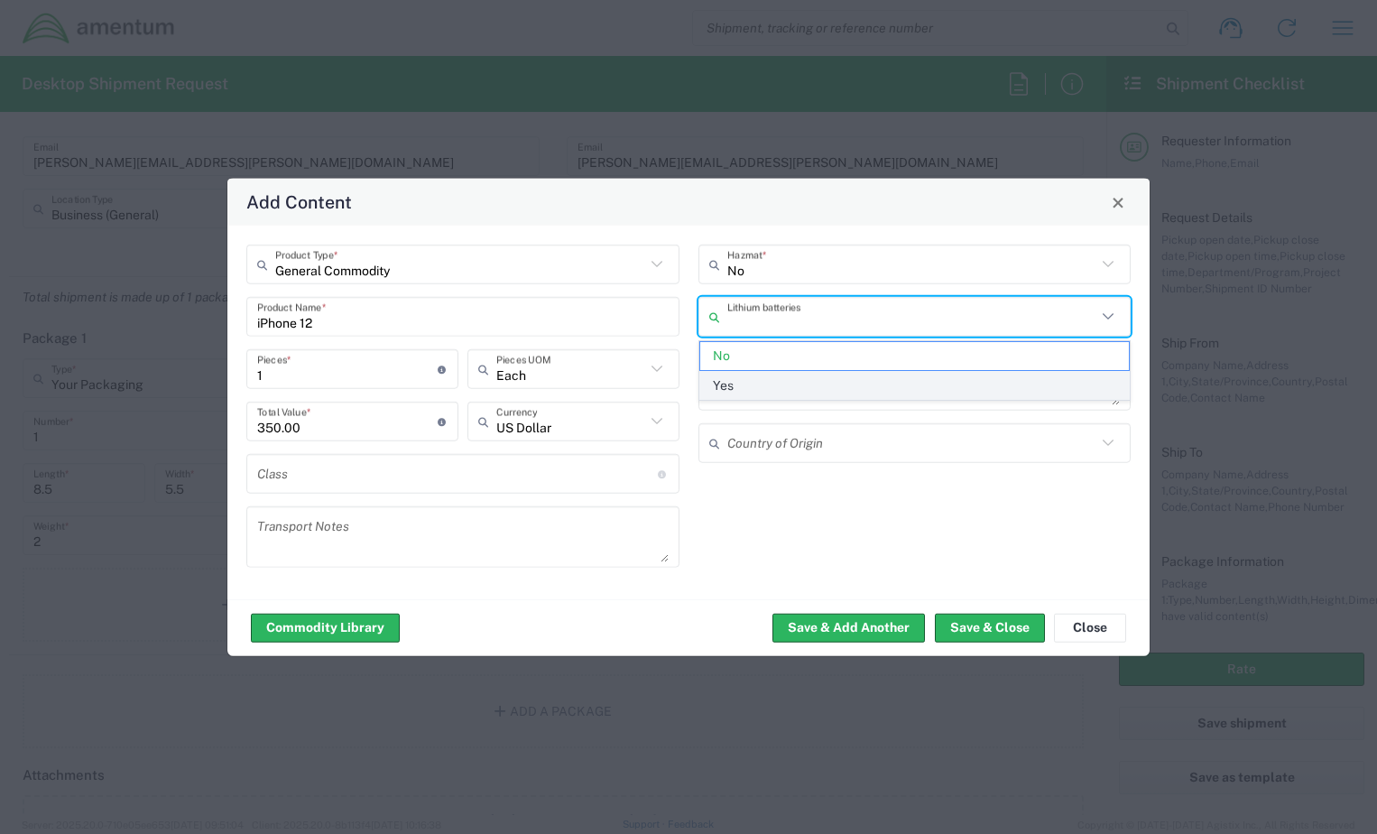
click at [781, 390] on span "Yes" at bounding box center [915, 386] width 430 height 28
type input "Yes"
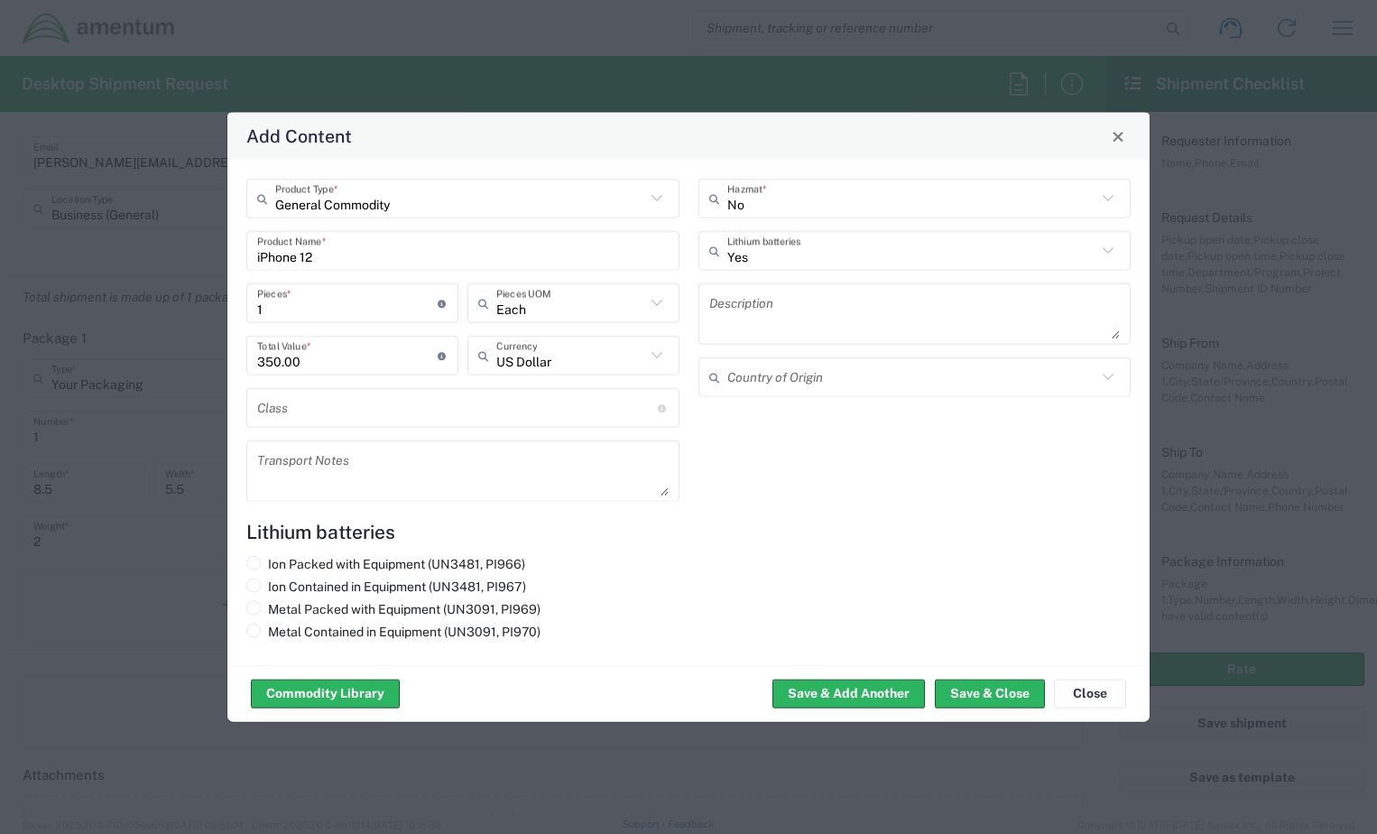
click at [241, 587] on div "Ion Packed with Equipment (UN3481, PI966) Ion Contained in Equipment (UN3481, P…" at bounding box center [463, 601] width 452 height 90
click at [263, 587] on label "Ion Contained in Equipment (UN3481, PI967)" at bounding box center [386, 586] width 280 height 16
click at [268, 587] on input "Ion Contained in Equipment (UN3481, PI967)" at bounding box center [274, 584] width 12 height 12
radio input "true"
click at [991, 692] on button "Save & Close" at bounding box center [990, 693] width 110 height 29
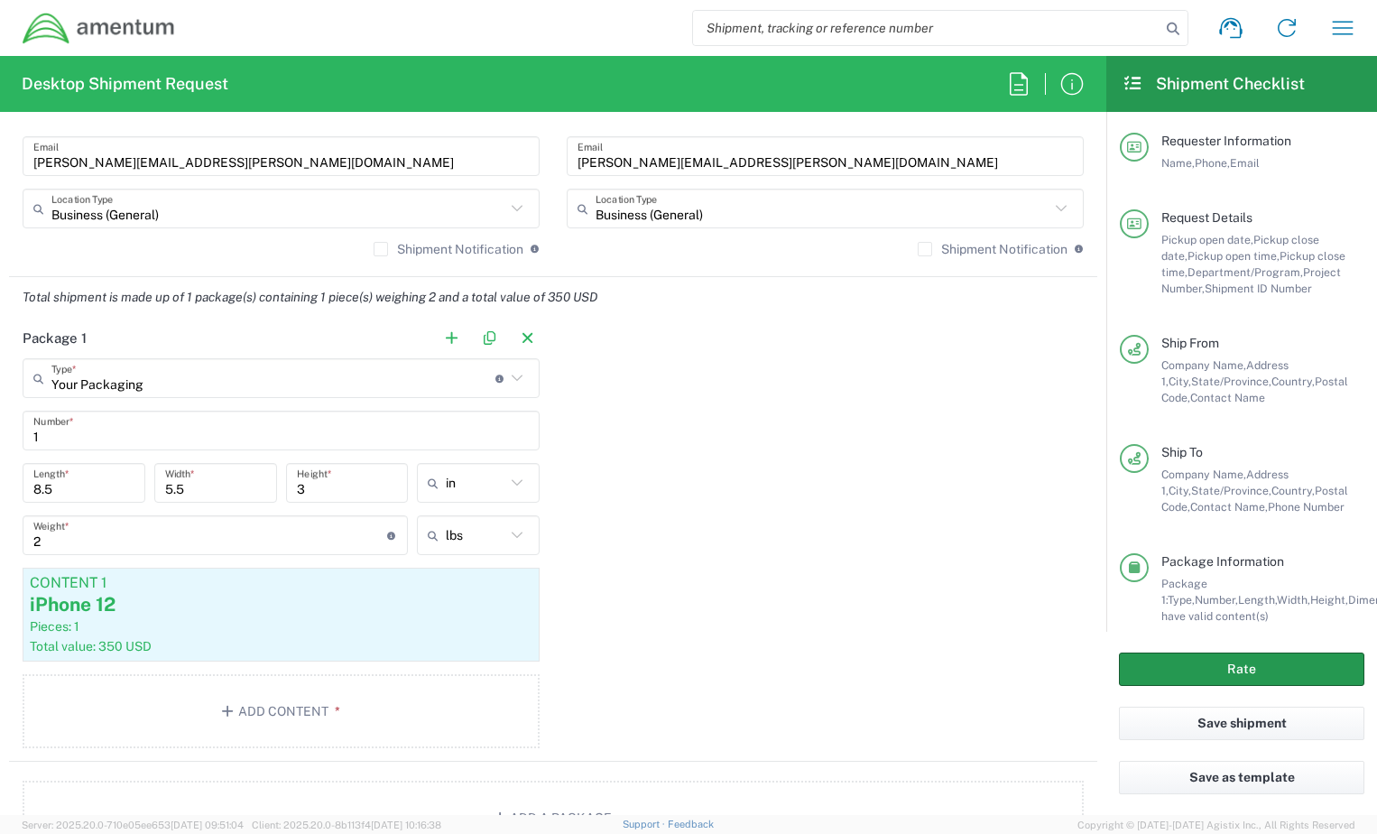
click at [1225, 672] on button "Rate" at bounding box center [1241, 668] width 245 height 33
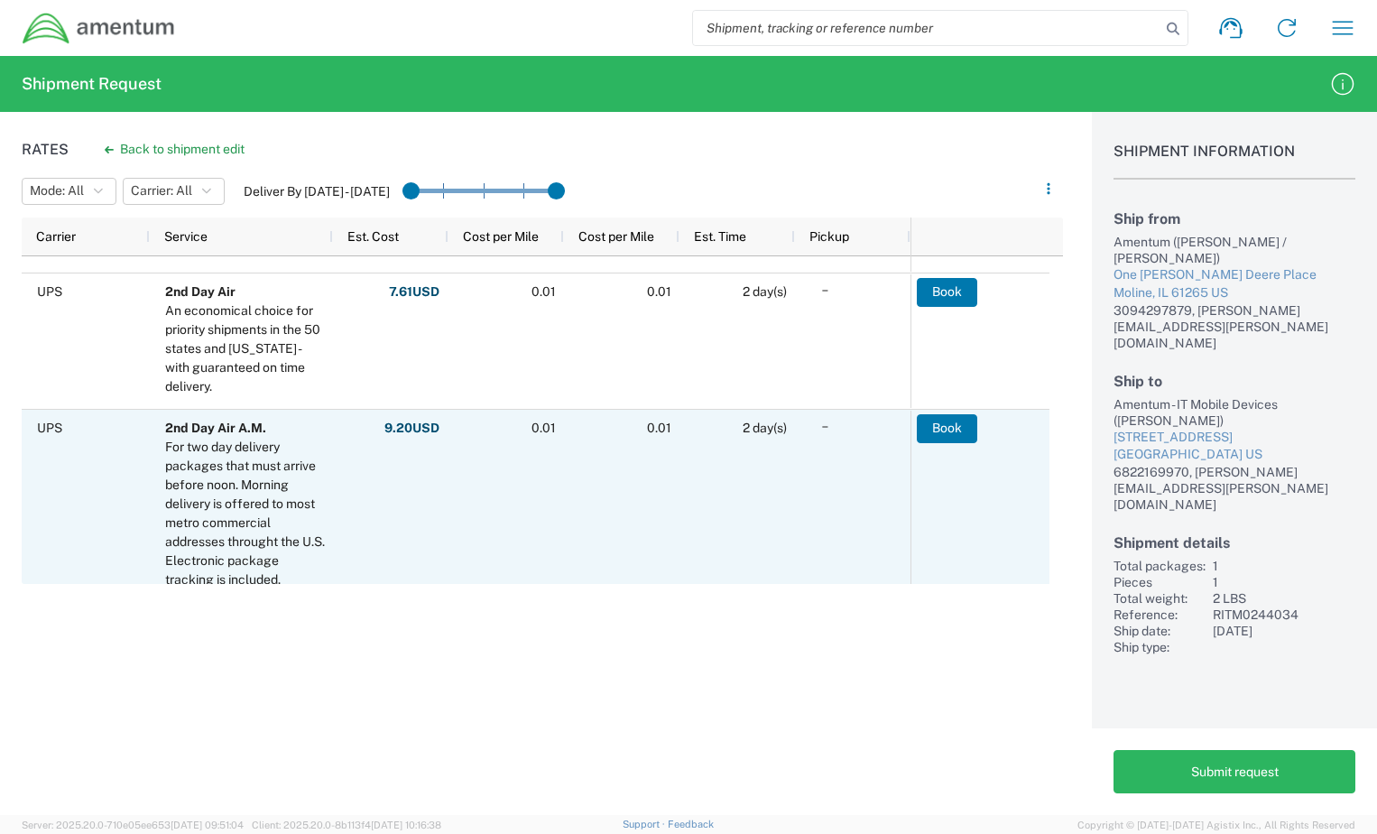
scroll to position [361, 0]
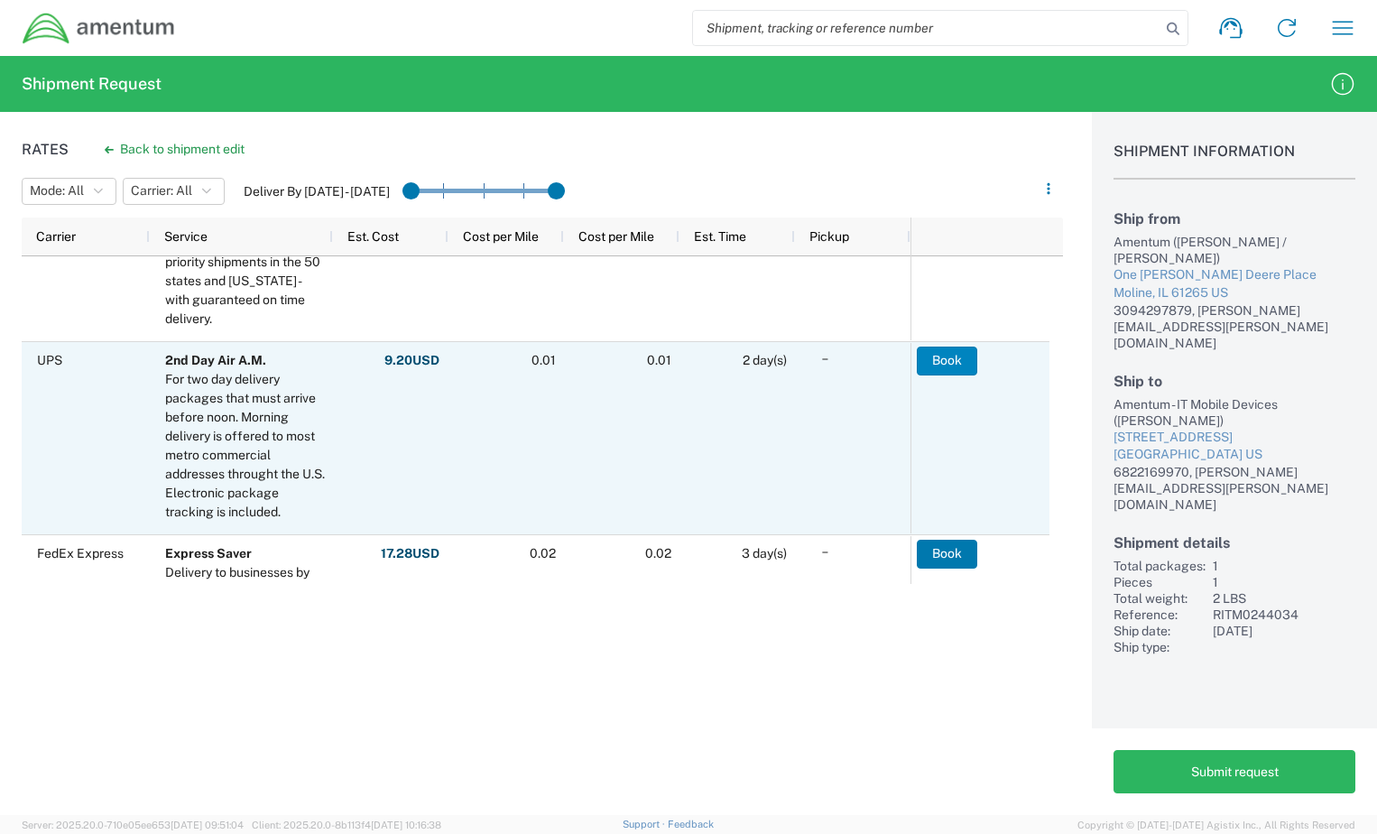
click at [941, 362] on button "Book" at bounding box center [947, 360] width 60 height 29
